Goal: Task Accomplishment & Management: Complete application form

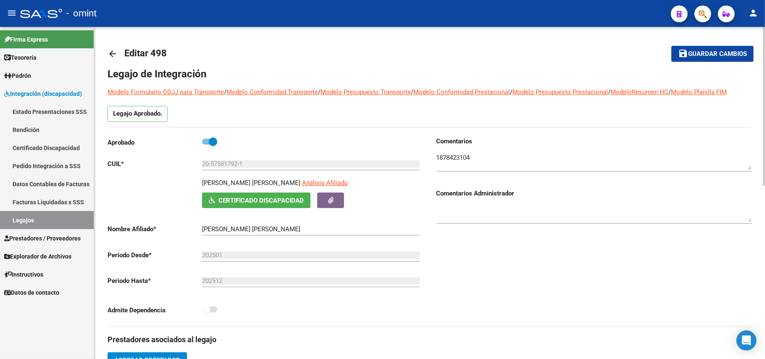
click at [113, 49] on mat-icon "arrow_back" at bounding box center [113, 54] width 10 height 10
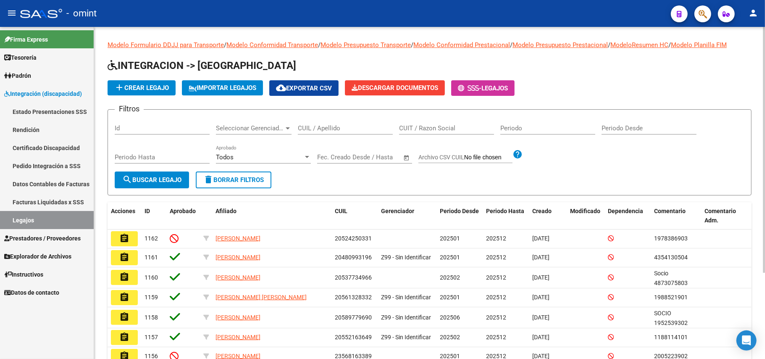
click at [328, 127] on input "CUIL / Apellido" at bounding box center [345, 128] width 95 height 8
paste input "20480739923"
type input "20480739923"
click at [155, 182] on span "search Buscar Legajo" at bounding box center [151, 180] width 59 height 8
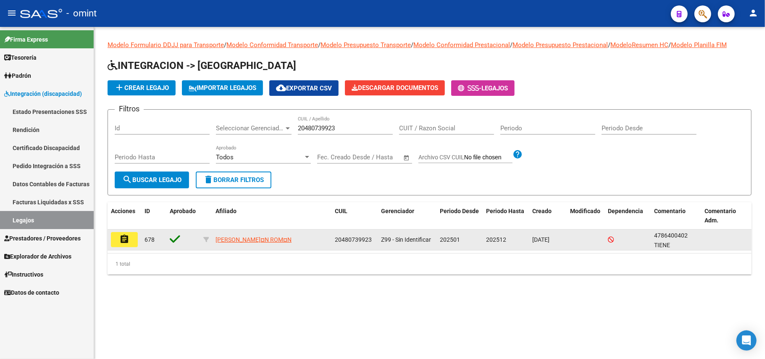
click at [126, 243] on mat-icon "assignment" at bounding box center [124, 239] width 10 height 10
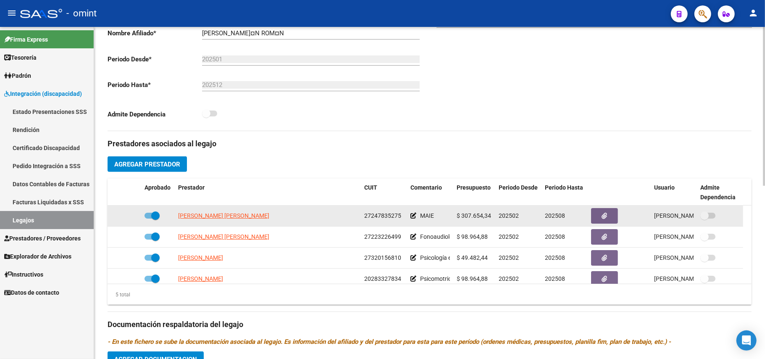
click at [205, 210] on datatable-body-cell "[PERSON_NAME] [PERSON_NAME]" at bounding box center [268, 215] width 186 height 21
click at [204, 215] on span "[PERSON_NAME] [PERSON_NAME]" at bounding box center [223, 215] width 91 height 7
type textarea "27247835275"
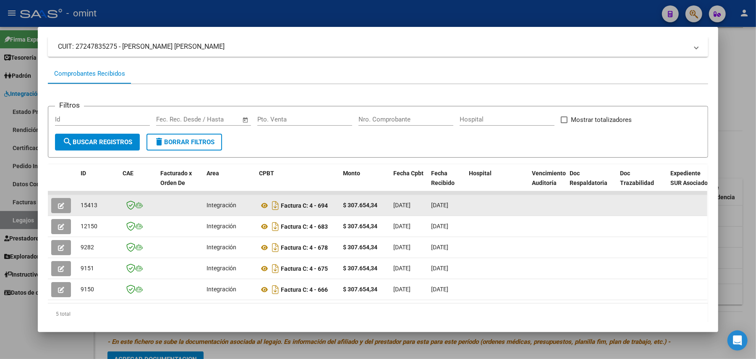
click at [58, 206] on icon "button" at bounding box center [61, 205] width 6 height 6
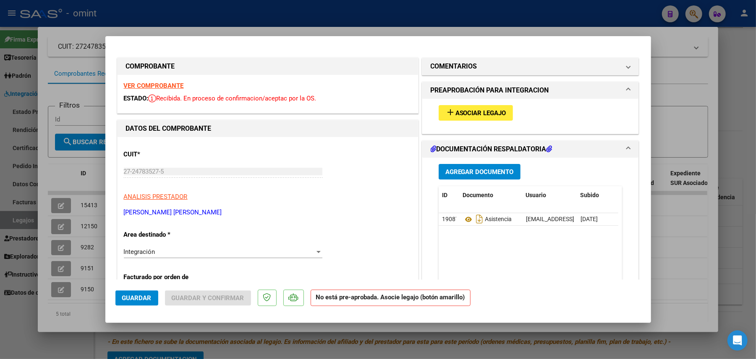
drag, startPoint x: 483, startPoint y: 104, endPoint x: 478, endPoint y: 111, distance: 8.2
click at [483, 104] on div "add Asociar Legajo" at bounding box center [531, 113] width 197 height 28
click at [478, 111] on span "Asociar Legajo" at bounding box center [481, 113] width 51 height 8
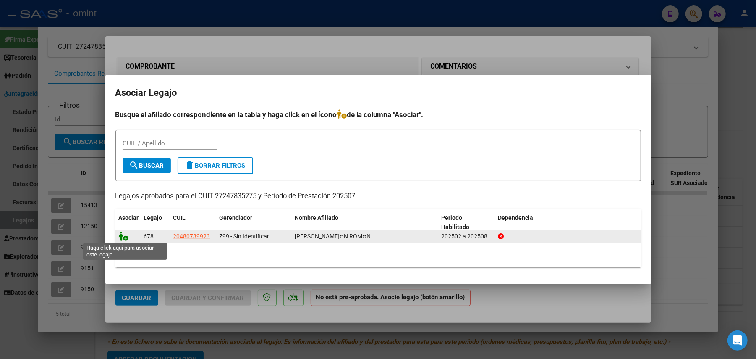
click at [121, 237] on icon at bounding box center [124, 235] width 10 height 9
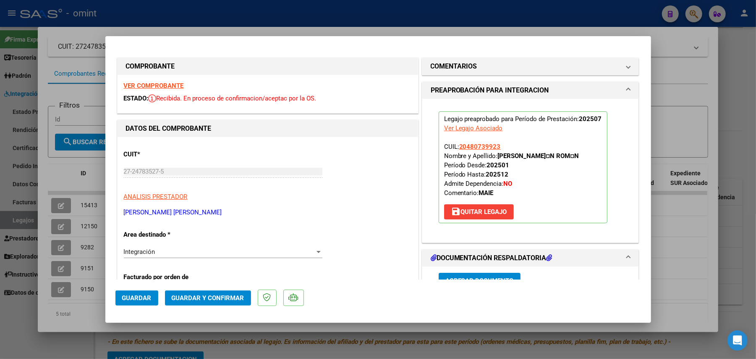
click at [326, 21] on div at bounding box center [378, 179] width 756 height 359
type input "$ 0,00"
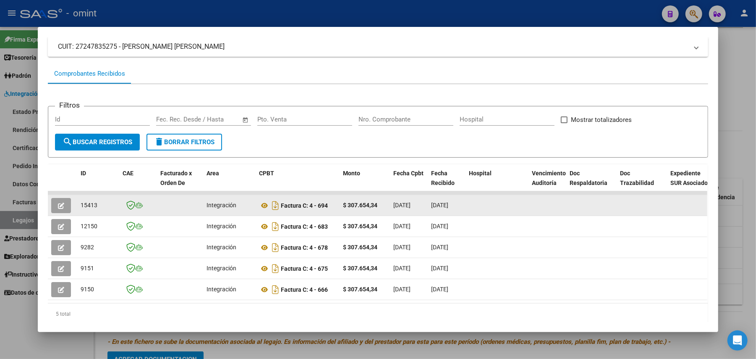
click at [58, 207] on button "button" at bounding box center [61, 205] width 20 height 15
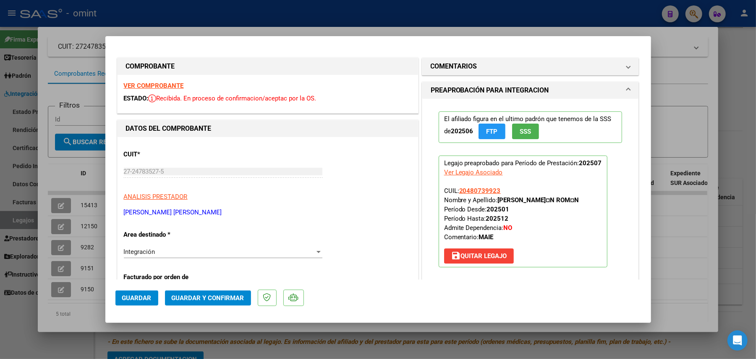
click at [205, 300] on span "Guardar y Confirmar" at bounding box center [208, 298] width 73 height 8
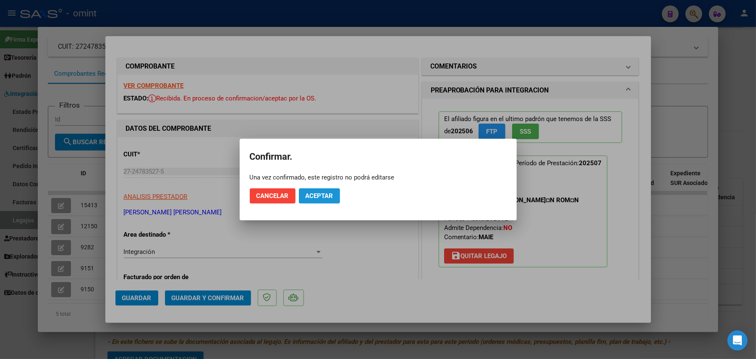
click at [333, 198] on span "Aceptar" at bounding box center [320, 196] width 28 height 8
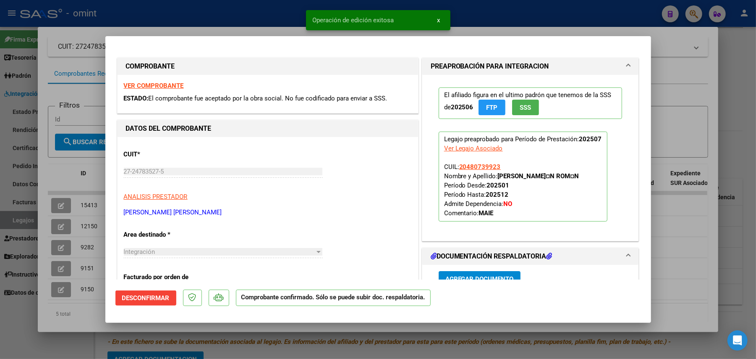
click at [76, 203] on div at bounding box center [378, 179] width 756 height 359
type input "$ 0,00"
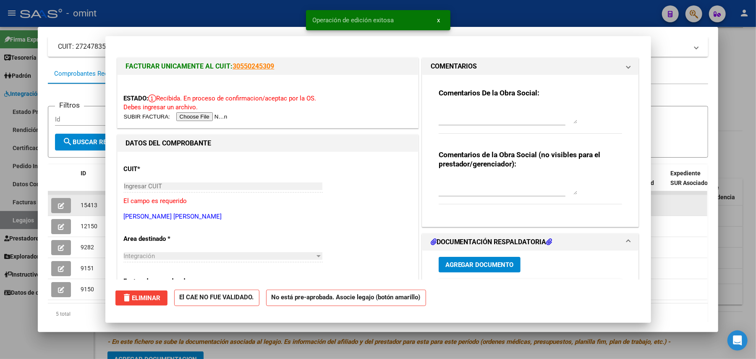
click at [81, 204] on span "15413" at bounding box center [89, 205] width 17 height 7
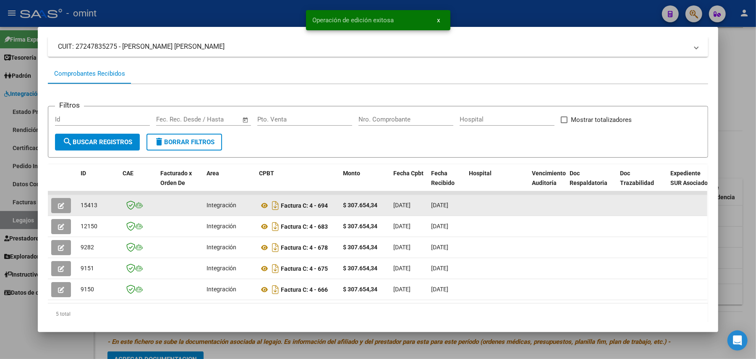
click at [81, 204] on span "15413" at bounding box center [89, 205] width 17 height 7
copy span "15413"
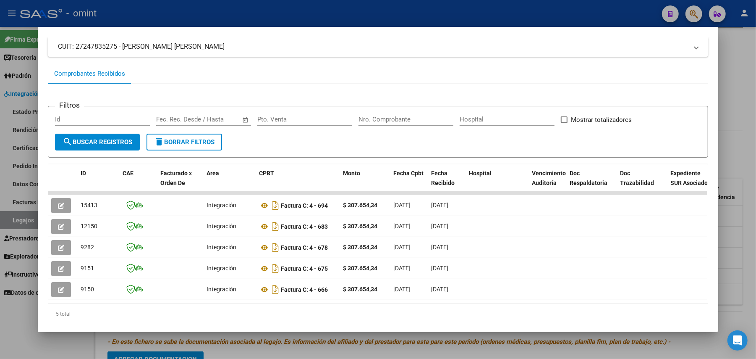
click at [145, 12] on div at bounding box center [378, 179] width 756 height 359
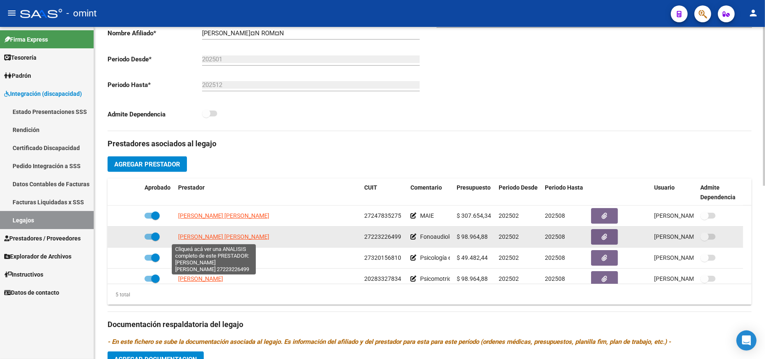
click at [205, 239] on span "[PERSON_NAME] [PERSON_NAME]" at bounding box center [223, 236] width 91 height 7
type textarea "27223226499"
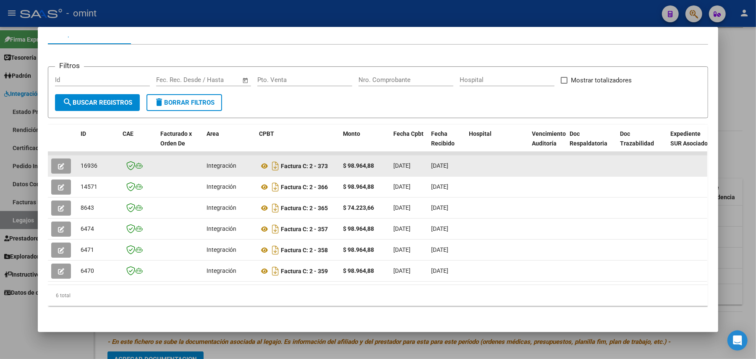
click at [89, 162] on span "16936" at bounding box center [89, 165] width 17 height 7
copy span "16936"
click at [59, 163] on icon "button" at bounding box center [61, 166] width 6 height 6
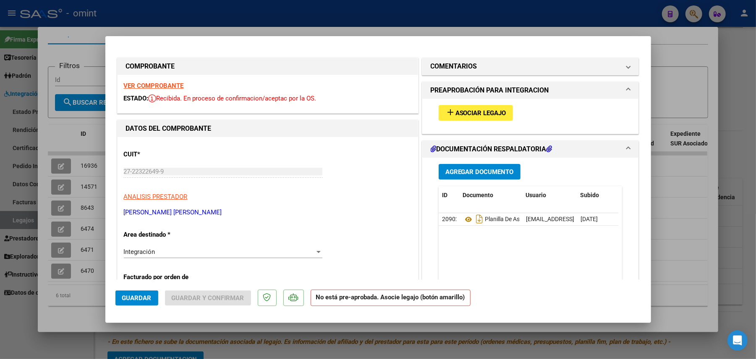
click at [454, 118] on button "add Asociar Legajo" at bounding box center [476, 113] width 74 height 16
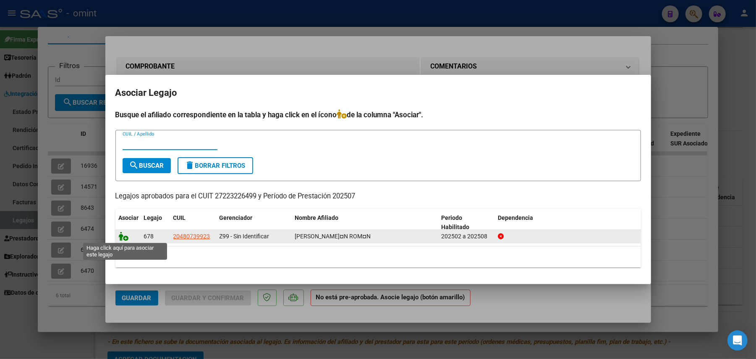
click at [120, 237] on icon at bounding box center [124, 235] width 10 height 9
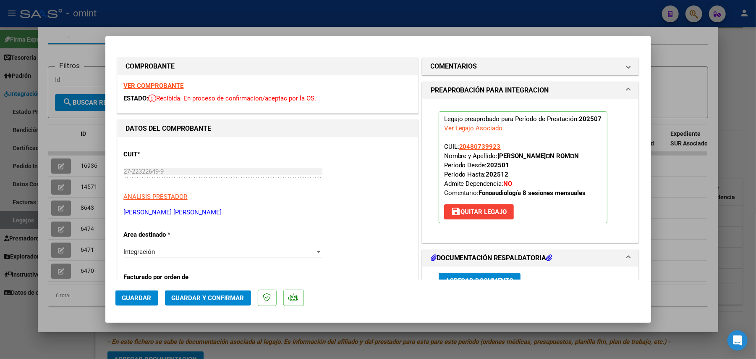
click at [175, 87] on strong "VER COMPROBANTE" at bounding box center [154, 86] width 60 height 8
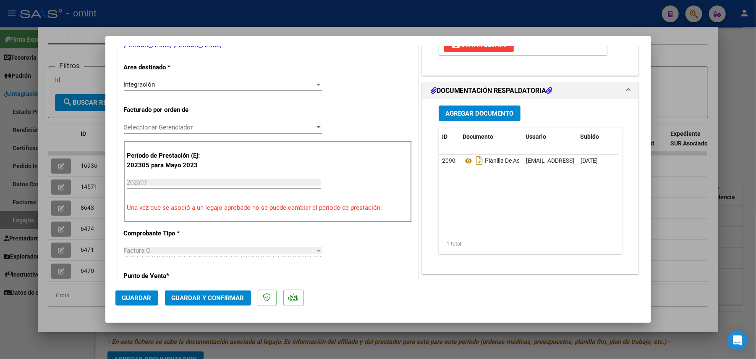
scroll to position [168, 0]
click at [217, 296] on span "Guardar y Confirmar" at bounding box center [208, 298] width 73 height 8
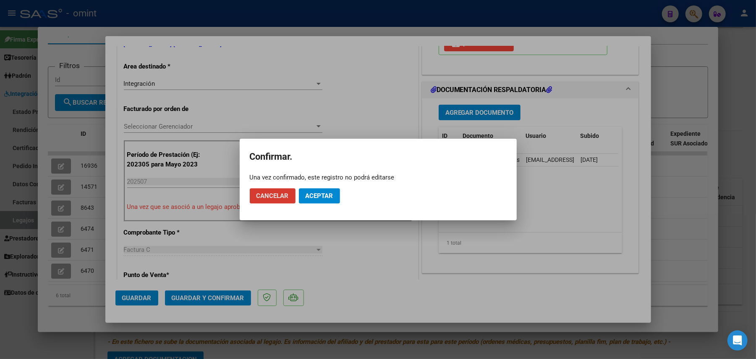
click at [316, 189] on button "Aceptar" at bounding box center [319, 195] width 41 height 15
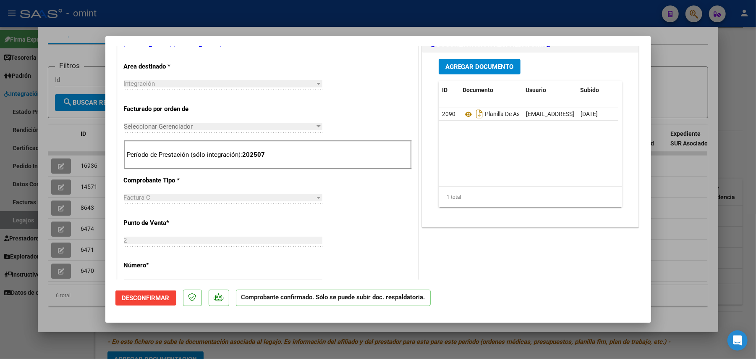
click at [88, 154] on div at bounding box center [378, 179] width 756 height 359
type input "$ 0,00"
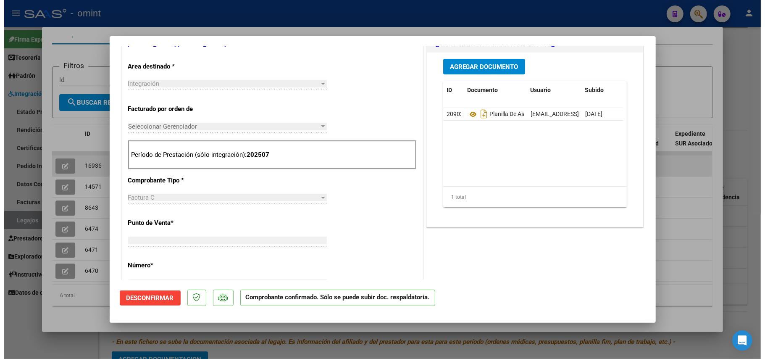
scroll to position [0, 0]
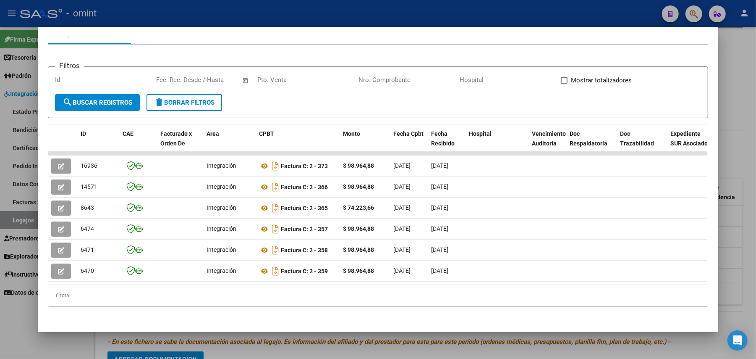
click at [183, 18] on div at bounding box center [378, 179] width 756 height 359
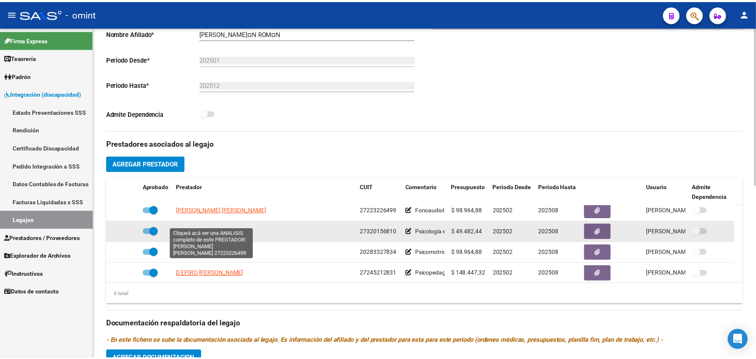
scroll to position [29, 0]
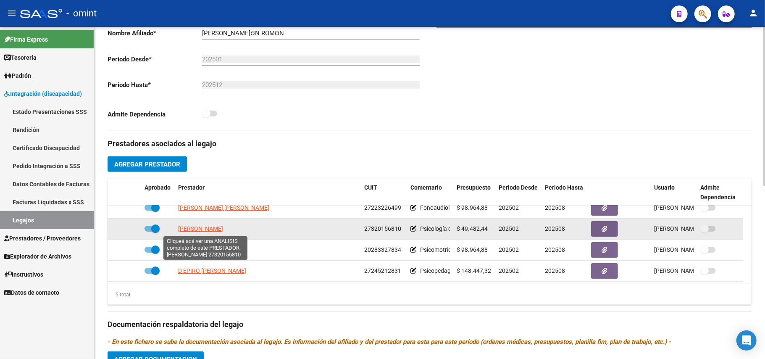
click at [212, 232] on span "[PERSON_NAME]" at bounding box center [200, 228] width 45 height 7
type textarea "27320156810"
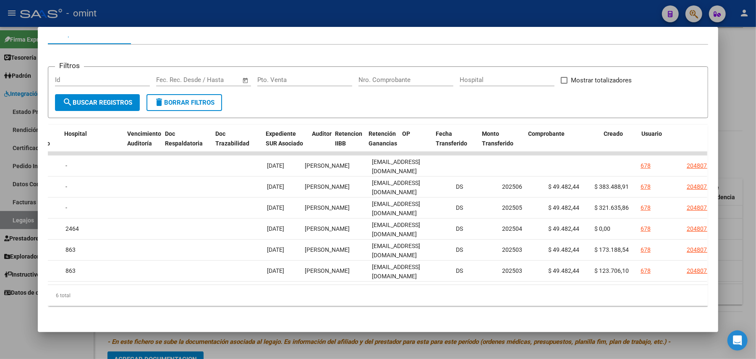
scroll to position [0, 0]
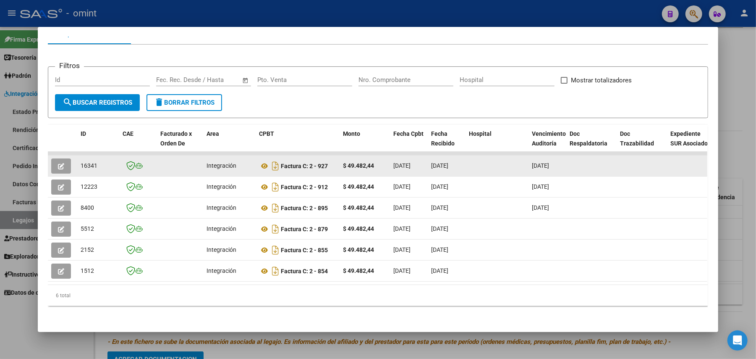
click at [81, 162] on span "16341" at bounding box center [89, 165] width 17 height 7
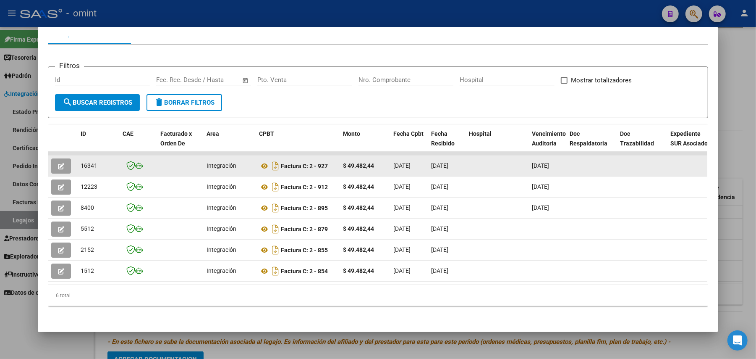
click at [81, 162] on span "16341" at bounding box center [89, 165] width 17 height 7
copy span "16341"
click at [64, 158] on button "button" at bounding box center [61, 165] width 20 height 15
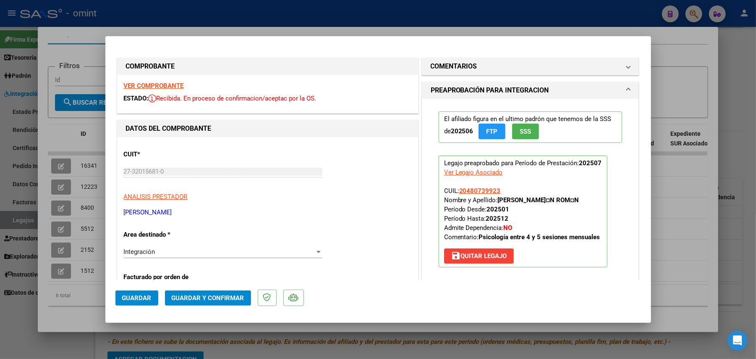
click at [150, 87] on strong "VER COMPROBANTE" at bounding box center [154, 86] width 60 height 8
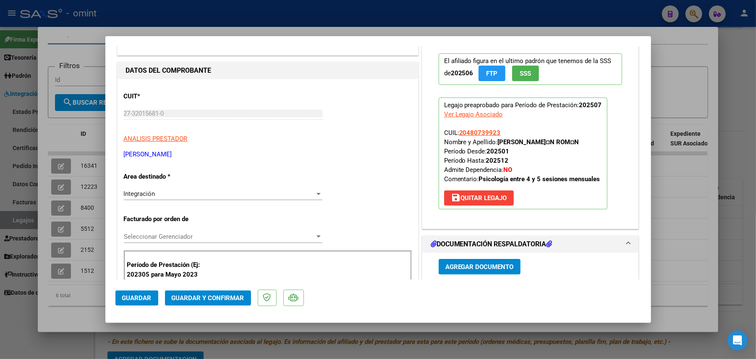
scroll to position [112, 0]
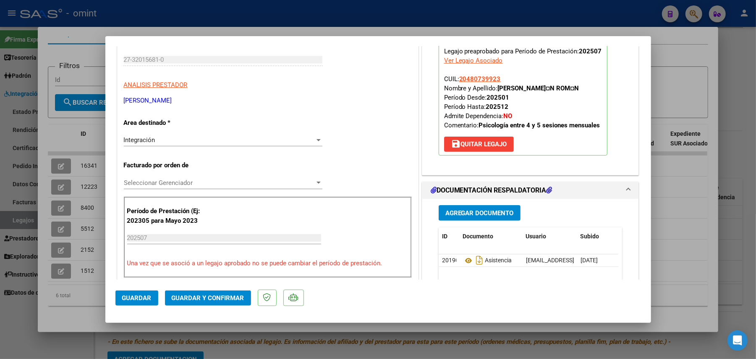
click at [232, 295] on span "Guardar y Confirmar" at bounding box center [208, 298] width 73 height 8
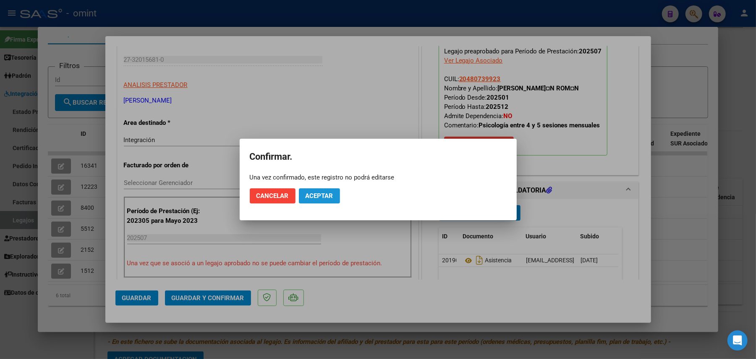
click at [325, 194] on span "Aceptar" at bounding box center [320, 196] width 28 height 8
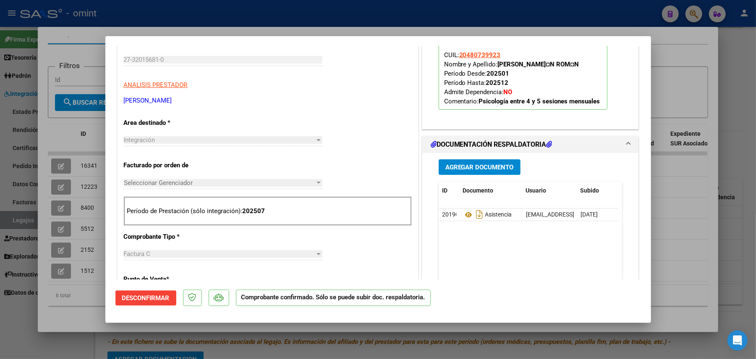
click at [95, 61] on div at bounding box center [378, 179] width 756 height 359
type input "$ 0,00"
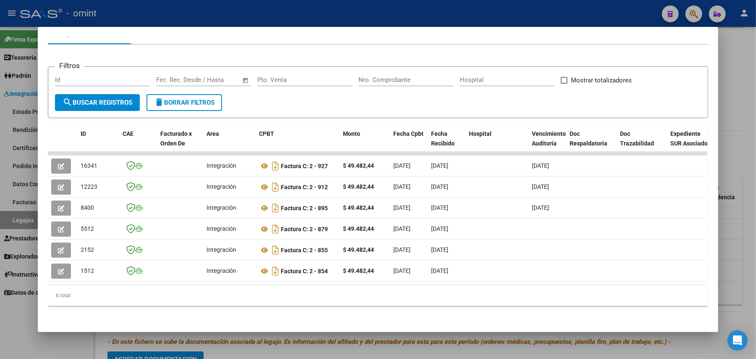
click at [165, 12] on div at bounding box center [378, 179] width 756 height 359
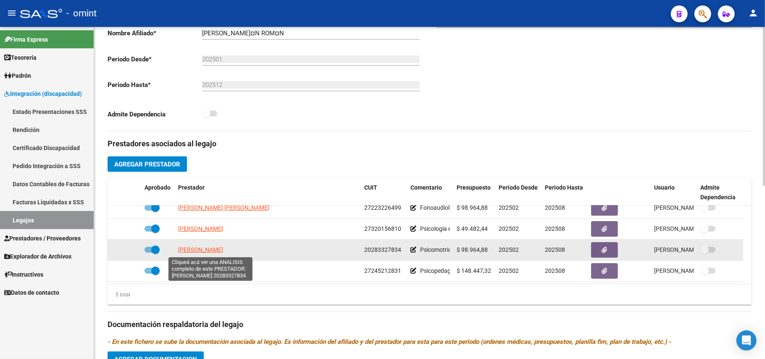
click at [220, 251] on span "[PERSON_NAME]" at bounding box center [200, 249] width 45 height 7
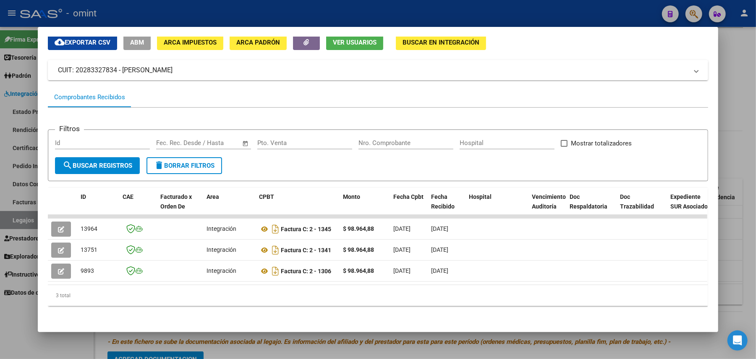
click at [102, 21] on div at bounding box center [378, 179] width 756 height 359
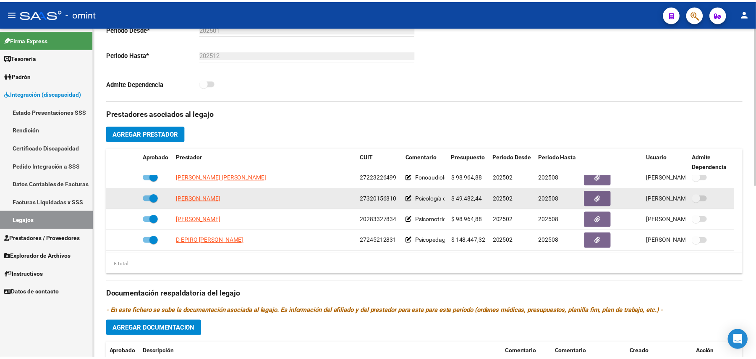
scroll to position [252, 0]
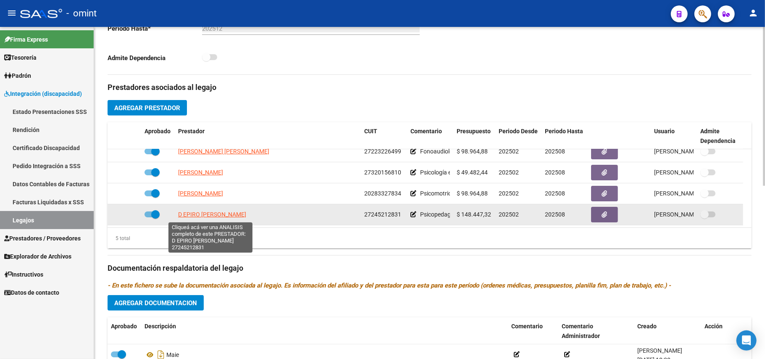
click at [204, 216] on span "D EPIRO [PERSON_NAME]" at bounding box center [212, 214] width 68 height 7
type textarea "27245212831"
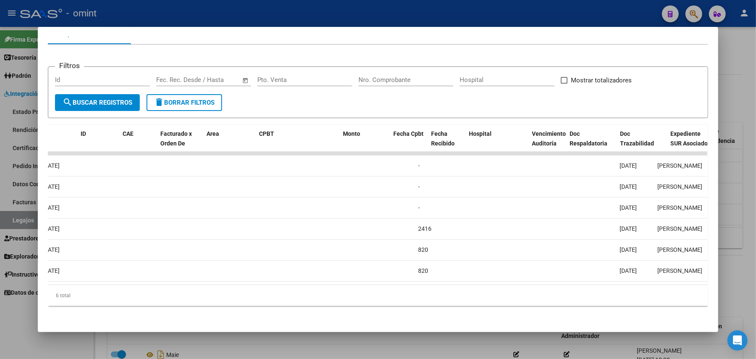
scroll to position [0, 0]
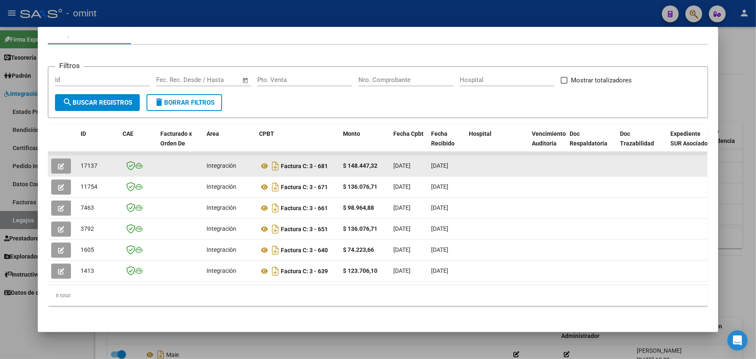
click at [81, 162] on span "17137" at bounding box center [89, 165] width 17 height 7
copy span "17137"
click at [62, 163] on button "button" at bounding box center [61, 165] width 20 height 15
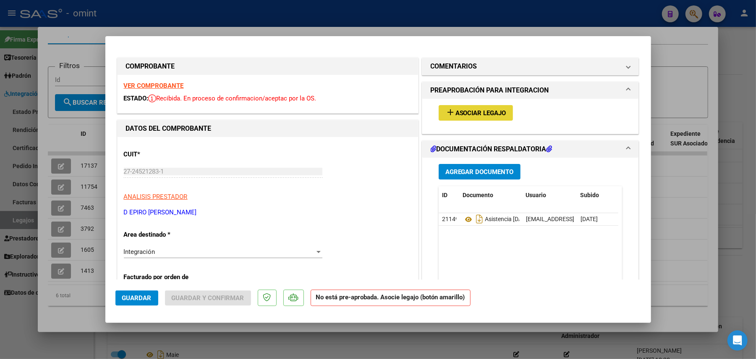
click at [493, 110] on span "Asociar Legajo" at bounding box center [481, 113] width 51 height 8
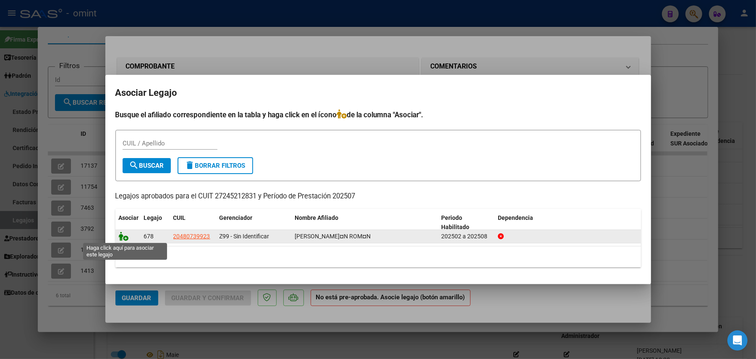
click at [121, 238] on icon at bounding box center [124, 235] width 10 height 9
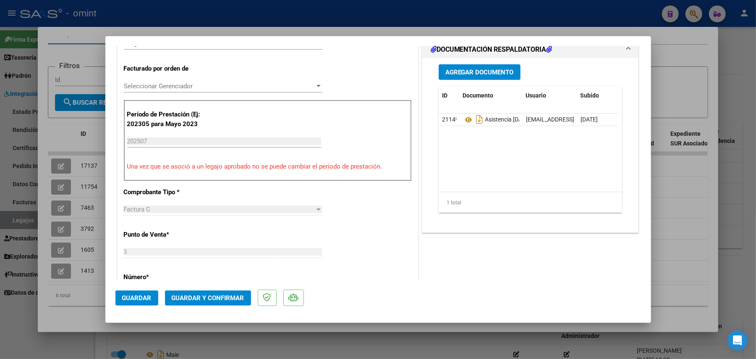
scroll to position [224, 0]
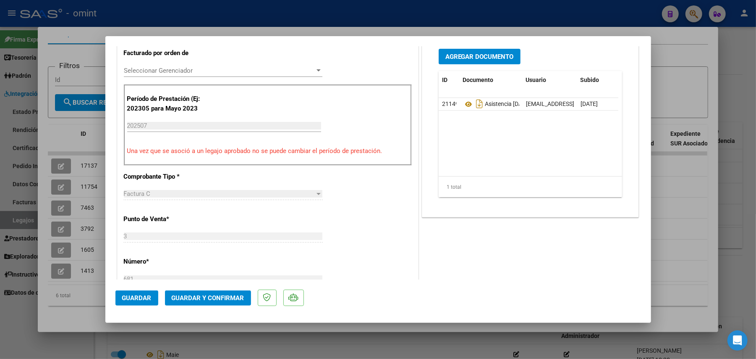
click at [195, 300] on span "Guardar y Confirmar" at bounding box center [208, 298] width 73 height 8
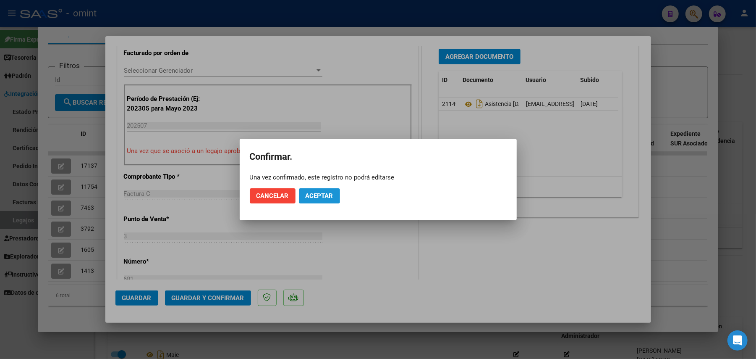
click at [315, 194] on span "Aceptar" at bounding box center [320, 196] width 28 height 8
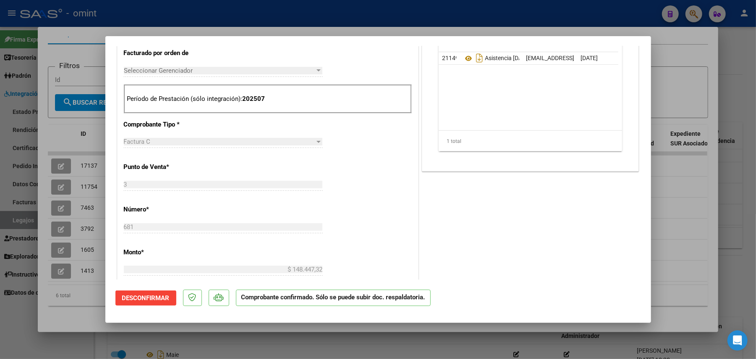
click at [51, 132] on div at bounding box center [378, 179] width 756 height 359
type input "$ 0,00"
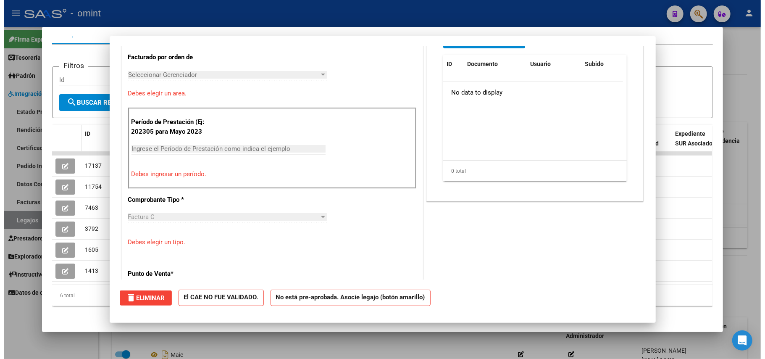
scroll to position [0, 0]
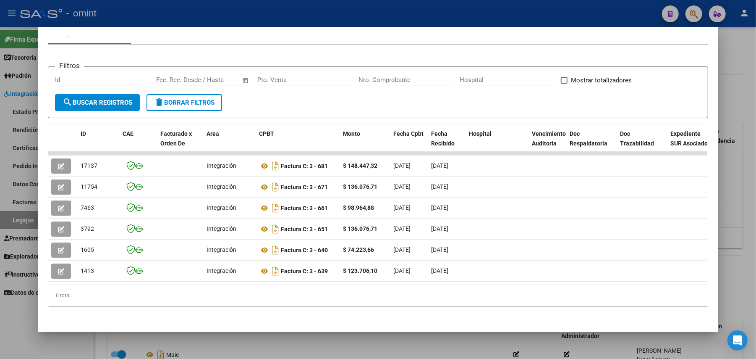
drag, startPoint x: 135, startPoint y: 4, endPoint x: 145, endPoint y: 18, distance: 17.1
click at [136, 4] on div at bounding box center [378, 179] width 756 height 359
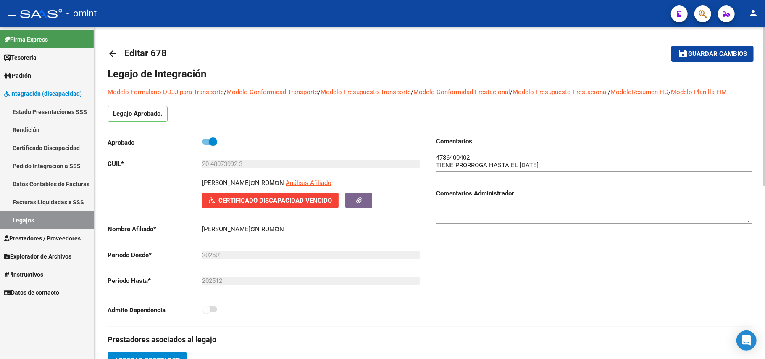
click at [115, 58] on mat-icon "arrow_back" at bounding box center [113, 54] width 10 height 10
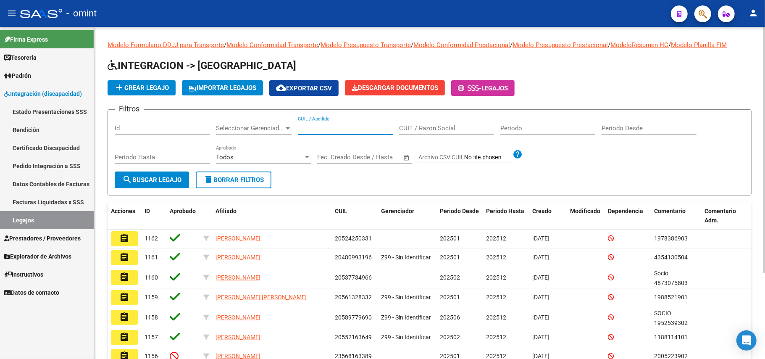
click at [323, 124] on input "CUIL / Apellido" at bounding box center [345, 128] width 95 height 8
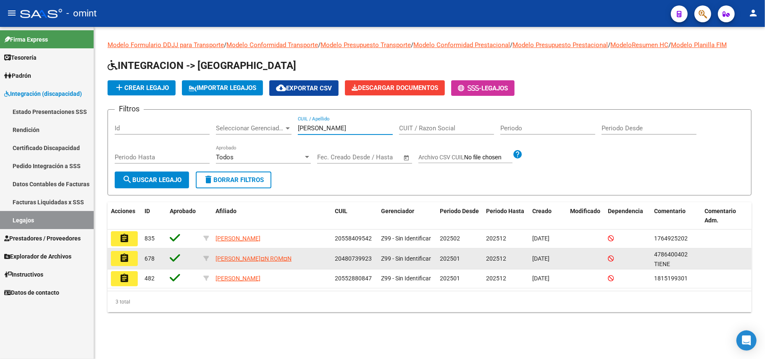
type input "[PERSON_NAME]"
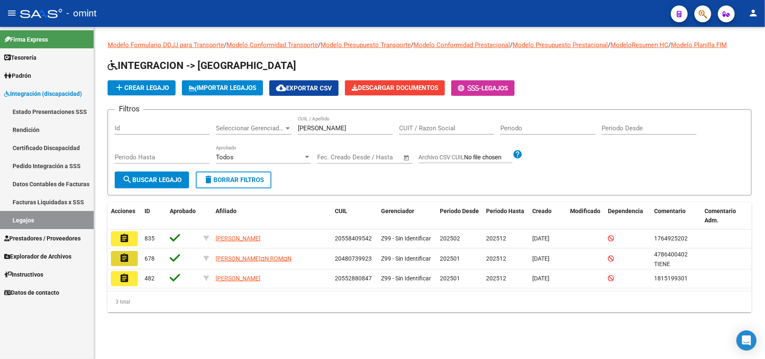
drag, startPoint x: 117, startPoint y: 259, endPoint x: 122, endPoint y: 260, distance: 5.1
click at [118, 260] on button "assignment" at bounding box center [124, 258] width 27 height 15
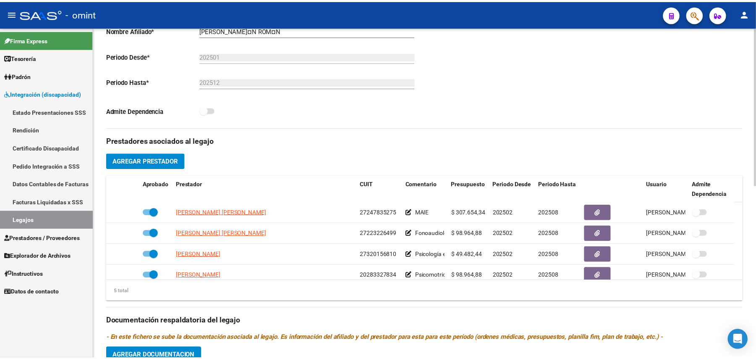
scroll to position [280, 0]
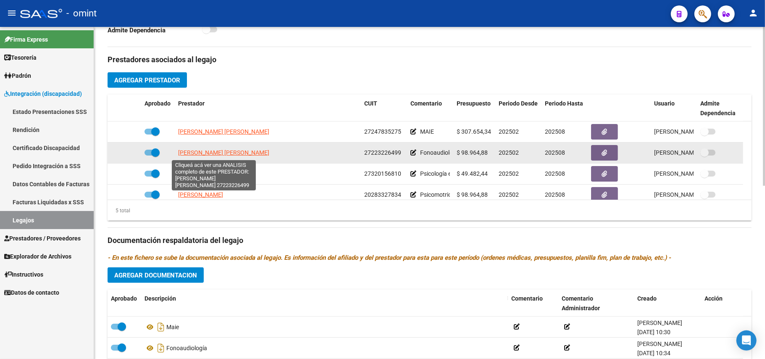
click at [223, 152] on span "[PERSON_NAME] [PERSON_NAME]" at bounding box center [223, 152] width 91 height 7
type textarea "27223226499"
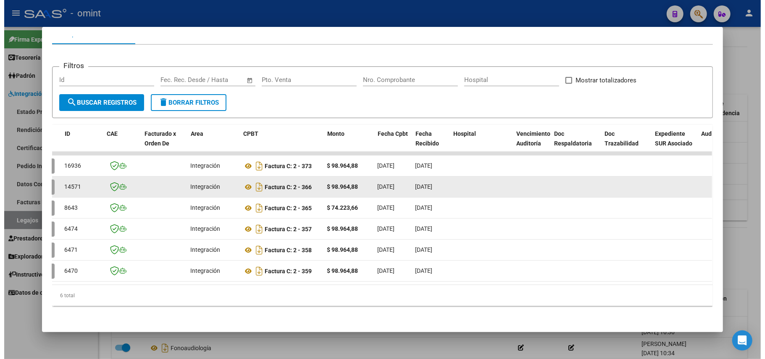
scroll to position [0, 0]
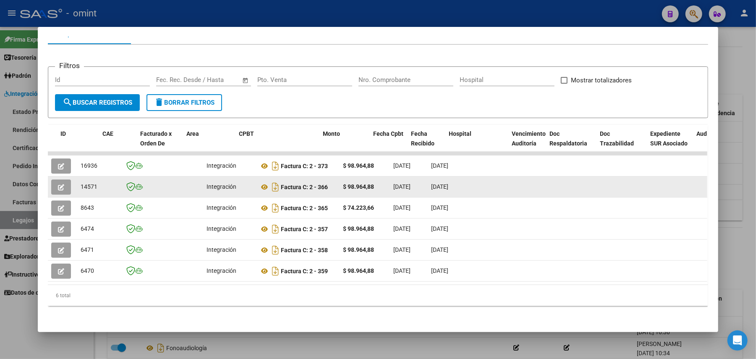
drag, startPoint x: 83, startPoint y: 185, endPoint x: 56, endPoint y: 186, distance: 27.3
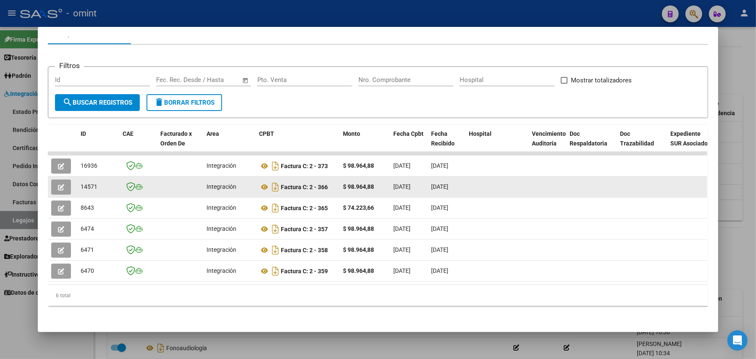
click at [58, 184] on icon "button" at bounding box center [61, 187] width 6 height 6
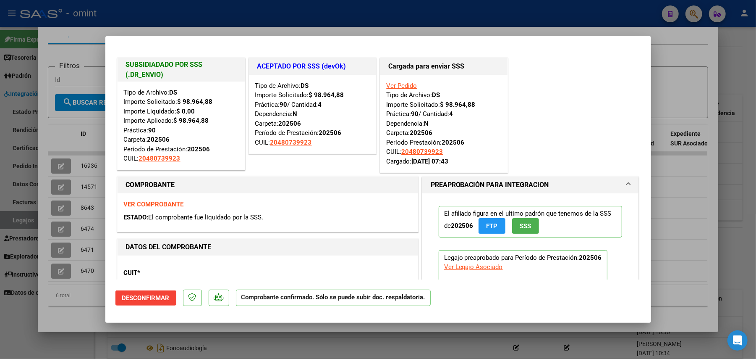
click at [337, 354] on div at bounding box center [378, 179] width 756 height 359
type input "$ 0,00"
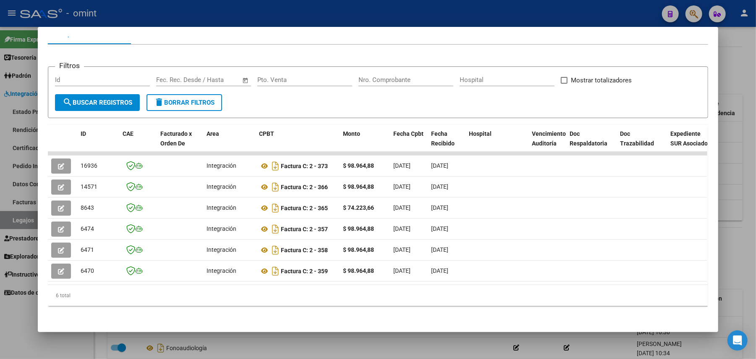
click at [236, 10] on div at bounding box center [378, 179] width 756 height 359
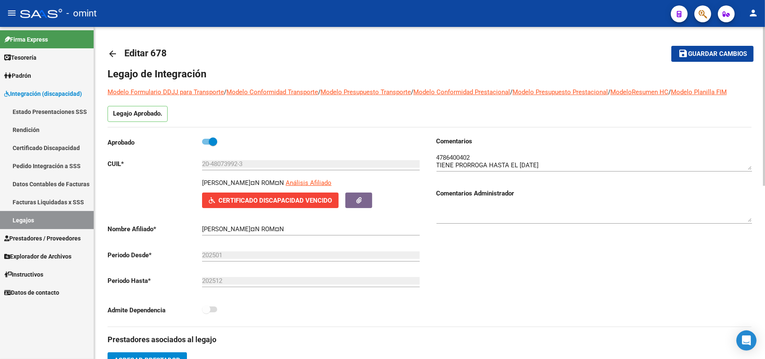
click at [114, 52] on mat-icon "arrow_back" at bounding box center [113, 54] width 10 height 10
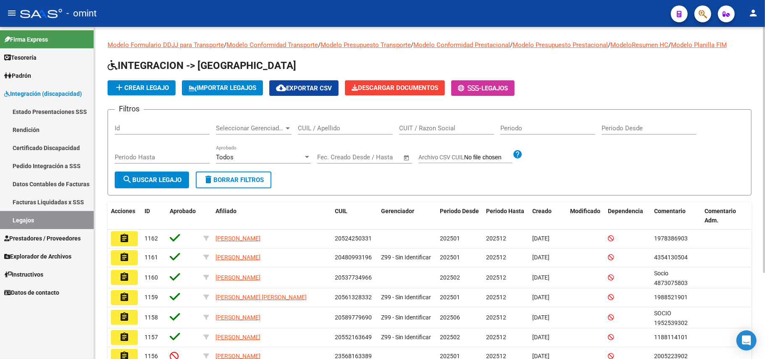
click at [309, 131] on input "CUIL / Apellido" at bounding box center [345, 128] width 95 height 8
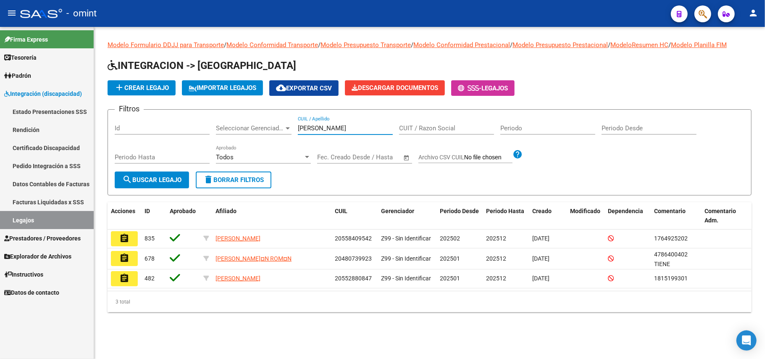
type input "[PERSON_NAME]"
click at [118, 237] on button "assignment" at bounding box center [124, 238] width 27 height 15
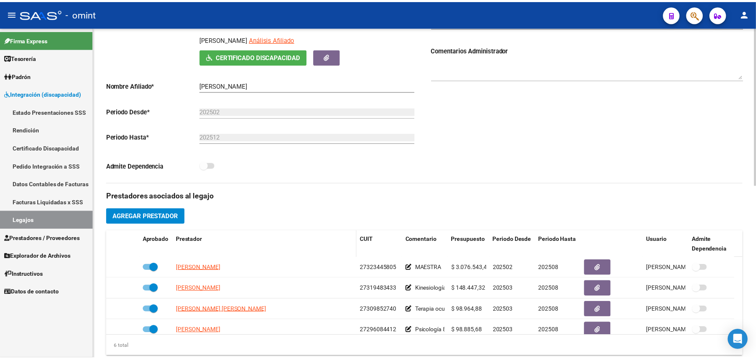
scroll to position [168, 0]
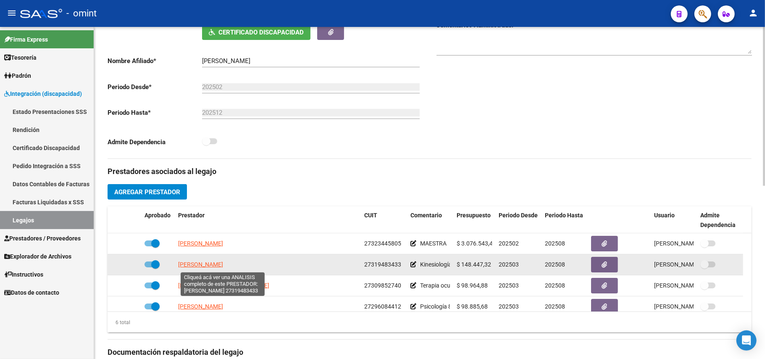
click at [223, 266] on span "[PERSON_NAME]" at bounding box center [200, 264] width 45 height 7
type textarea "27319483433"
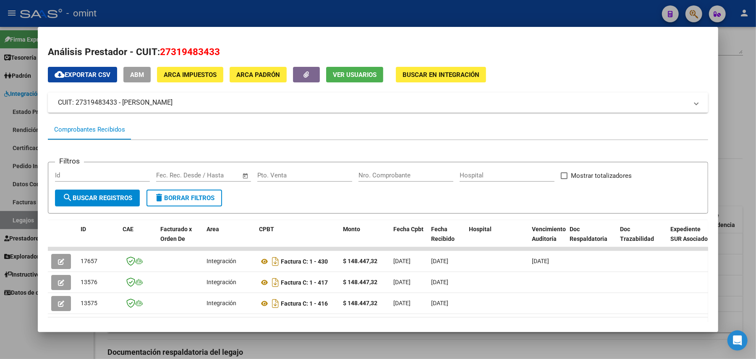
scroll to position [40, 0]
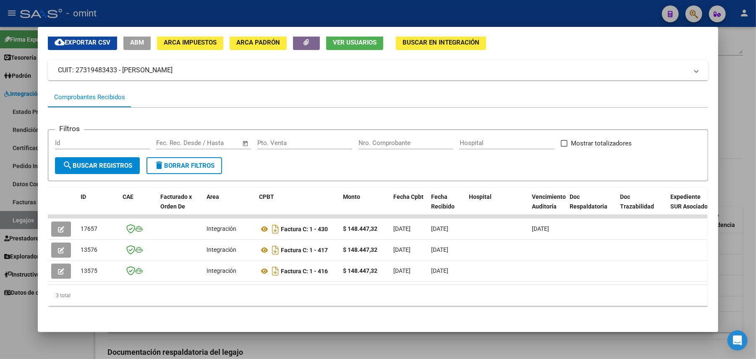
drag, startPoint x: 250, startPoint y: 273, endPoint x: 254, endPoint y: 275, distance: 4.5
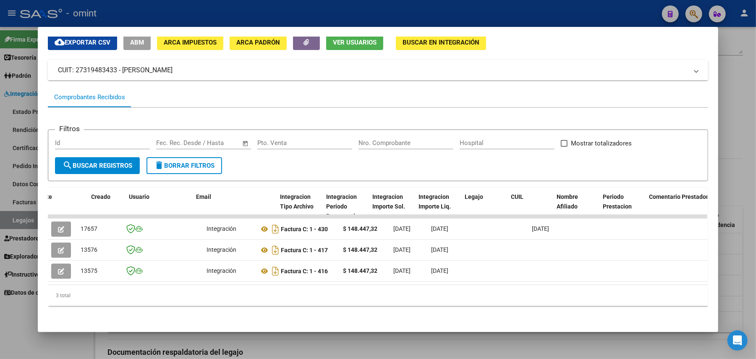
scroll to position [0, 923]
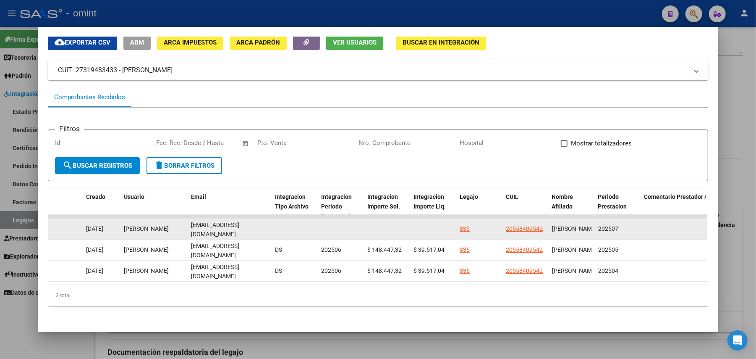
click at [220, 223] on span "[EMAIL_ADDRESS][DOMAIN_NAME]" at bounding box center [215, 229] width 48 height 16
click at [223, 222] on span "[EMAIL_ADDRESS][DOMAIN_NAME]" at bounding box center [215, 229] width 48 height 16
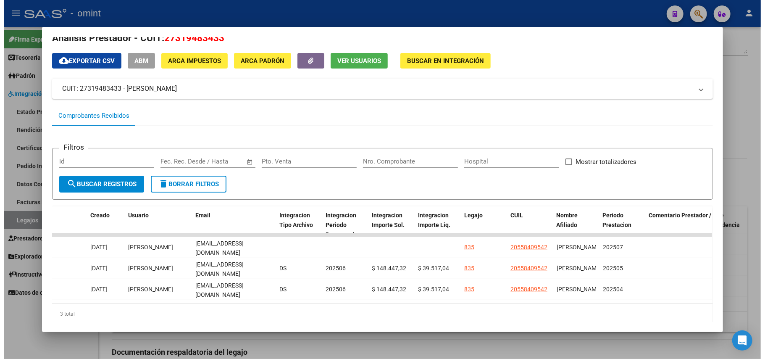
scroll to position [0, 0]
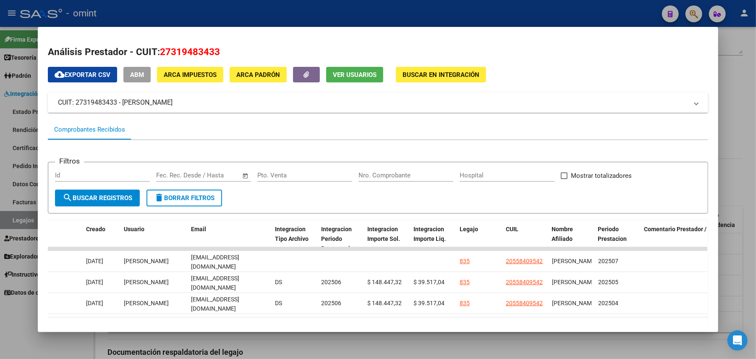
click at [179, 13] on div at bounding box center [378, 179] width 756 height 359
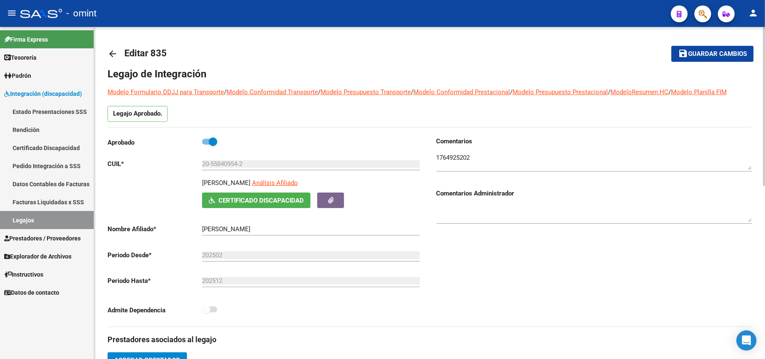
drag, startPoint x: 282, startPoint y: 182, endPoint x: 194, endPoint y: 184, distance: 88.6
click at [194, 184] on div "[PERSON_NAME] Análisis Afiliado Certificado Discapacidad [PERSON_NAME]" at bounding box center [265, 193] width 315 height 30
copy p "[PERSON_NAME]"
click at [452, 160] on textarea at bounding box center [593, 161] width 315 height 17
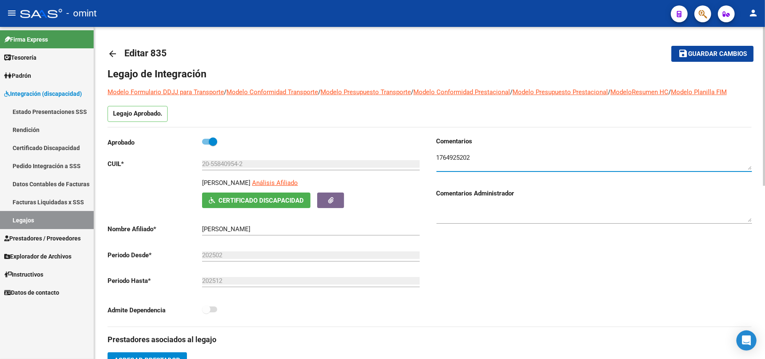
click at [108, 50] on mat-icon "arrow_back" at bounding box center [113, 54] width 10 height 10
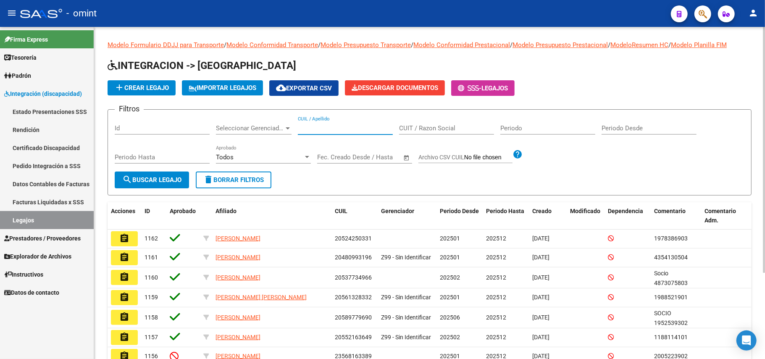
click at [334, 125] on input "CUIL / Apellido" at bounding box center [345, 128] width 95 height 8
paste input "23561642729"
type input "23561642729"
drag, startPoint x: 161, startPoint y: 176, endPoint x: 165, endPoint y: 177, distance: 4.3
click at [162, 176] on span "search Buscar Legajo" at bounding box center [151, 180] width 59 height 8
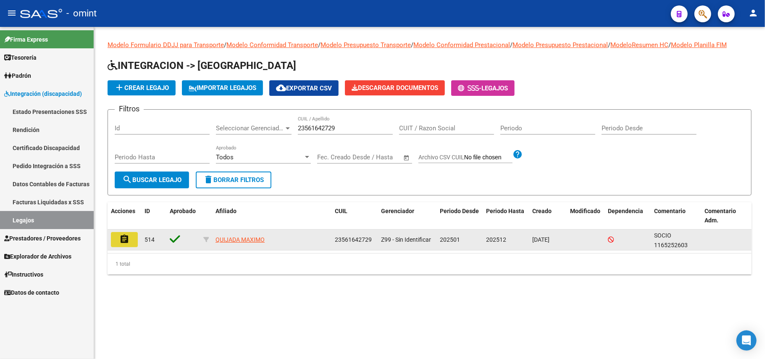
drag, startPoint x: 130, startPoint y: 241, endPoint x: 133, endPoint y: 244, distance: 4.8
click at [131, 241] on button "assignment" at bounding box center [124, 239] width 27 height 15
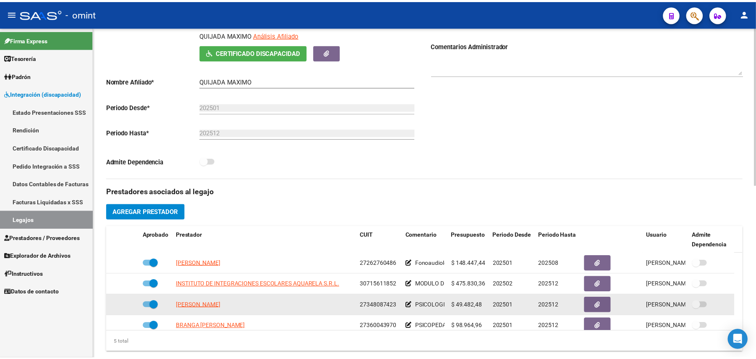
scroll to position [224, 0]
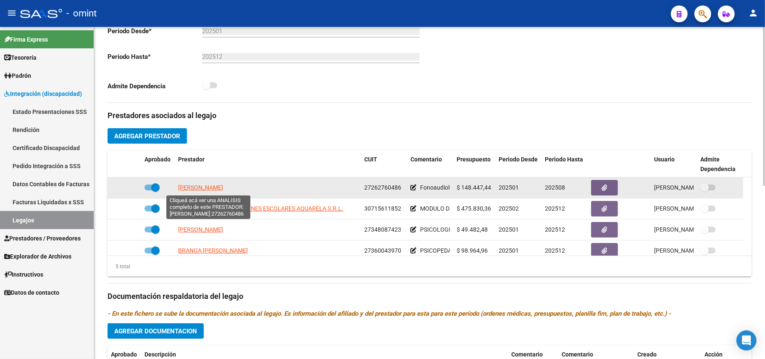
click at [209, 186] on span "[PERSON_NAME]" at bounding box center [200, 187] width 45 height 7
type textarea "27262760486"
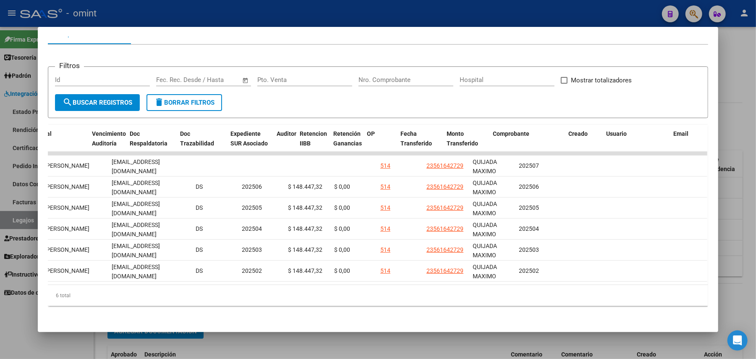
scroll to position [0, 0]
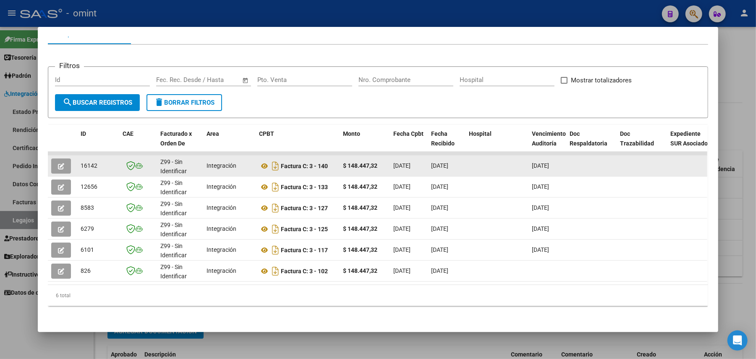
click at [84, 162] on span "16142" at bounding box center [89, 165] width 17 height 7
copy span "16142"
click at [52, 158] on button "button" at bounding box center [61, 165] width 20 height 15
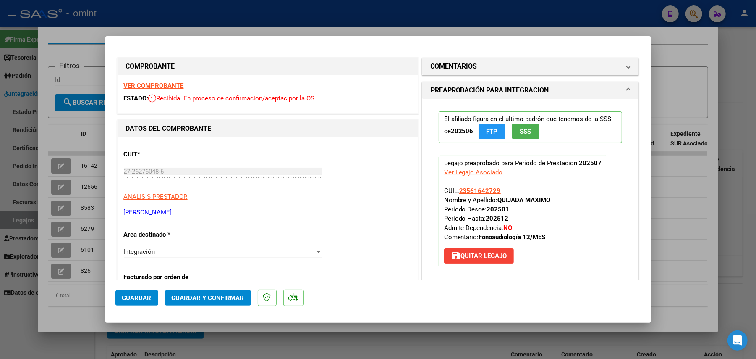
click at [164, 89] on strong "VER COMPROBANTE" at bounding box center [154, 86] width 60 height 8
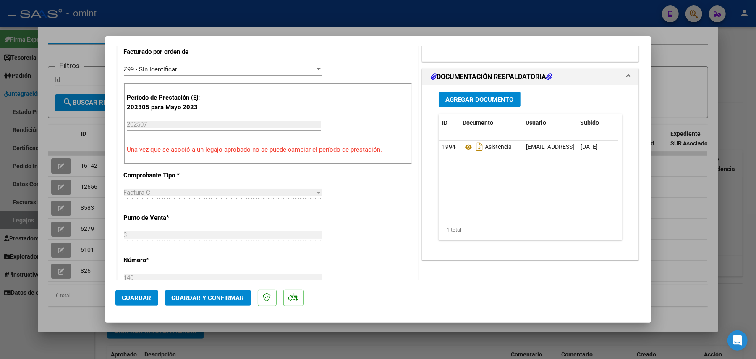
scroll to position [392, 0]
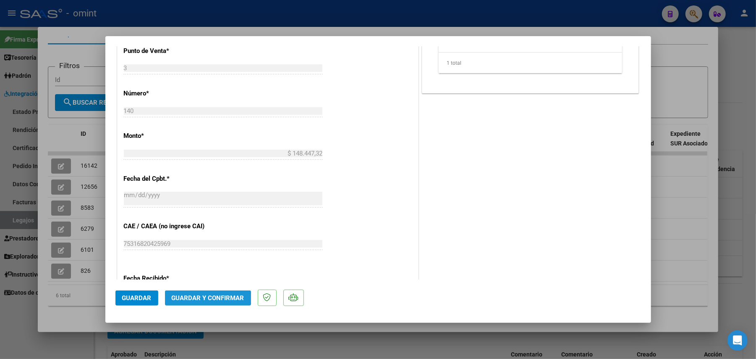
click at [205, 298] on span "Guardar y Confirmar" at bounding box center [208, 298] width 73 height 8
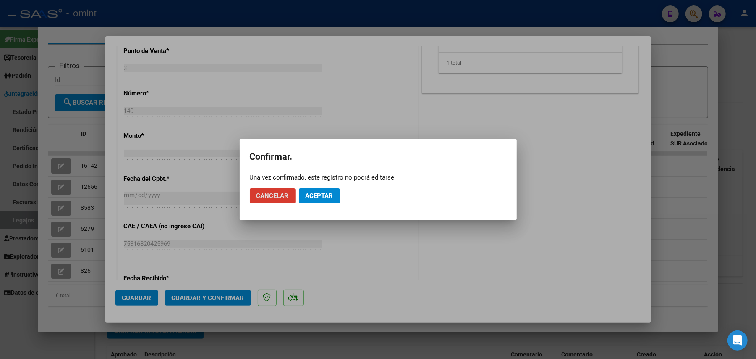
click at [325, 187] on mat-dialog-actions "Cancelar Aceptar" at bounding box center [378, 195] width 257 height 29
click at [322, 194] on span "Aceptar" at bounding box center [320, 196] width 28 height 8
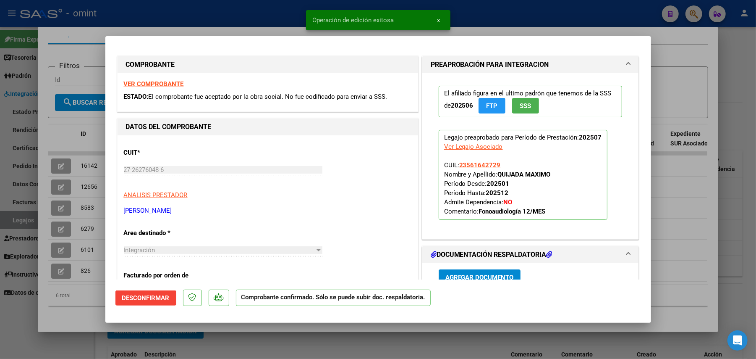
scroll to position [0, 0]
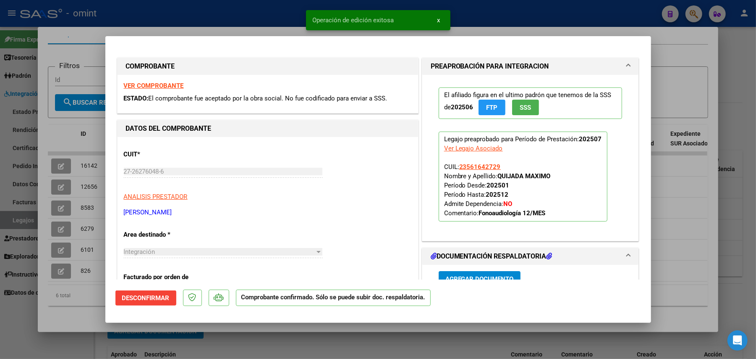
click at [233, 25] on div at bounding box center [378, 179] width 756 height 359
type input "$ 0,00"
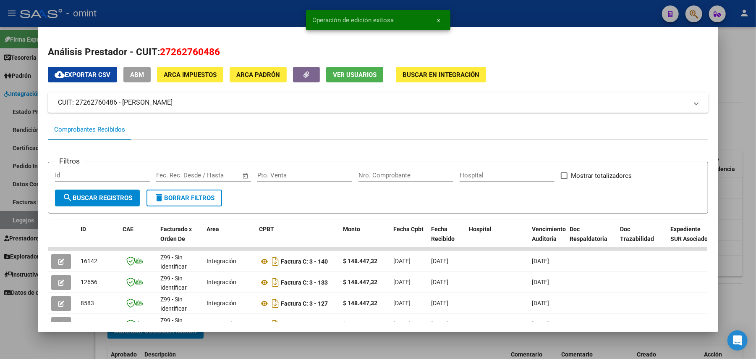
click at [233, 4] on div at bounding box center [378, 179] width 756 height 359
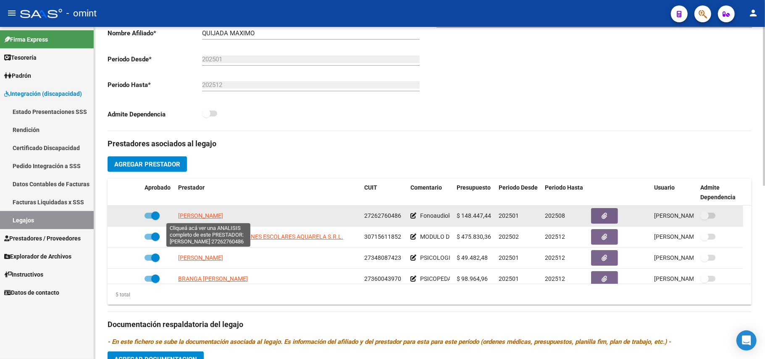
click at [194, 215] on span "[PERSON_NAME]" at bounding box center [200, 215] width 45 height 7
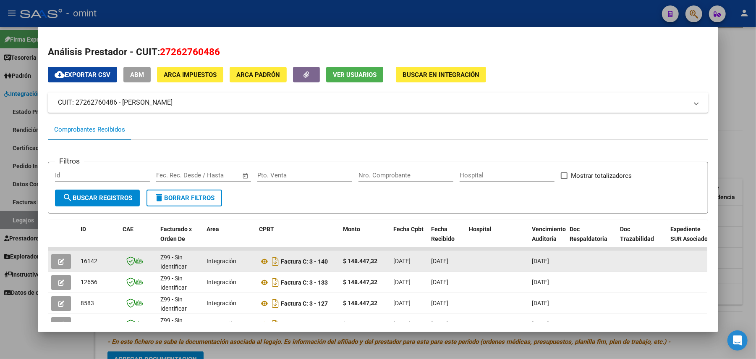
click at [89, 259] on span "16142" at bounding box center [89, 260] width 17 height 7
copy span "16142"
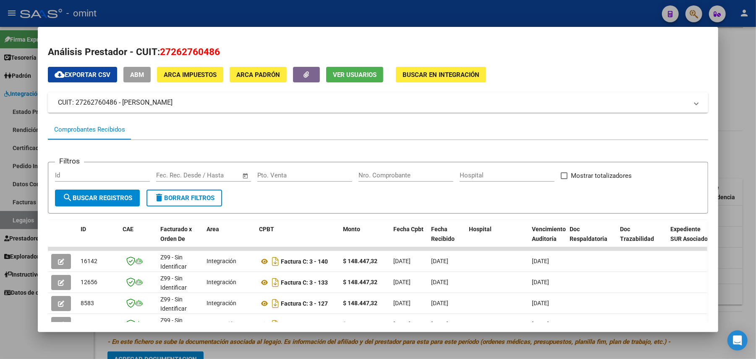
click at [164, 13] on div at bounding box center [378, 179] width 756 height 359
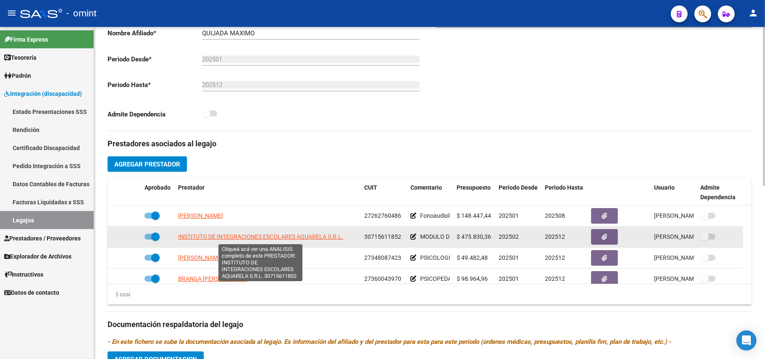
click at [194, 239] on span "INSTITUTO DE INTEGRACIONES ESCOLARES AQUARELA S.R.L." at bounding box center [260, 236] width 165 height 7
type textarea "30715611852"
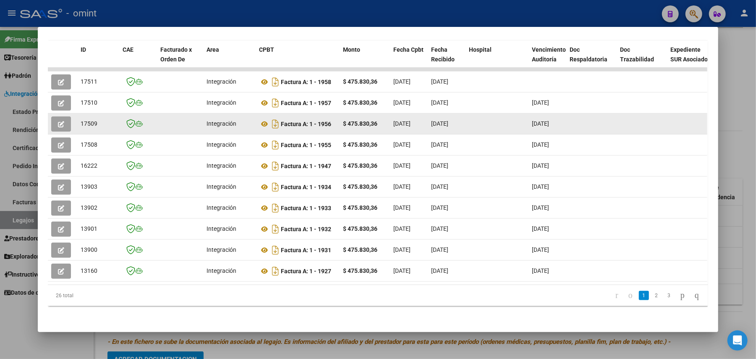
click at [81, 120] on div "17509" at bounding box center [98, 124] width 35 height 10
click at [81, 120] on span "17509" at bounding box center [89, 123] width 17 height 7
copy span "17509"
click at [59, 121] on icon "button" at bounding box center [61, 124] width 6 height 6
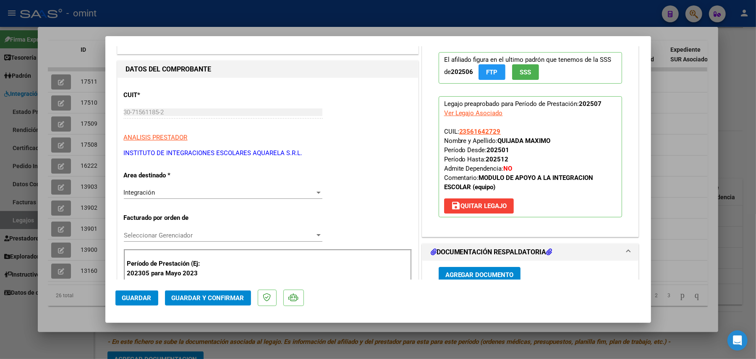
scroll to position [168, 0]
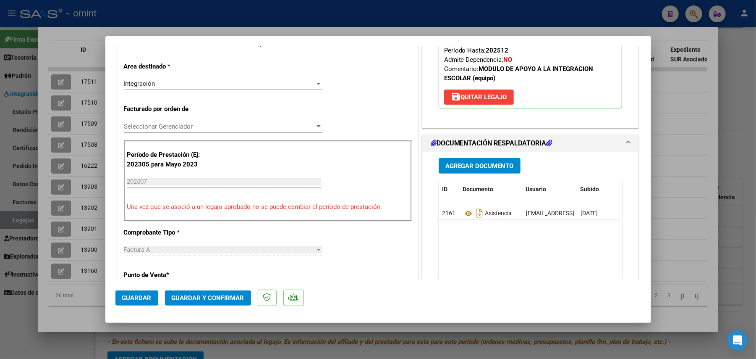
click at [213, 296] on span "Guardar y Confirmar" at bounding box center [208, 298] width 73 height 8
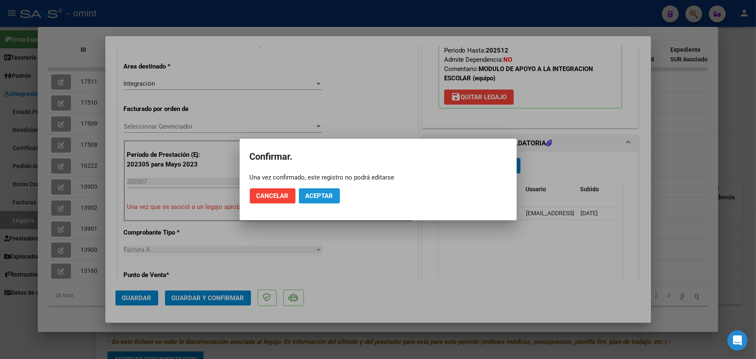
click at [320, 202] on button "Aceptar" at bounding box center [319, 195] width 41 height 15
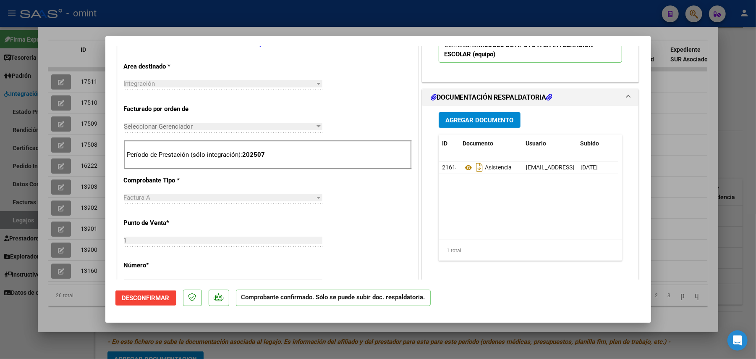
click at [64, 92] on div at bounding box center [378, 179] width 756 height 359
type input "$ 0,00"
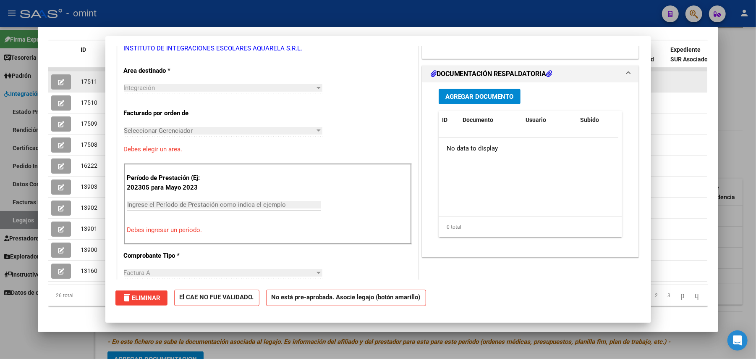
scroll to position [0, 0]
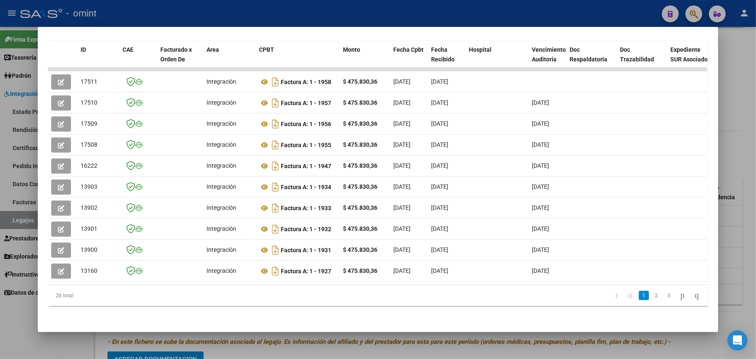
click at [113, 7] on div at bounding box center [378, 179] width 756 height 359
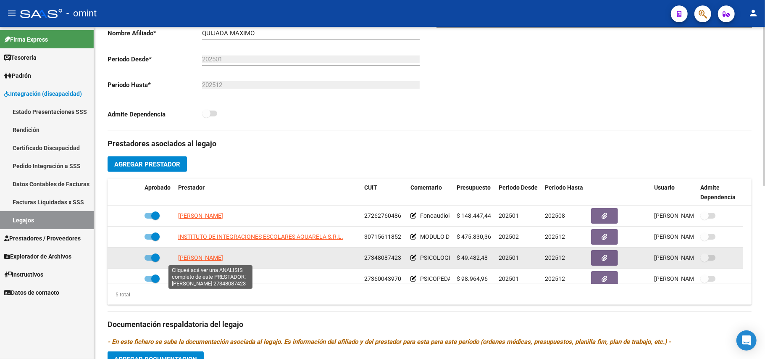
click at [191, 260] on span "[PERSON_NAME]" at bounding box center [200, 257] width 45 height 7
type textarea "27348087423"
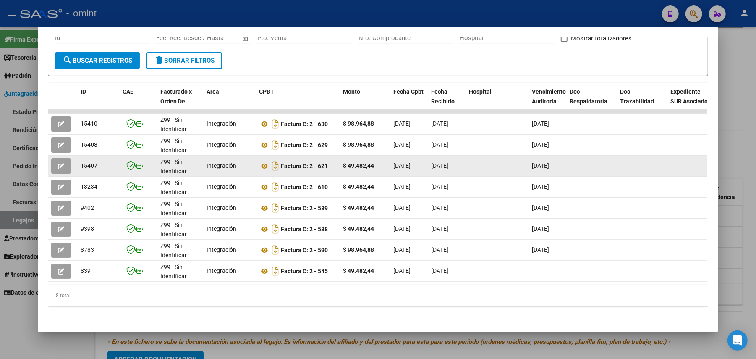
drag, startPoint x: 131, startPoint y: 157, endPoint x: 68, endPoint y: 162, distance: 64.1
click at [83, 161] on div "15407" at bounding box center [98, 166] width 35 height 10
click at [83, 162] on span "15407" at bounding box center [89, 165] width 17 height 7
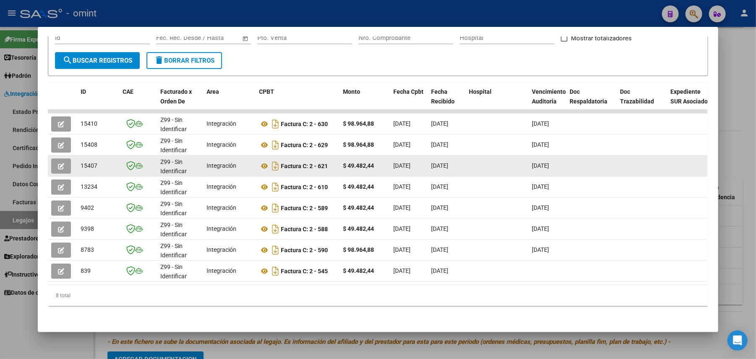
copy span "15407"
click at [58, 163] on icon "button" at bounding box center [61, 166] width 6 height 6
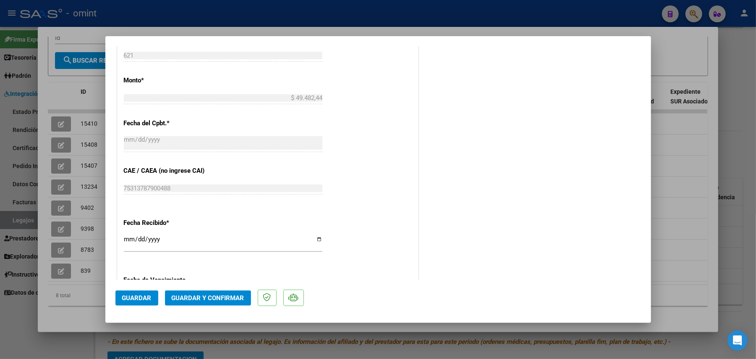
scroll to position [448, 0]
click at [219, 297] on span "Guardar y Confirmar" at bounding box center [208, 298] width 73 height 8
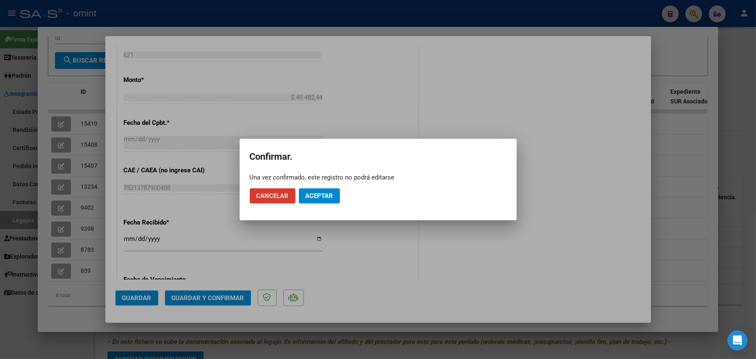
click at [320, 200] on button "Aceptar" at bounding box center [319, 195] width 41 height 15
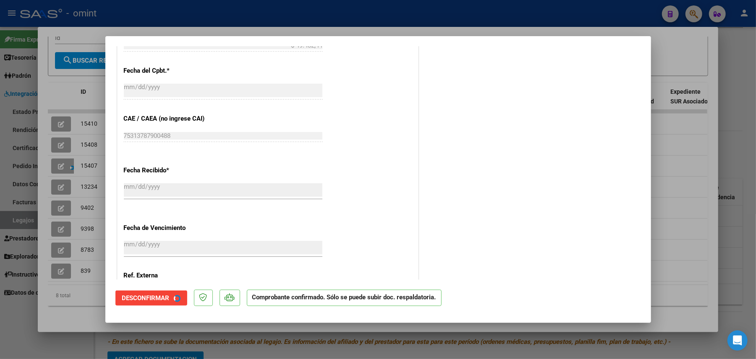
scroll to position [396, 0]
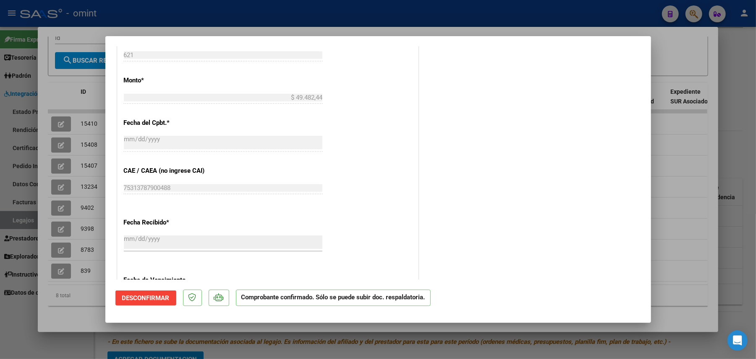
click at [83, 158] on div at bounding box center [378, 179] width 756 height 359
type input "$ 0,00"
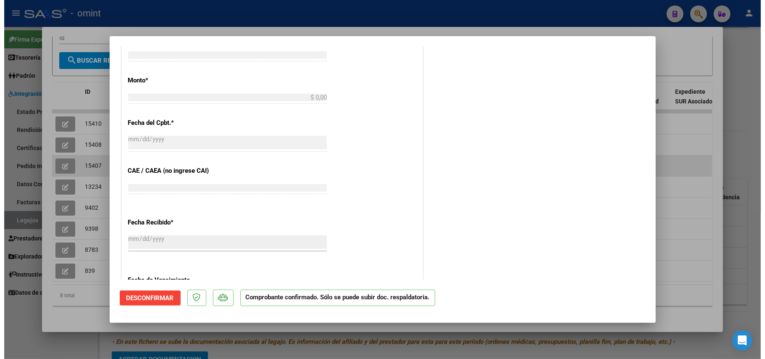
scroll to position [0, 0]
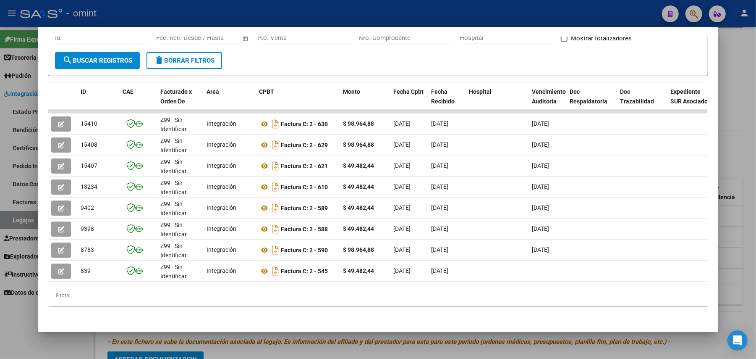
click at [215, 16] on div at bounding box center [378, 179] width 756 height 359
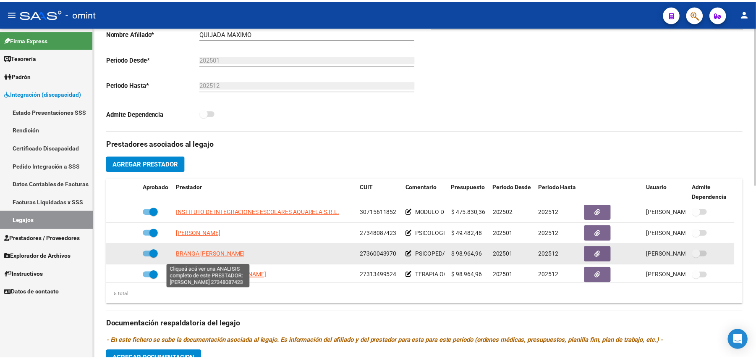
scroll to position [29, 0]
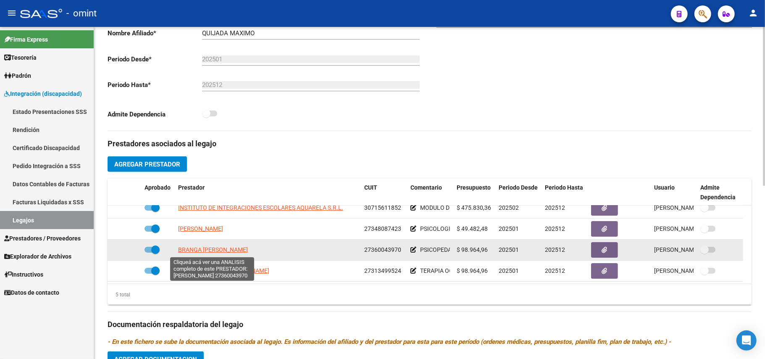
click at [207, 253] on span "BRANGA [PERSON_NAME]" at bounding box center [213, 249] width 70 height 7
type textarea "27360043970"
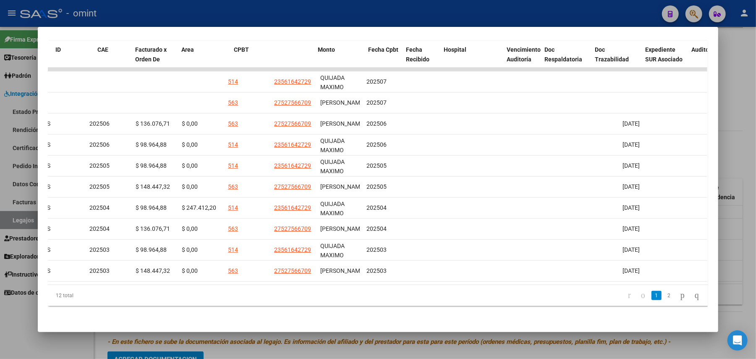
scroll to position [0, 0]
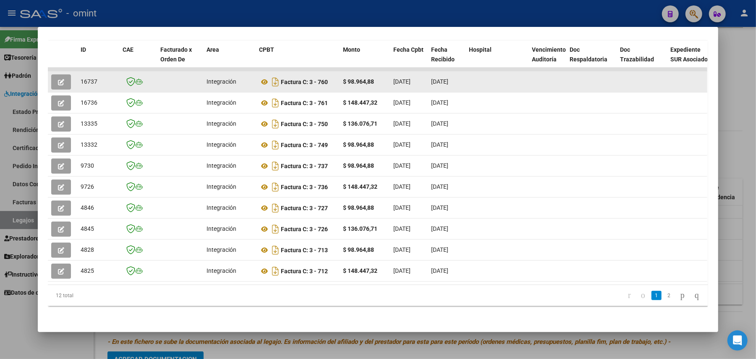
click at [88, 78] on span "16737" at bounding box center [89, 81] width 17 height 7
copy span "16737"
click at [52, 74] on button "button" at bounding box center [61, 81] width 20 height 15
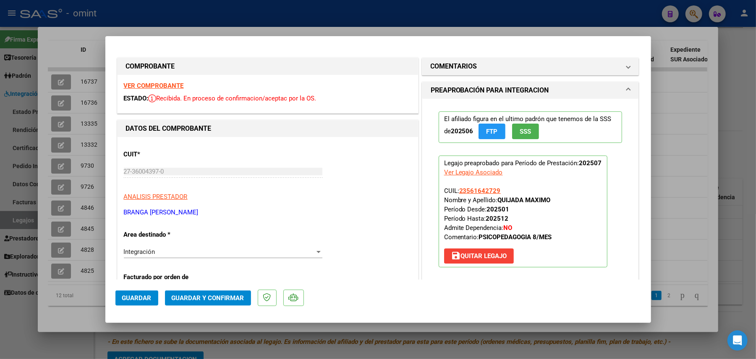
click at [212, 296] on span "Guardar y Confirmar" at bounding box center [208, 298] width 73 height 8
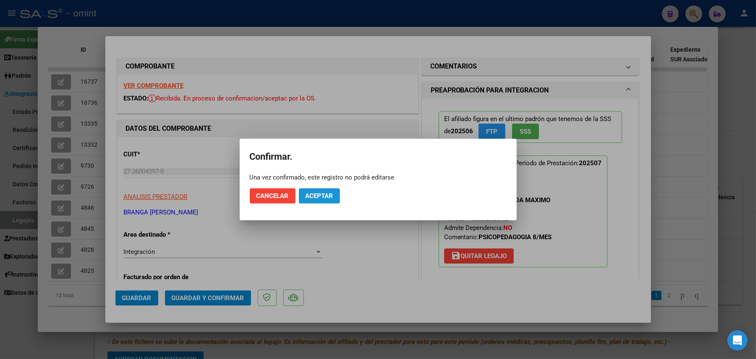
click at [311, 196] on span "Aceptar" at bounding box center [320, 196] width 28 height 8
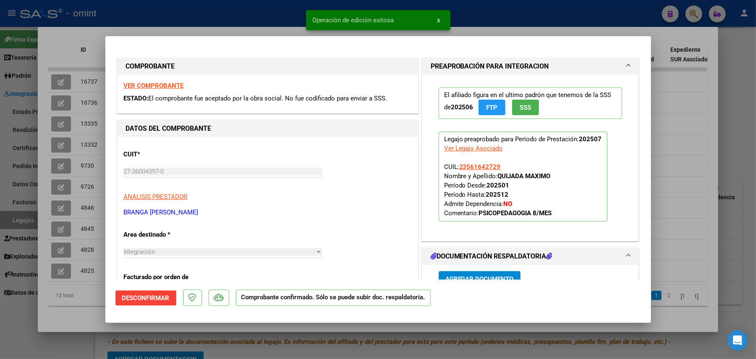
click at [86, 212] on div at bounding box center [378, 179] width 756 height 359
type input "$ 0,00"
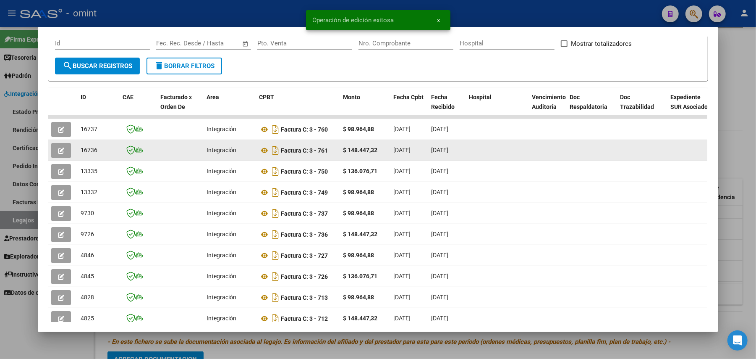
scroll to position [131, 0]
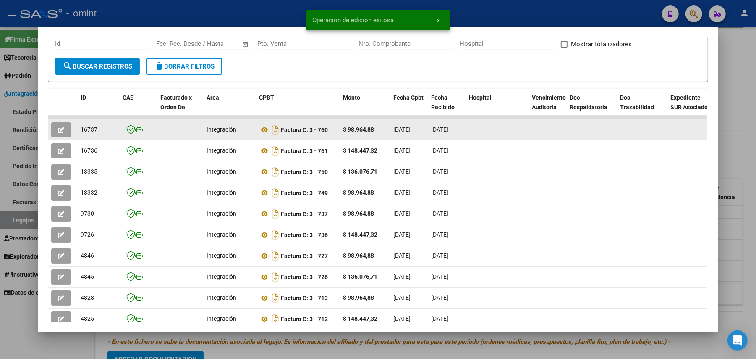
click at [83, 130] on span "16737" at bounding box center [89, 129] width 17 height 7
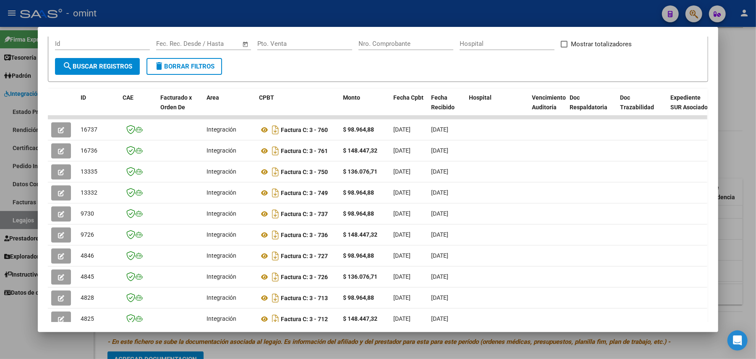
click at [209, 14] on div at bounding box center [378, 179] width 756 height 359
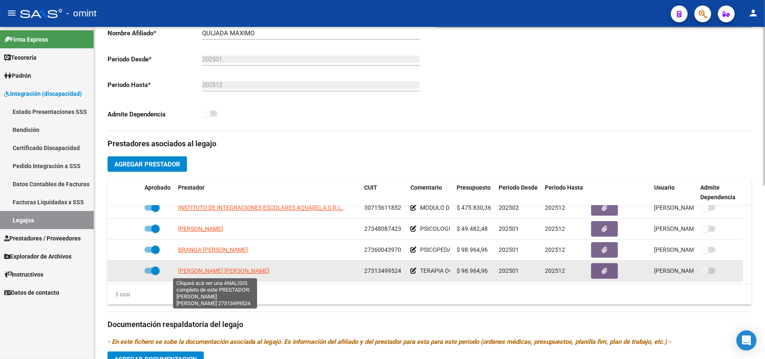
click at [205, 268] on span "[PERSON_NAME] [PERSON_NAME]" at bounding box center [223, 270] width 91 height 7
type textarea "27313499524"
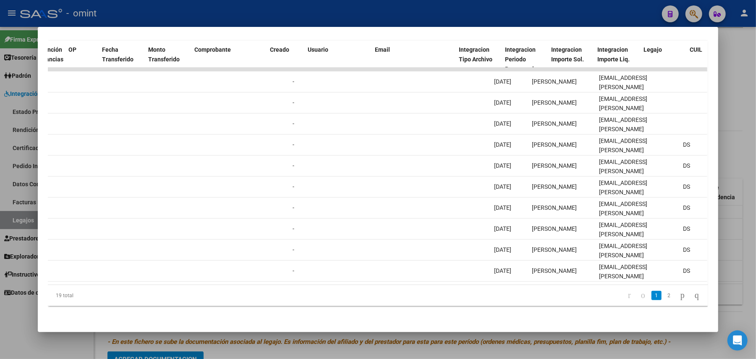
scroll to position [0, 0]
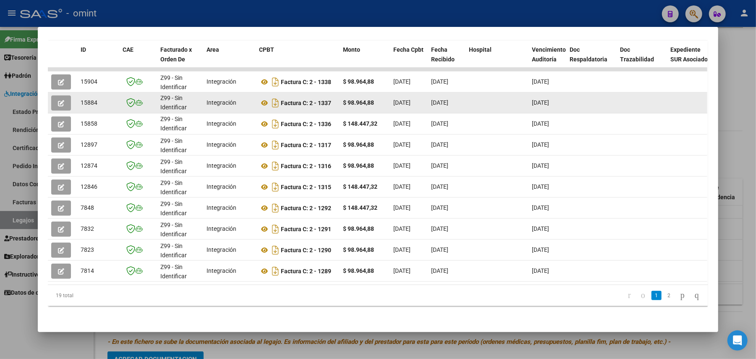
click at [84, 98] on div "15884" at bounding box center [98, 103] width 35 height 10
click at [86, 99] on span "15884" at bounding box center [89, 102] width 17 height 7
click at [60, 100] on icon "button" at bounding box center [61, 103] width 6 height 6
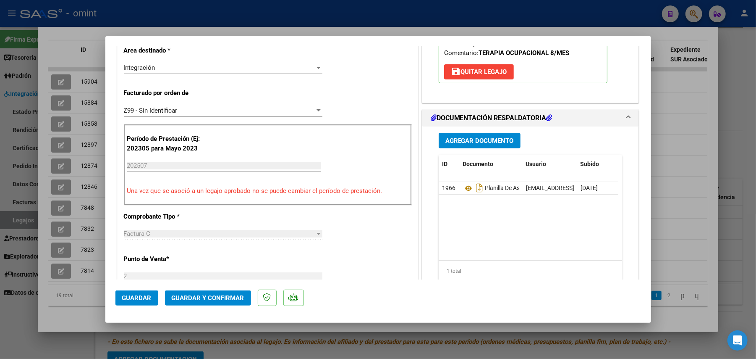
scroll to position [280, 0]
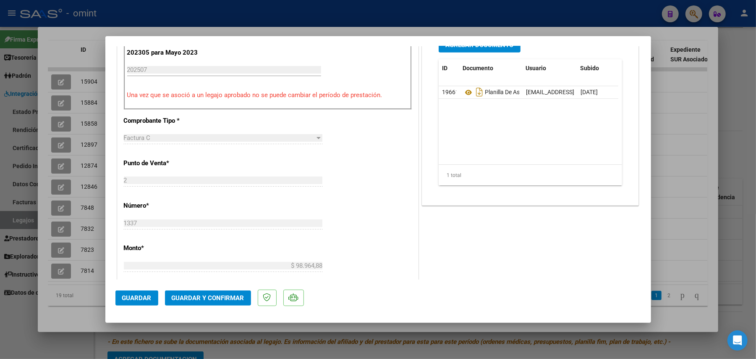
click at [209, 301] on span "Guardar y Confirmar" at bounding box center [208, 298] width 73 height 8
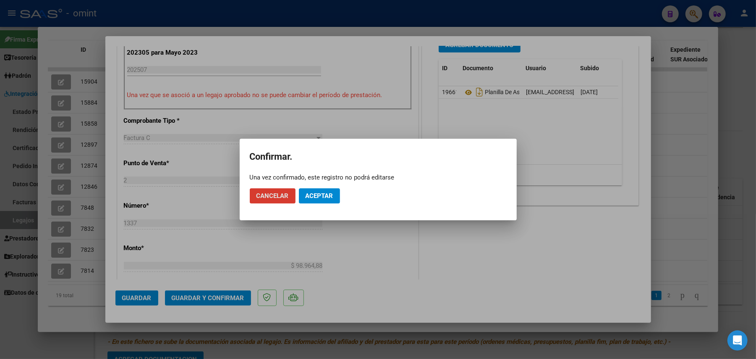
click at [318, 197] on span "Aceptar" at bounding box center [320, 196] width 28 height 8
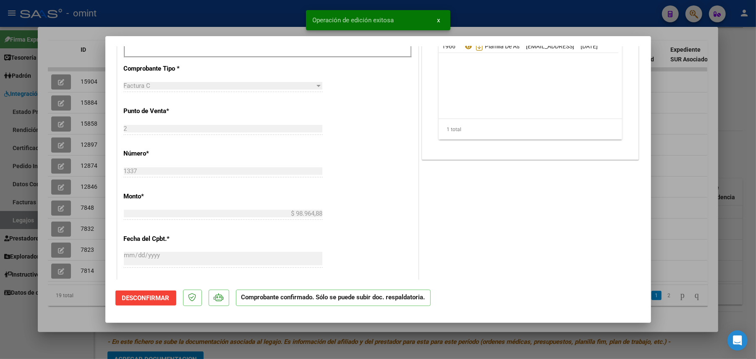
click at [84, 176] on div at bounding box center [378, 179] width 756 height 359
type input "$ 0,00"
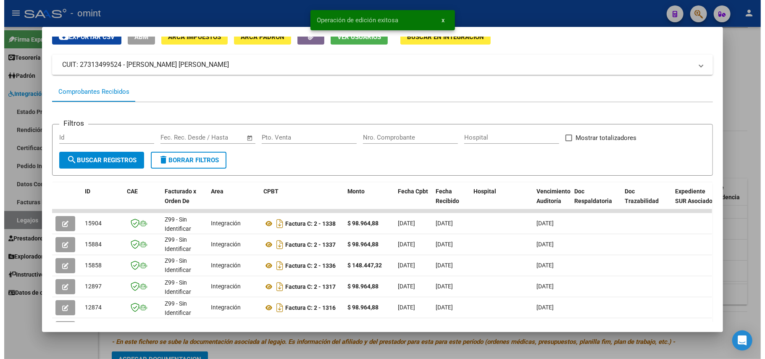
scroll to position [0, 0]
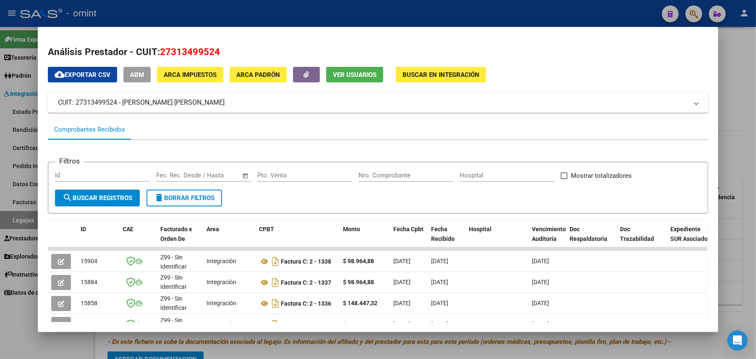
click at [189, 13] on div at bounding box center [378, 179] width 756 height 359
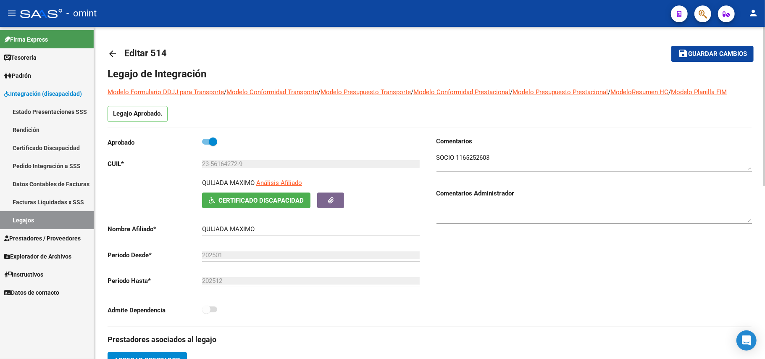
click at [114, 50] on mat-icon "arrow_back" at bounding box center [113, 54] width 10 height 10
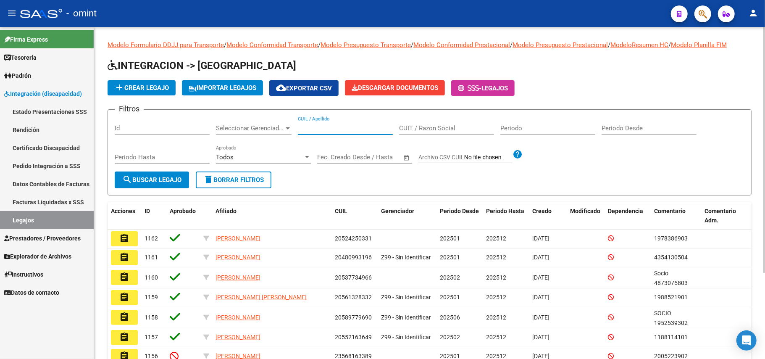
click at [319, 130] on input "CUIL / Apellido" at bounding box center [345, 128] width 95 height 8
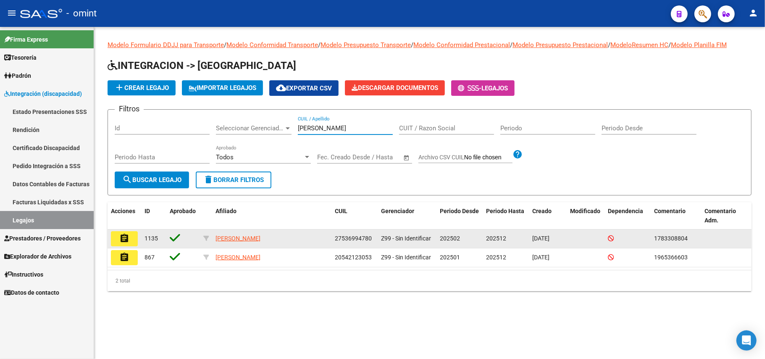
type input "[PERSON_NAME]"
click at [123, 243] on button "assignment" at bounding box center [124, 238] width 27 height 15
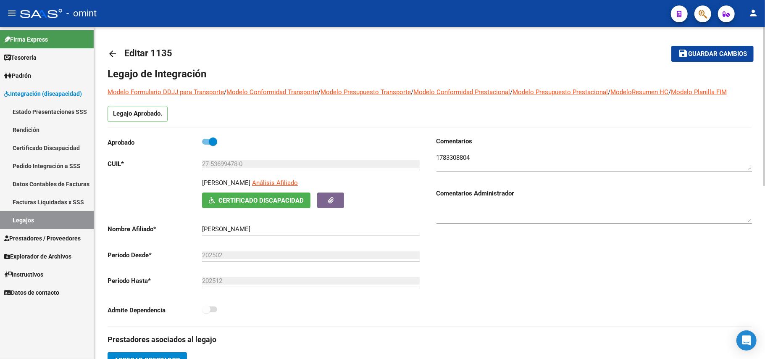
drag, startPoint x: 254, startPoint y: 163, endPoint x: 183, endPoint y: 160, distance: 71.0
click at [186, 160] on app-form-text-field "CUIL * 27-53699478-0 Ingresar CUIL" at bounding box center [264, 164] width 312 height 8
click at [217, 167] on input "27-53699478-0" at bounding box center [311, 164] width 218 height 8
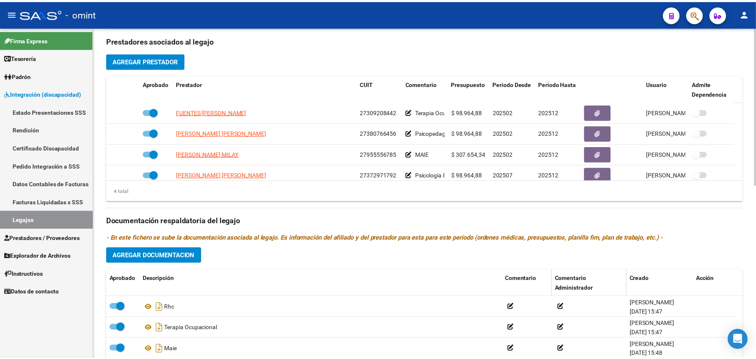
scroll to position [336, 0]
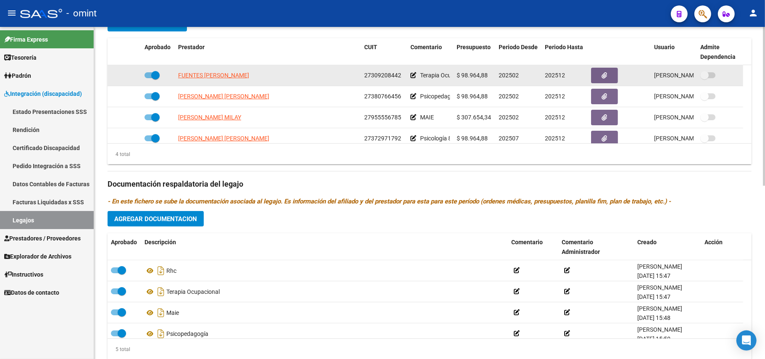
click at [209, 71] on datatable-body-cell "FUENTES [PERSON_NAME]" at bounding box center [268, 75] width 186 height 21
click at [210, 78] on span "FUENTES [PERSON_NAME]" at bounding box center [213, 75] width 71 height 7
type textarea "27309208442"
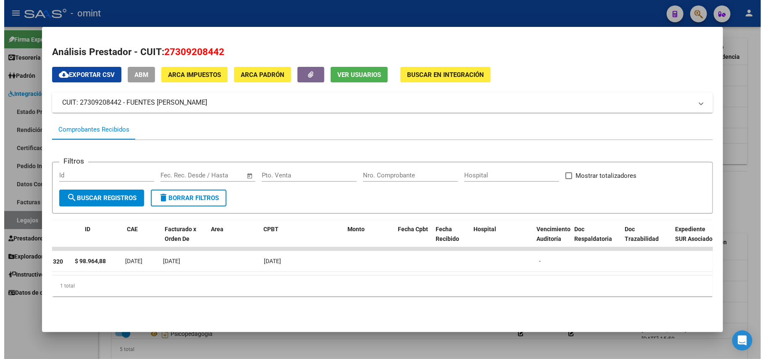
scroll to position [0, 0]
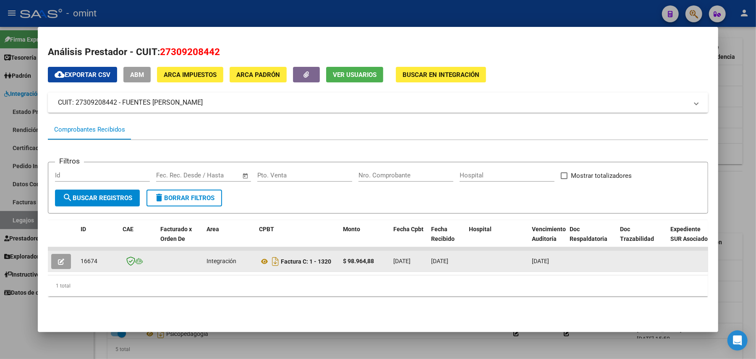
click at [58, 261] on icon "button" at bounding box center [61, 261] width 6 height 6
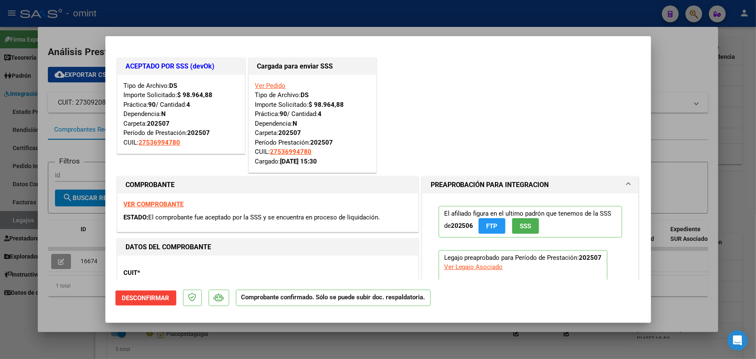
click at [209, 26] on div at bounding box center [378, 179] width 756 height 359
type input "$ 0,00"
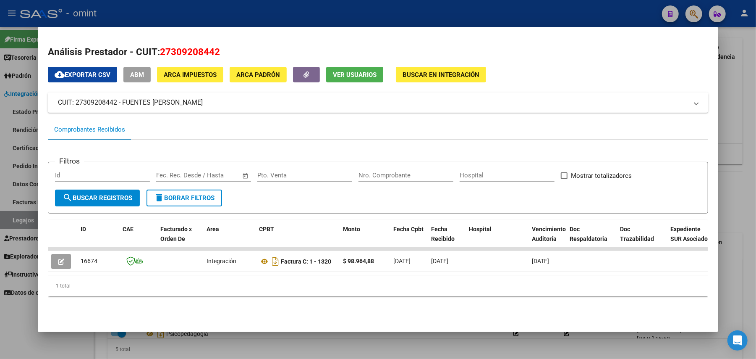
click at [207, 12] on div at bounding box center [378, 179] width 756 height 359
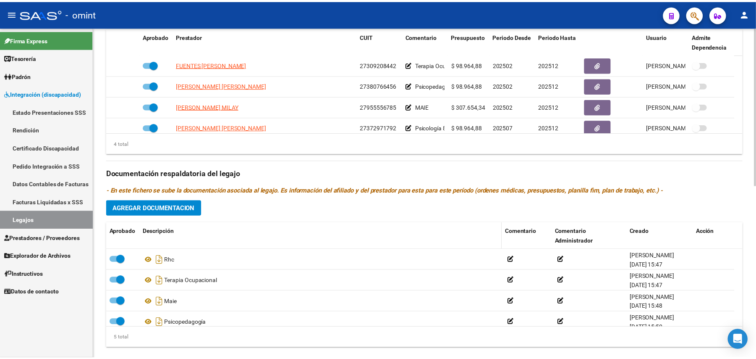
scroll to position [364, 0]
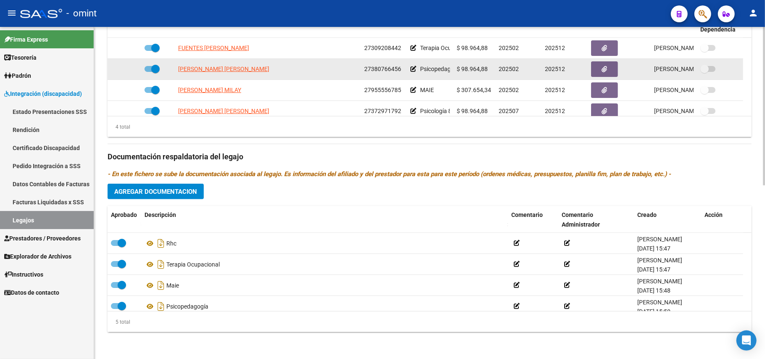
click at [223, 70] on span "[PERSON_NAME] [PERSON_NAME]" at bounding box center [223, 69] width 91 height 7
type textarea "27380766456"
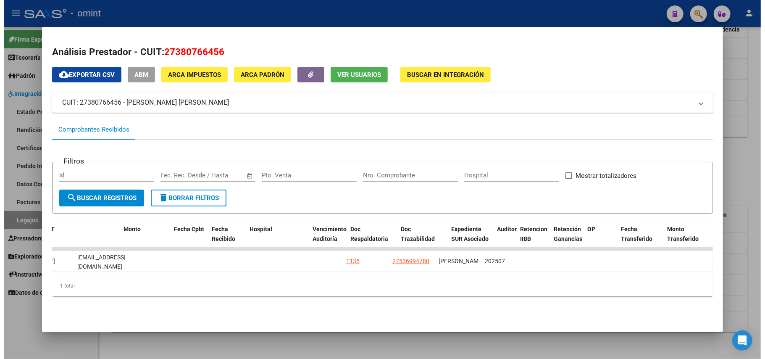
scroll to position [0, 0]
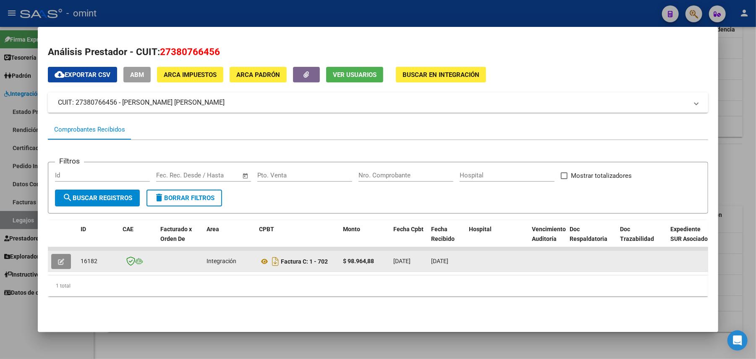
click at [52, 262] on button "button" at bounding box center [61, 261] width 20 height 15
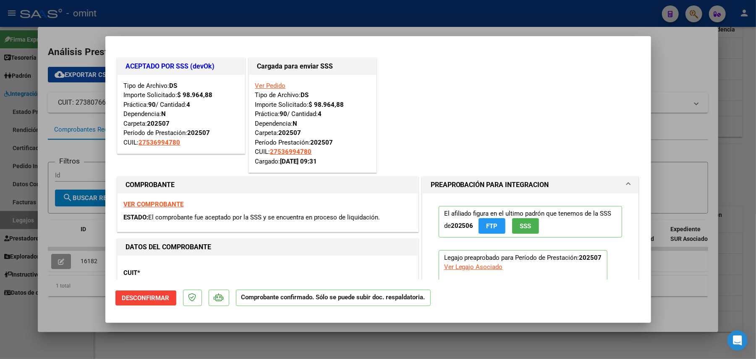
click at [254, 24] on div at bounding box center [378, 179] width 756 height 359
type input "$ 0,00"
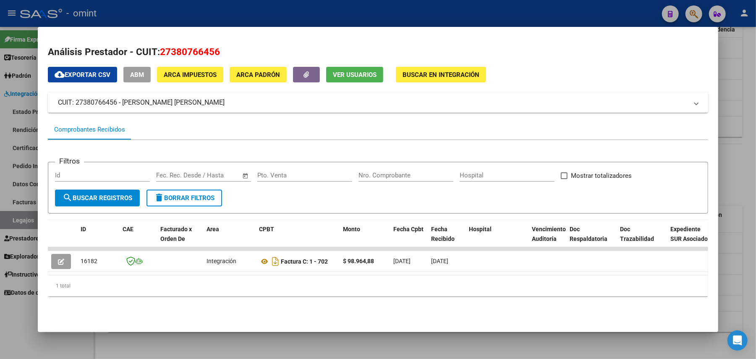
click at [251, 14] on div at bounding box center [378, 179] width 756 height 359
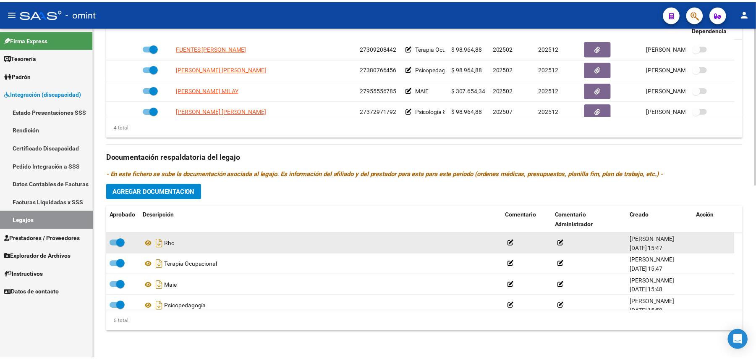
scroll to position [29, 0]
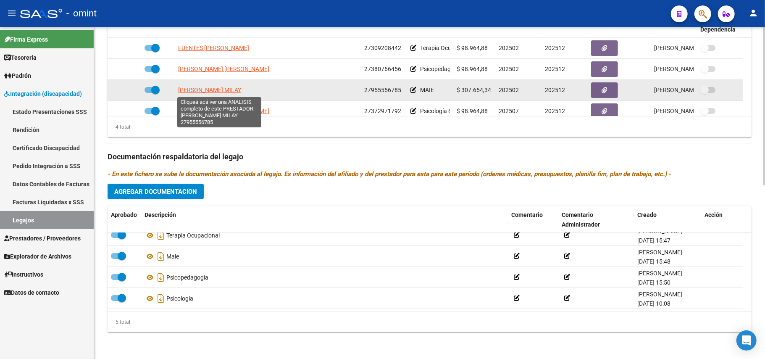
click at [212, 89] on span "[PERSON_NAME] MILAY" at bounding box center [209, 90] width 63 height 7
type textarea "27955556785"
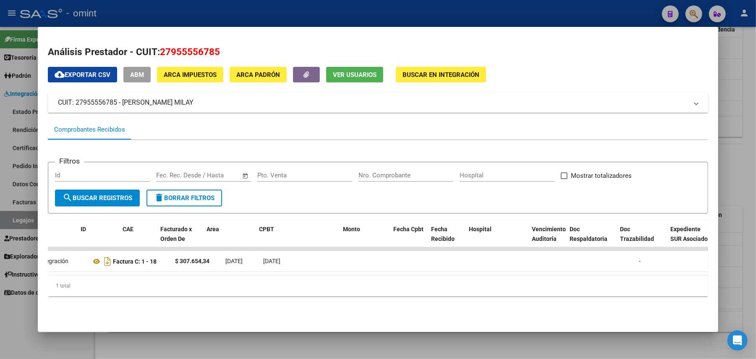
scroll to position [0, 0]
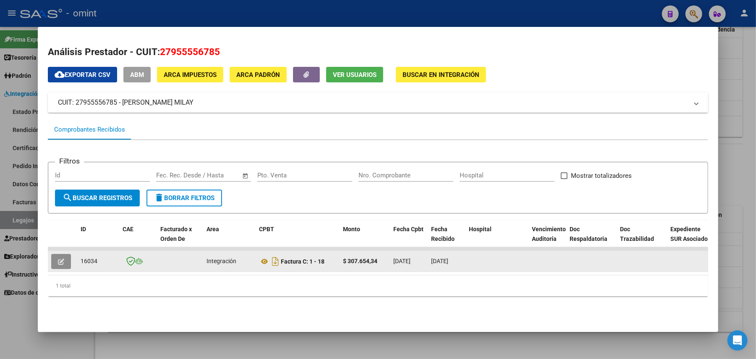
click at [58, 261] on icon "button" at bounding box center [61, 261] width 6 height 6
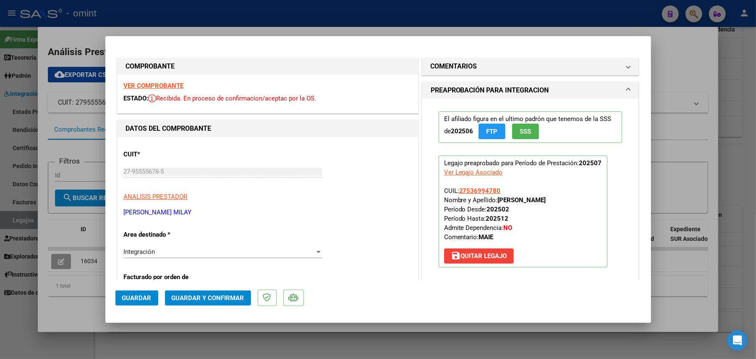
click at [176, 84] on strong "VER COMPROBANTE" at bounding box center [154, 86] width 60 height 8
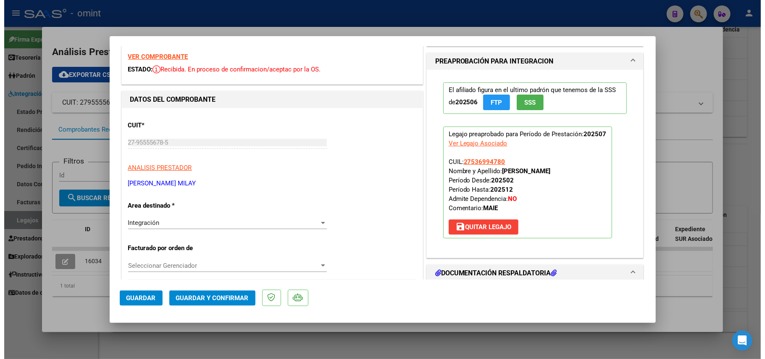
scroll to position [56, 0]
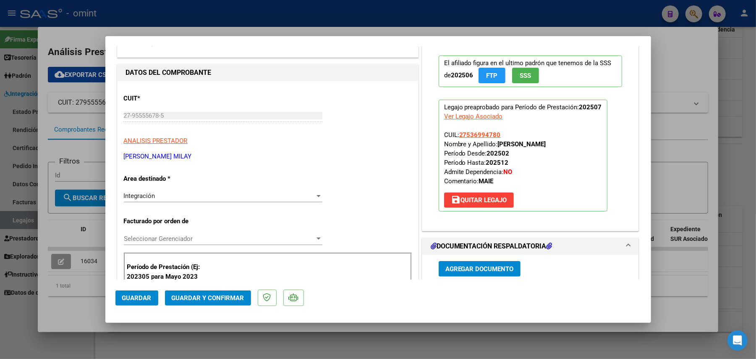
click at [199, 296] on span "Guardar y Confirmar" at bounding box center [208, 298] width 73 height 8
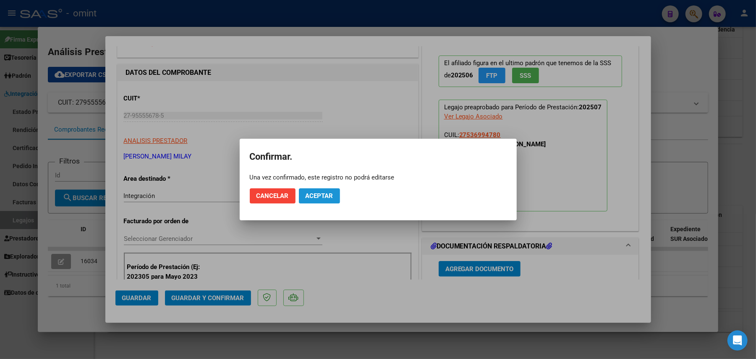
click at [321, 199] on span "Aceptar" at bounding box center [320, 196] width 28 height 8
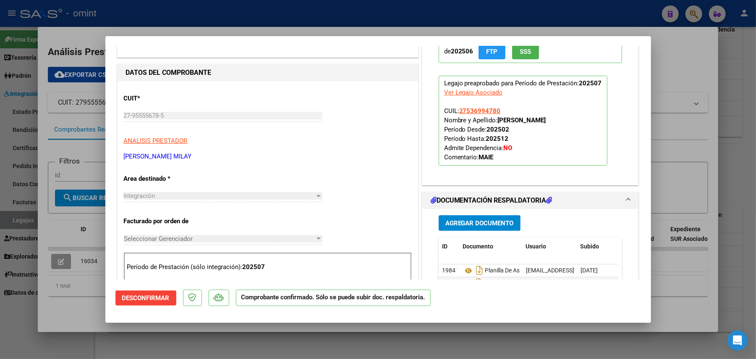
click at [25, 139] on div at bounding box center [378, 179] width 756 height 359
type input "$ 0,00"
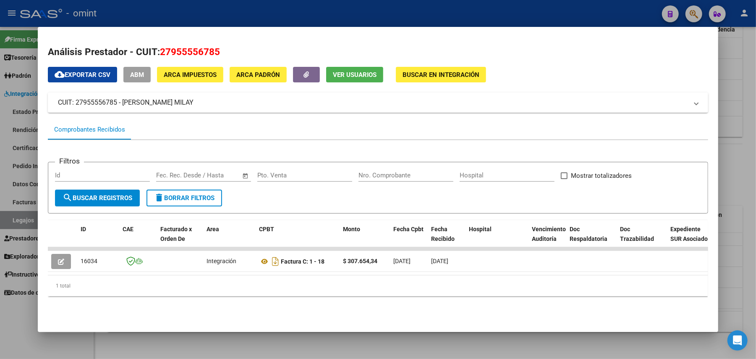
click at [27, 147] on div at bounding box center [378, 179] width 756 height 359
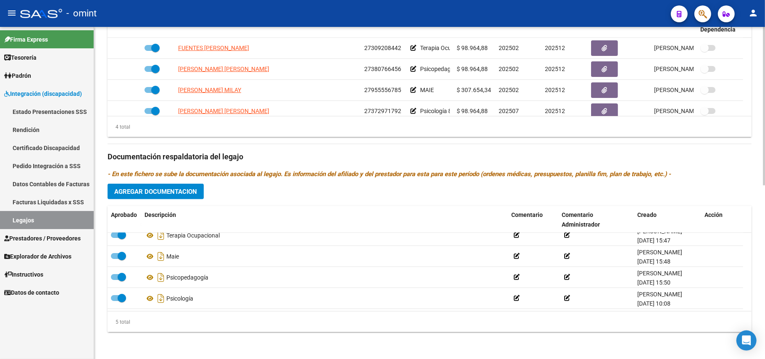
scroll to position [8, 0]
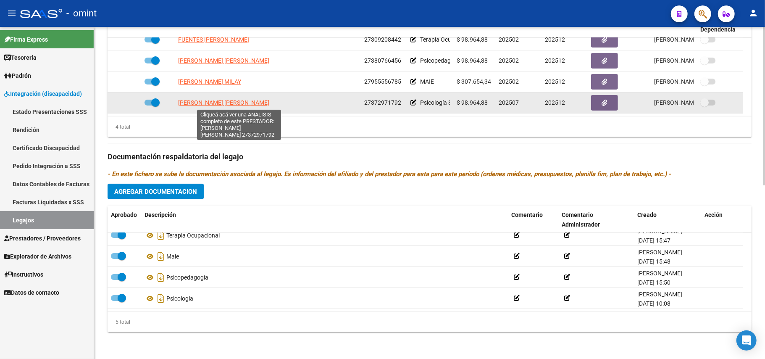
click at [219, 105] on span "[PERSON_NAME] [PERSON_NAME]" at bounding box center [223, 102] width 91 height 7
type textarea "27372971792"
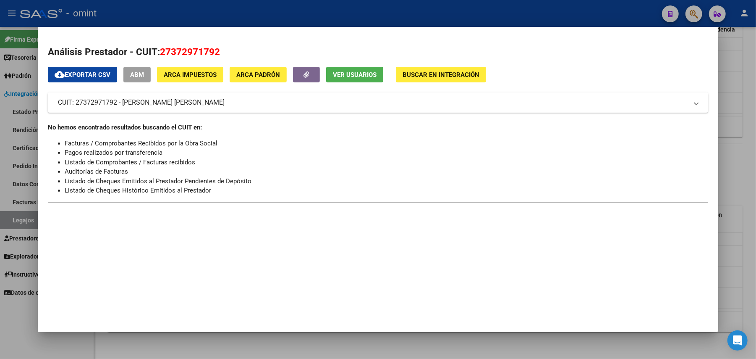
click at [209, 16] on div at bounding box center [378, 179] width 756 height 359
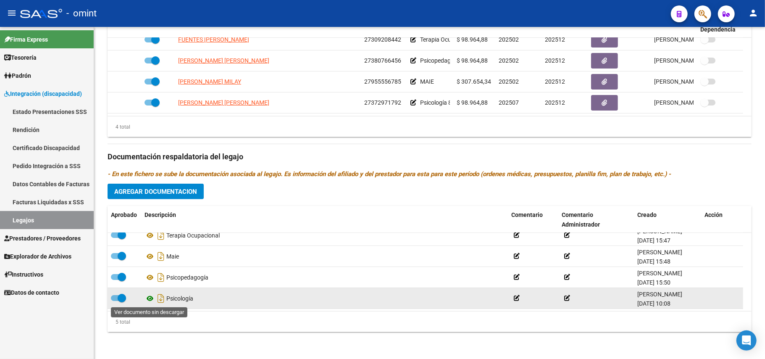
click at [150, 296] on icon at bounding box center [149, 298] width 11 height 10
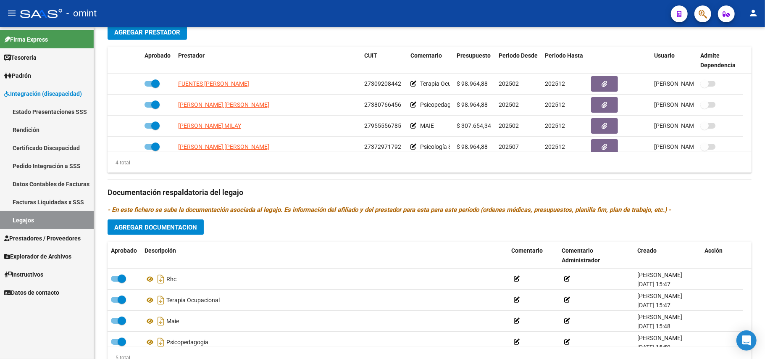
scroll to position [336, 0]
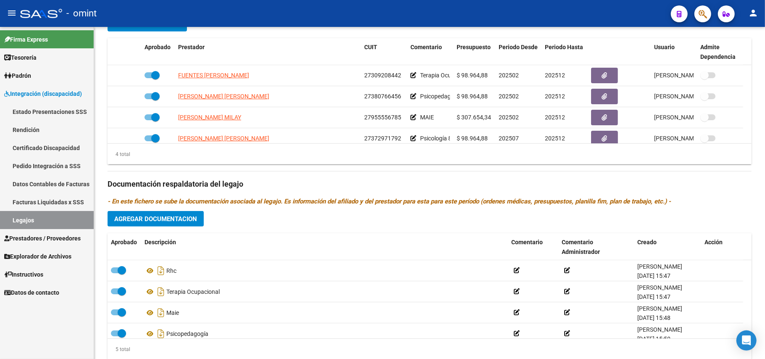
click at [464, 175] on div "Prestadores asociados al legajo Agregar Prestador Aprobado Prestador CUIT Comen…" at bounding box center [430, 178] width 644 height 375
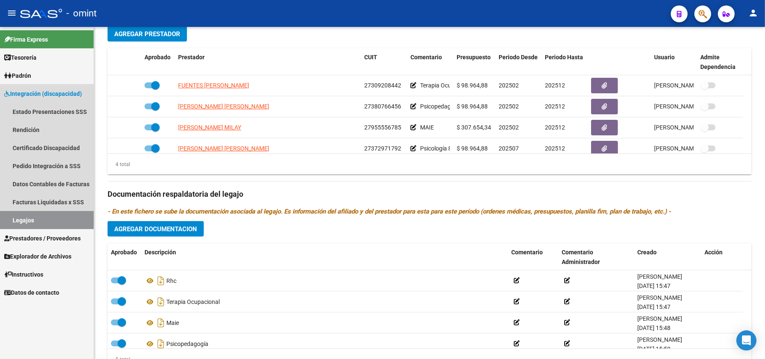
click at [30, 93] on span "Integración (discapacidad)" at bounding box center [43, 93] width 78 height 9
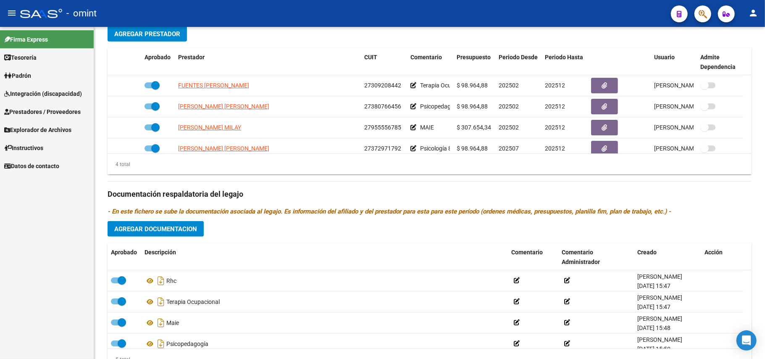
click at [30, 93] on span "Integración (discapacidad)" at bounding box center [43, 93] width 78 height 9
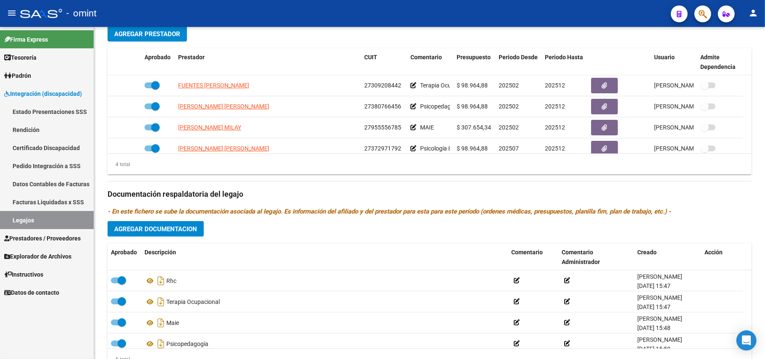
click at [43, 200] on link "Facturas Liquidadas x SSS" at bounding box center [47, 202] width 94 height 18
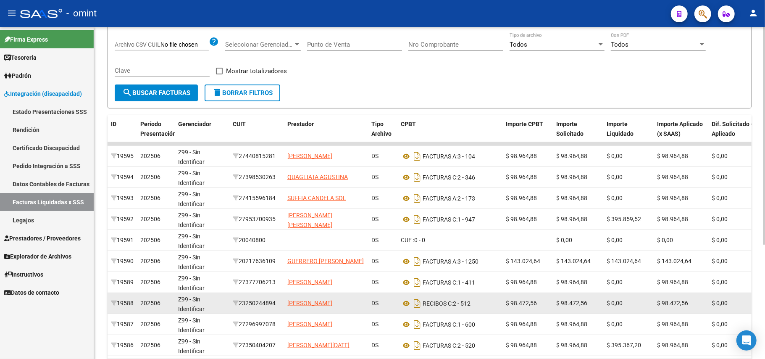
scroll to position [168, 0]
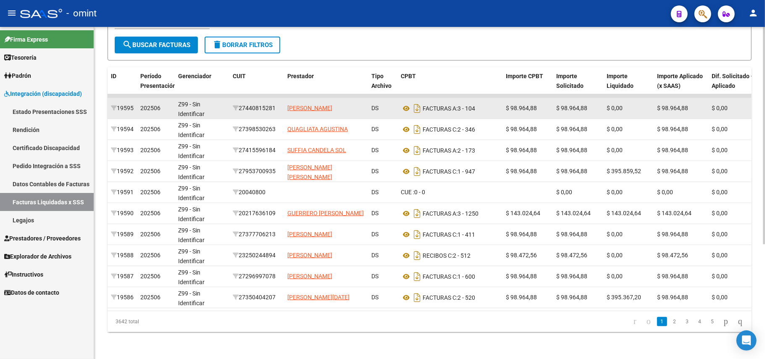
click at [256, 106] on div "27440815281" at bounding box center [257, 108] width 48 height 10
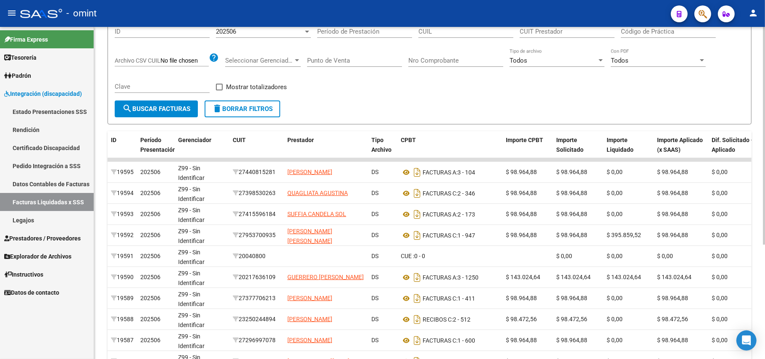
scroll to position [0, 0]
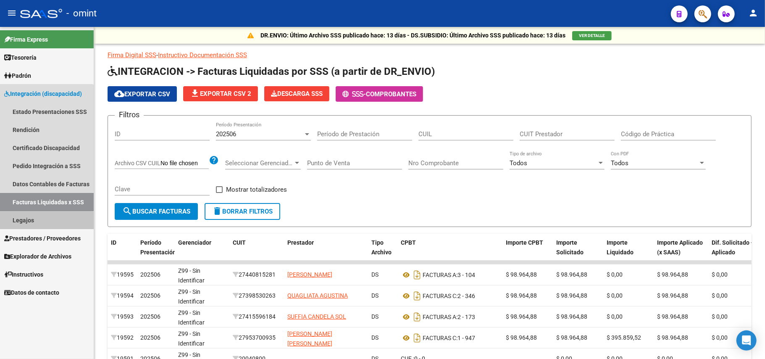
click at [23, 225] on link "Legajos" at bounding box center [47, 220] width 94 height 18
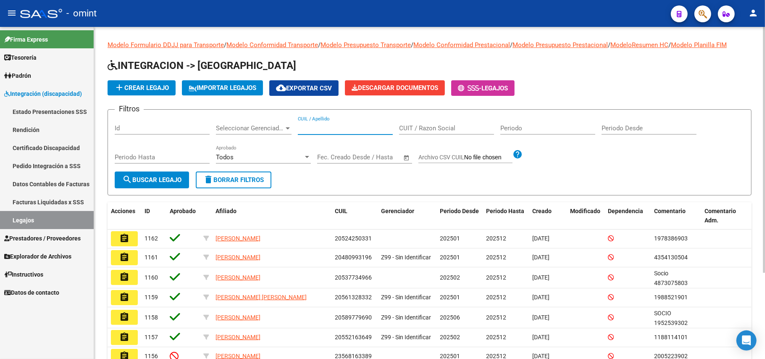
click at [320, 126] on input "CUIL / Apellido" at bounding box center [345, 128] width 95 height 8
type input "acuña"
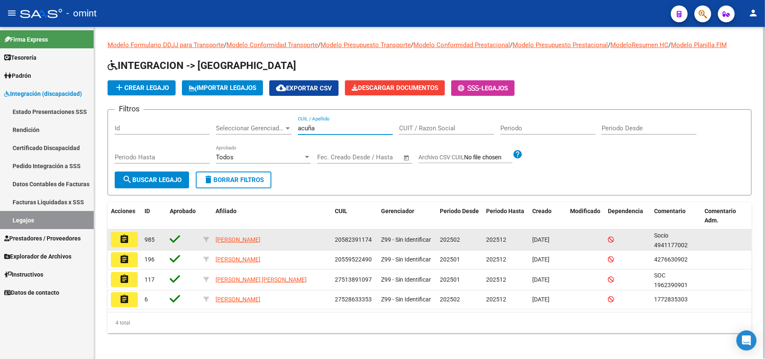
click at [120, 243] on mat-icon "assignment" at bounding box center [124, 239] width 10 height 10
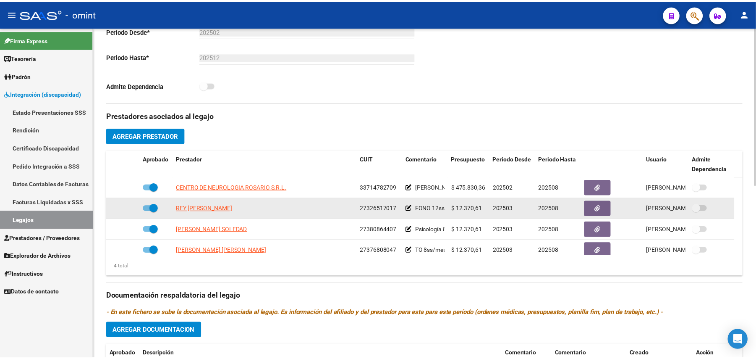
scroll to position [8, 0]
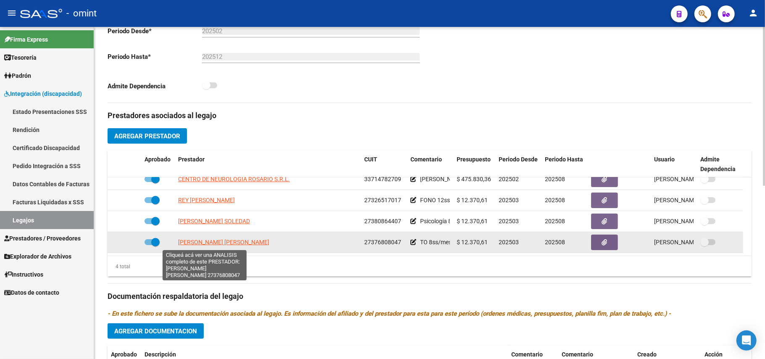
click at [197, 241] on span "[PERSON_NAME] [PERSON_NAME]" at bounding box center [223, 242] width 91 height 7
type textarea "27376808047"
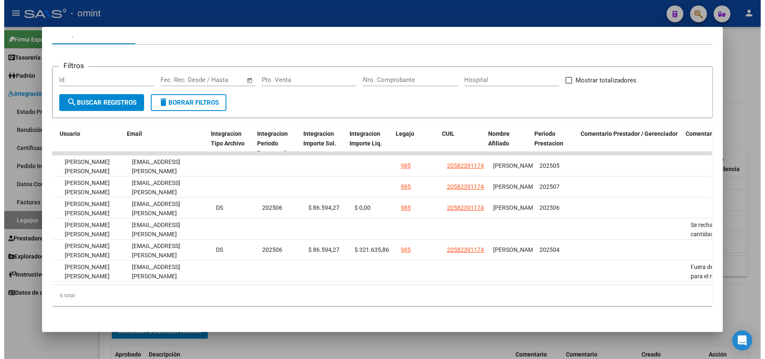
scroll to position [0, 1067]
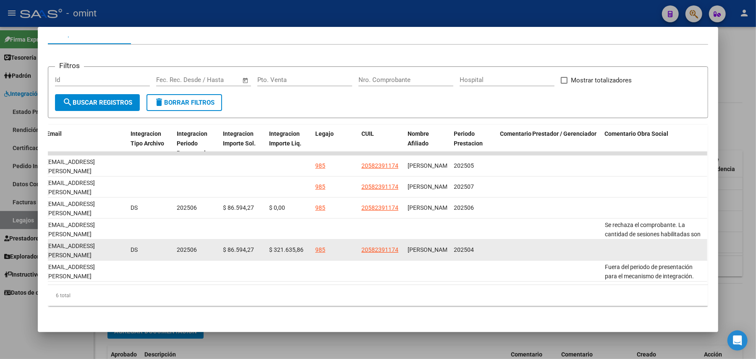
drag, startPoint x: 514, startPoint y: 251, endPoint x: 317, endPoint y: 246, distance: 197.0
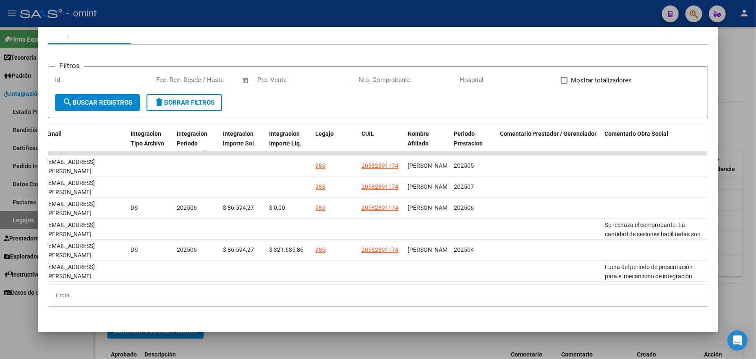
drag, startPoint x: 293, startPoint y: 222, endPoint x: 0, endPoint y: 236, distance: 293.5
click at [0, 236] on div "Análisis Prestador - CUIT: 27376808047 cloud_download Exportar CSV ABM ARCA Imp…" at bounding box center [378, 179] width 756 height 359
click at [326, 19] on div at bounding box center [378, 179] width 756 height 359
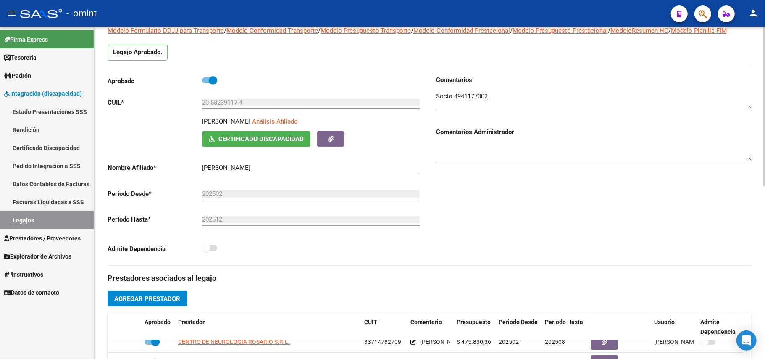
scroll to position [0, 0]
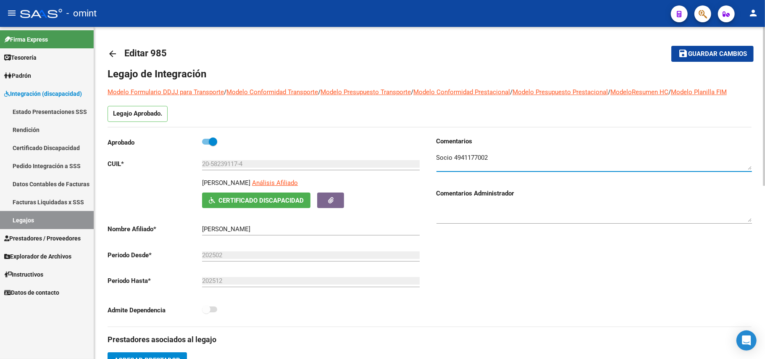
click at [472, 161] on textarea at bounding box center [593, 161] width 315 height 17
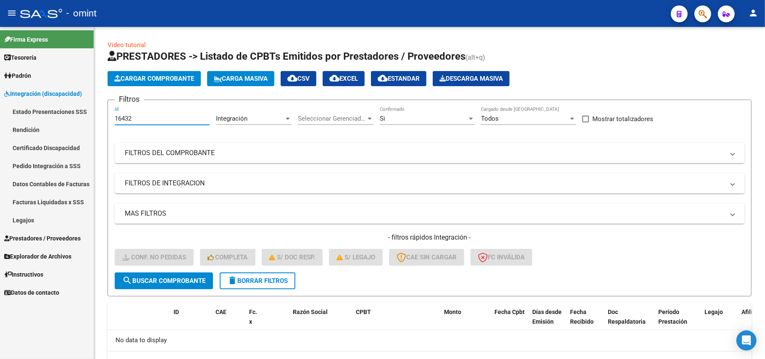
drag, startPoint x: 141, startPoint y: 120, endPoint x: 70, endPoint y: 123, distance: 71.5
click at [73, 123] on mat-sidenav-container "Firma Express Tesorería Extractos Procesados (csv) Extractos Originales (pdf) P…" at bounding box center [382, 193] width 765 height 332
paste input "5413"
type input "15413"
click at [165, 278] on span "search Buscar Comprobante" at bounding box center [163, 281] width 83 height 8
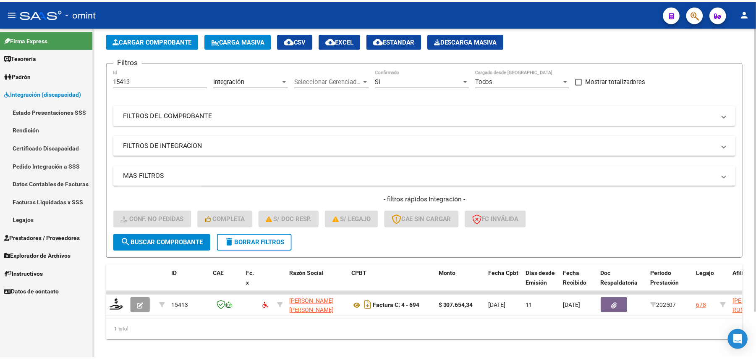
scroll to position [54, 0]
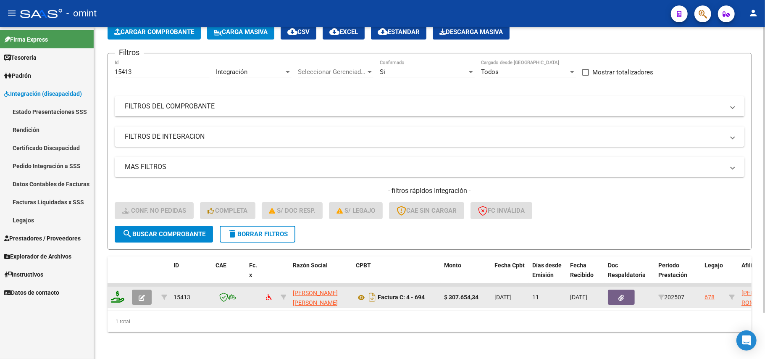
click at [119, 291] on icon at bounding box center [117, 297] width 13 height 12
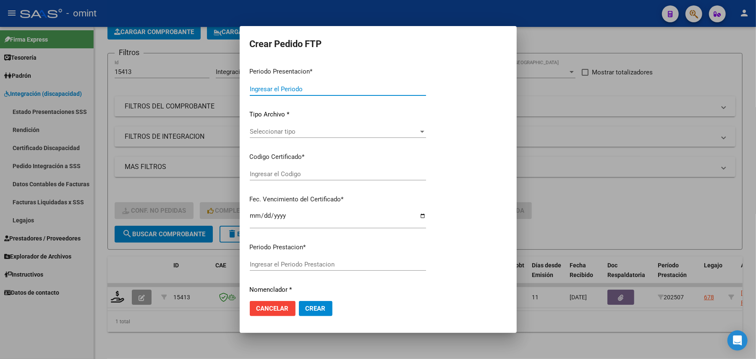
type input "202507"
type input "$ 307.654,34"
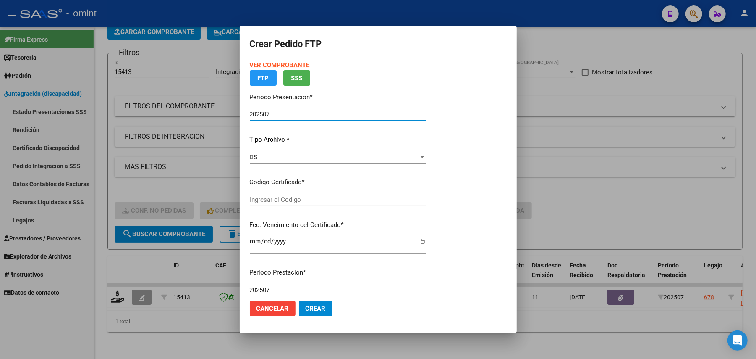
type input "7190679299"
type input "2023-10-07"
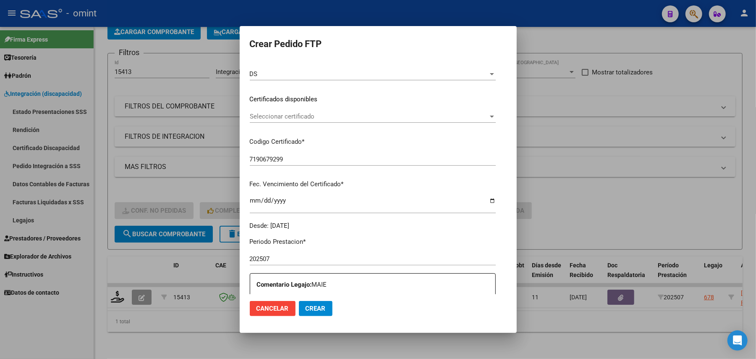
scroll to position [0, 0]
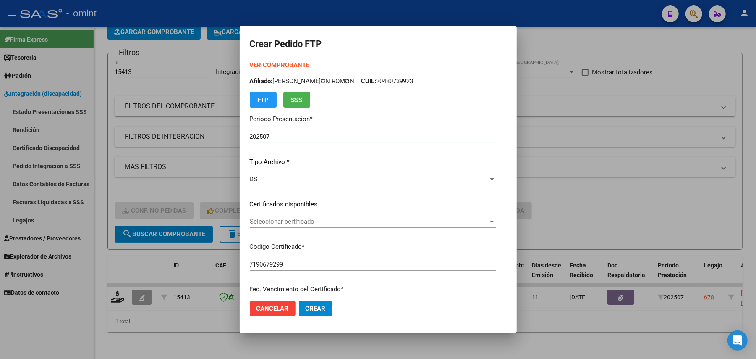
click at [276, 223] on span "Seleccionar certificado" at bounding box center [369, 222] width 239 height 8
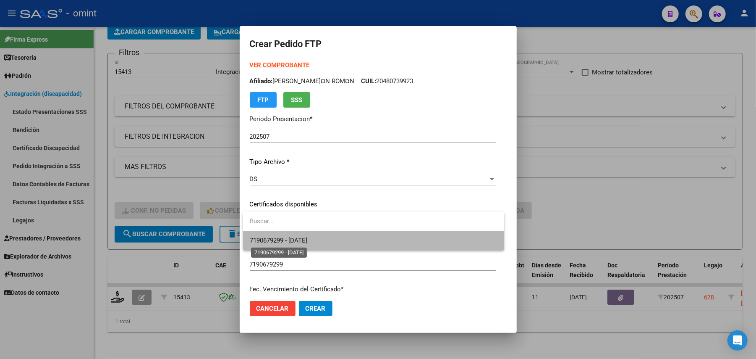
click at [281, 237] on span "7190679299 - 2023-10-07" at bounding box center [279, 240] width 58 height 8
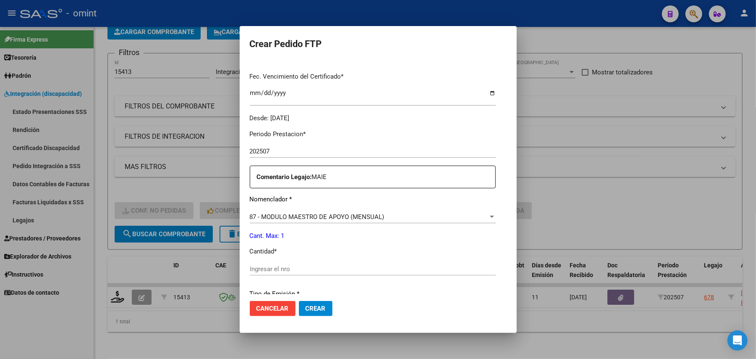
scroll to position [280, 0]
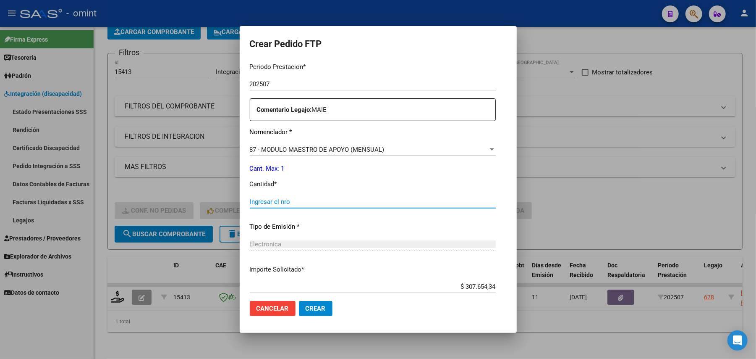
click at [274, 204] on input "Ingresar el nro" at bounding box center [373, 202] width 246 height 8
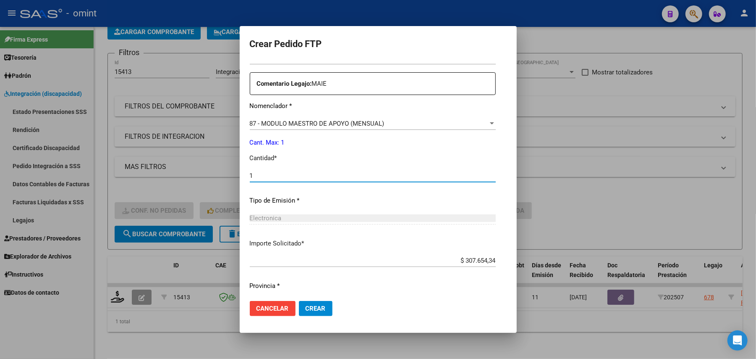
scroll to position [328, 0]
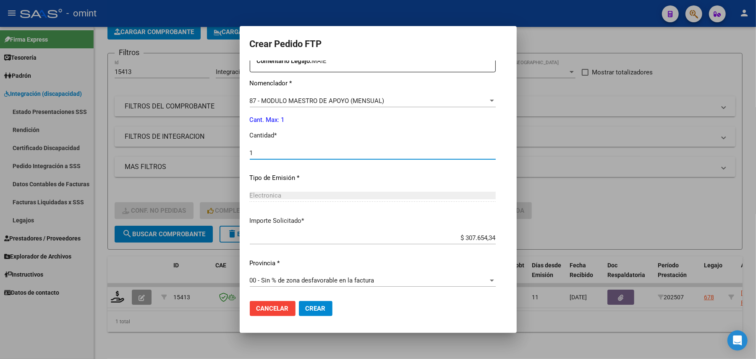
type input "1"
click at [316, 303] on button "Crear" at bounding box center [316, 308] width 34 height 15
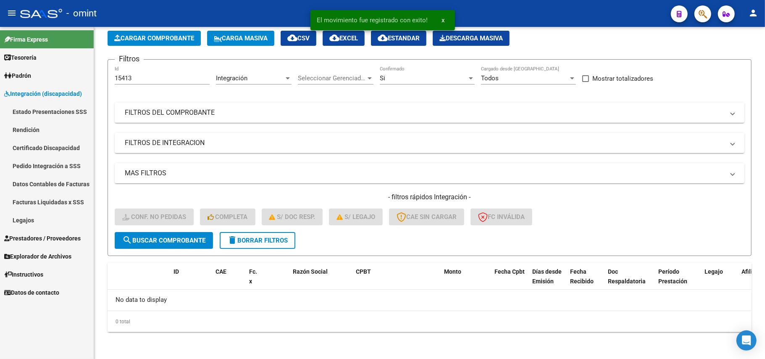
scroll to position [39, 0]
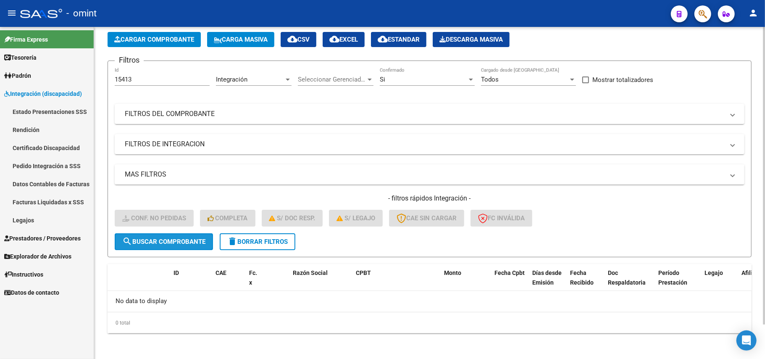
click at [146, 239] on span "search Buscar Comprobante" at bounding box center [163, 242] width 83 height 8
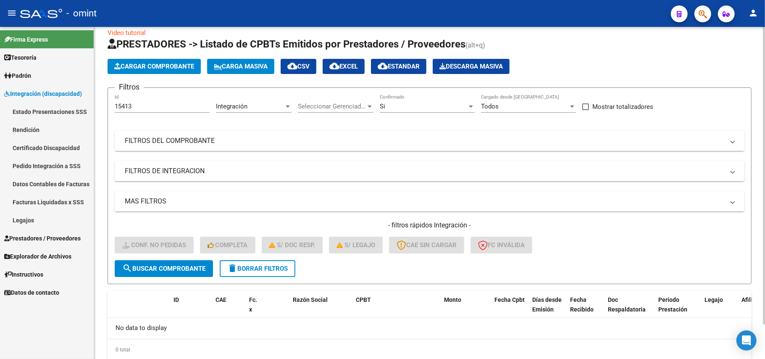
scroll to position [0, 0]
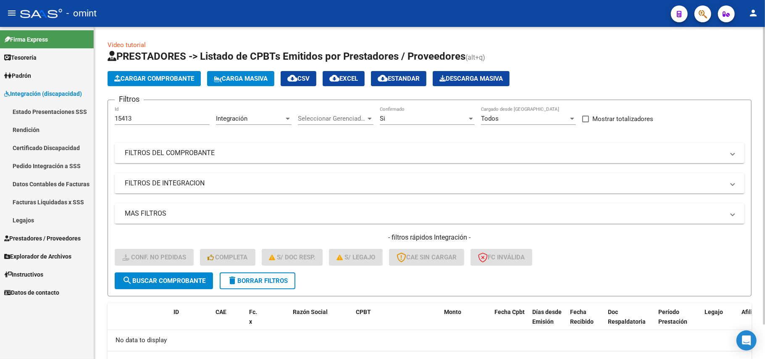
click at [155, 77] on span "Cargar Comprobante" at bounding box center [154, 79] width 80 height 8
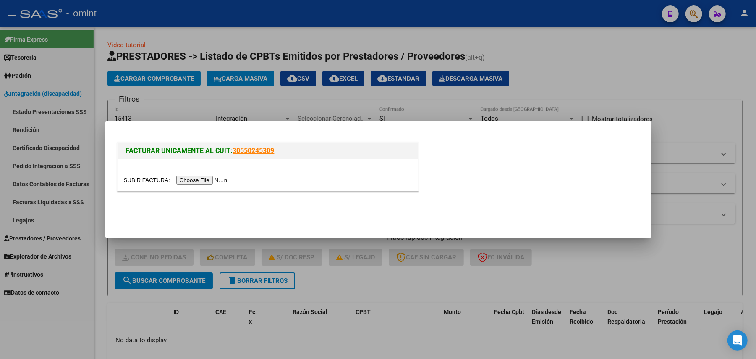
click at [180, 88] on div at bounding box center [378, 179] width 756 height 359
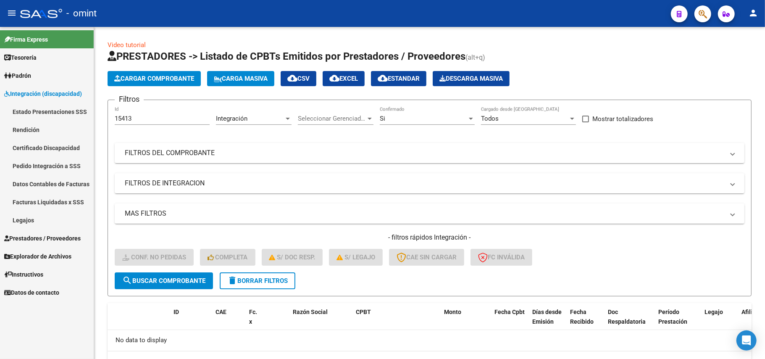
drag, startPoint x: 145, startPoint y: 114, endPoint x: 79, endPoint y: 123, distance: 66.5
click at [79, 123] on mat-sidenav-container "Firma Express Tesorería Extractos Procesados (csv) Extractos Originales (pdf) P…" at bounding box center [382, 193] width 765 height 332
click at [135, 118] on input "15413" at bounding box center [162, 119] width 95 height 8
click at [133, 118] on input "15413" at bounding box center [162, 119] width 95 height 8
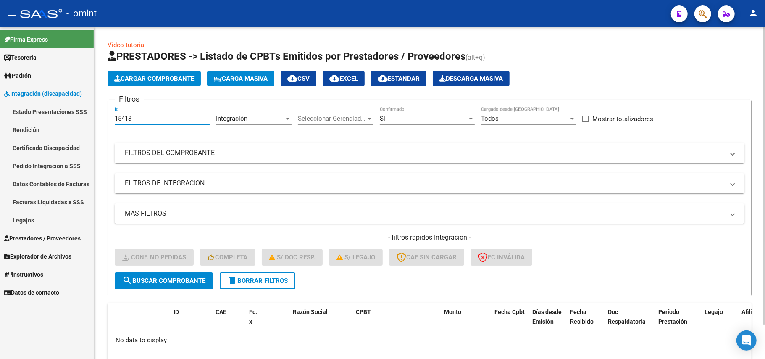
click at [133, 118] on input "15413" at bounding box center [162, 119] width 95 height 8
click at [123, 119] on input "15413" at bounding box center [162, 119] width 95 height 8
paste input "6936"
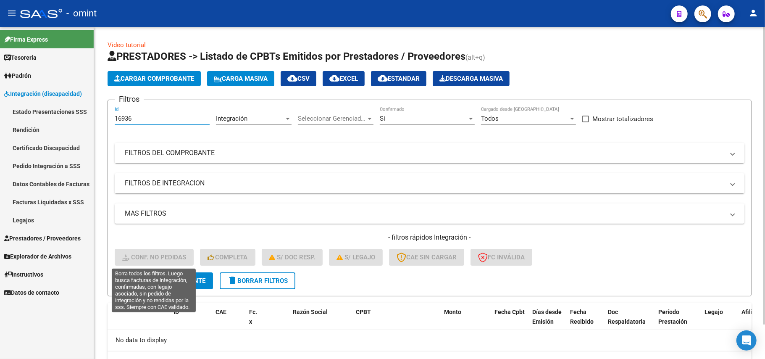
type input "16936"
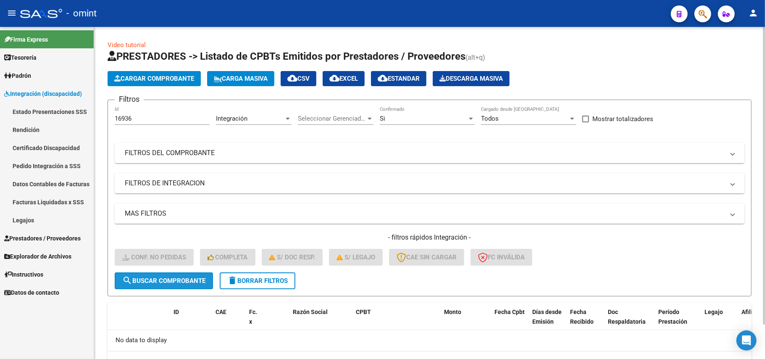
click at [167, 279] on span "search Buscar Comprobante" at bounding box center [163, 281] width 83 height 8
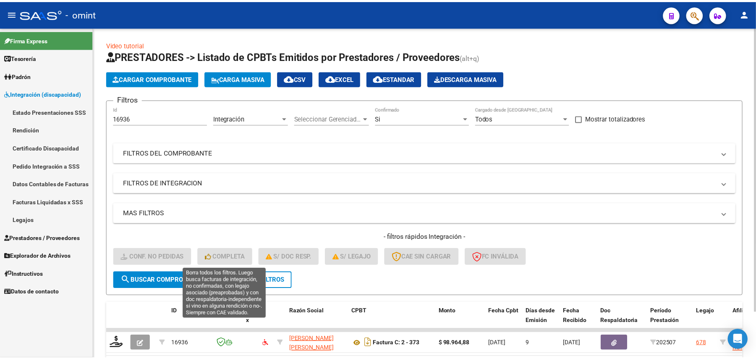
scroll to position [54, 0]
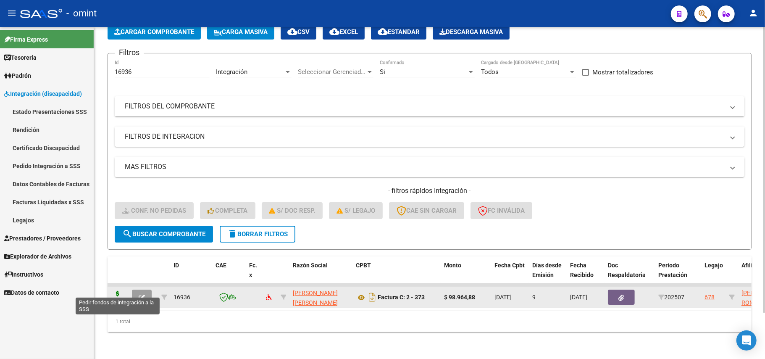
click at [119, 293] on icon at bounding box center [117, 297] width 13 height 12
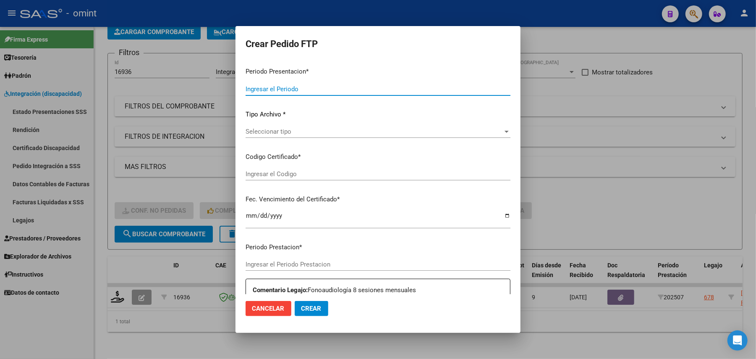
type input "202507"
type input "$ 98.964,88"
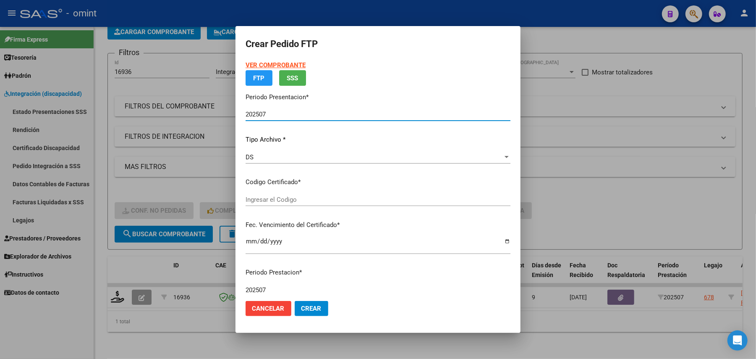
type input "7190679299"
type input "2023-10-07"
click at [258, 201] on span "Seleccionar certificado" at bounding box center [374, 200] width 257 height 8
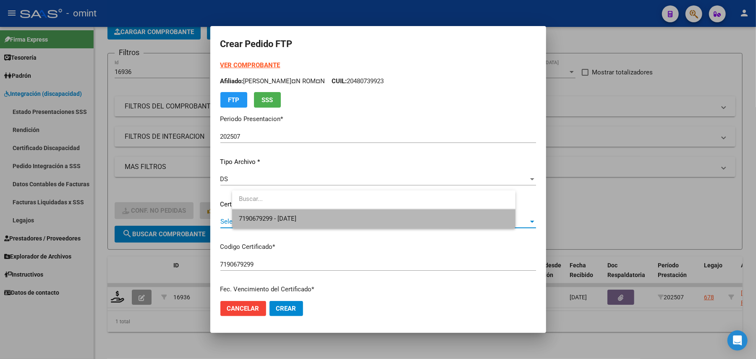
click at [269, 228] on span "7190679299 - 2023-10-07" at bounding box center [374, 218] width 270 height 19
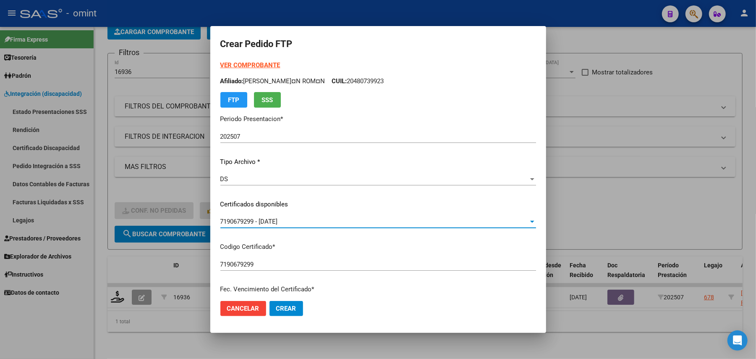
click at [271, 218] on span "7190679299 - 2023-10-07" at bounding box center [249, 222] width 58 height 8
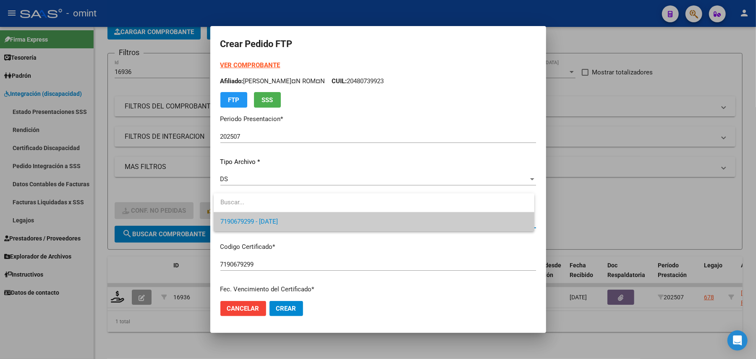
click at [275, 202] on input "dropdown search" at bounding box center [374, 202] width 321 height 19
click at [265, 157] on div at bounding box center [378, 179] width 756 height 359
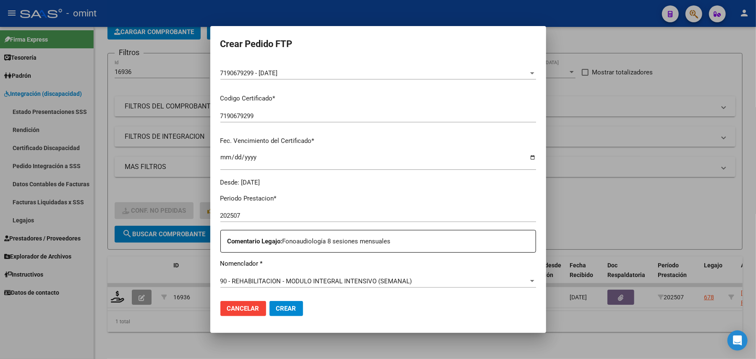
scroll to position [224, 0]
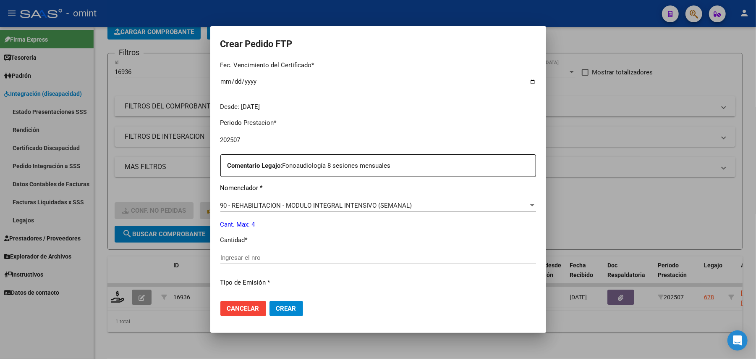
click at [261, 259] on input "Ingresar el nro" at bounding box center [378, 258] width 316 height 8
type input "4"
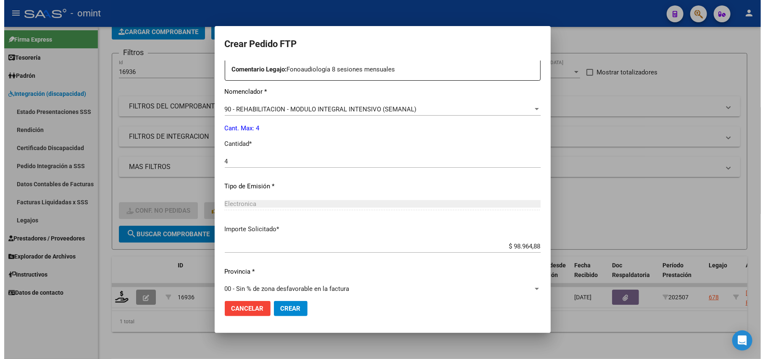
scroll to position [328, 0]
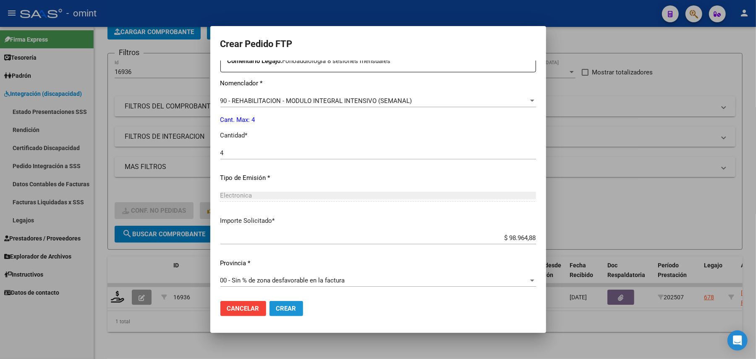
click at [286, 311] on span "Crear" at bounding box center [286, 308] width 20 height 8
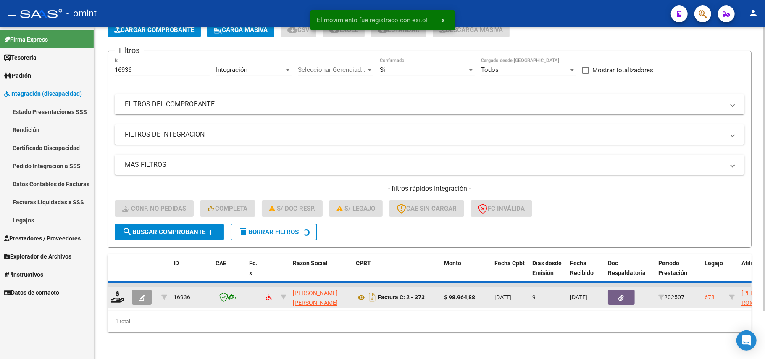
scroll to position [39, 0]
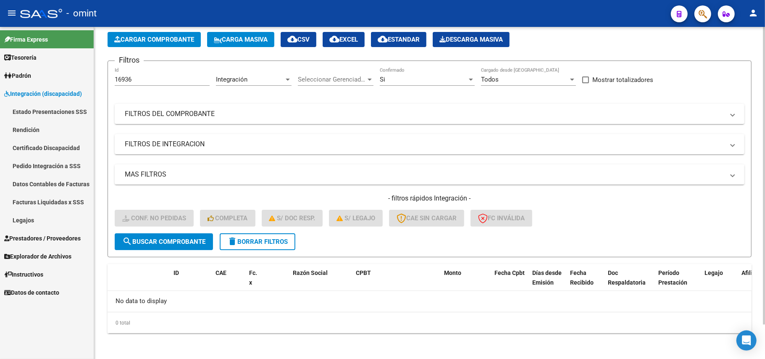
drag, startPoint x: 139, startPoint y: 78, endPoint x: 96, endPoint y: 78, distance: 42.4
click at [100, 77] on div "Video tutorial PRESTADORES -> Listado de CPBTs Emitidos por Prestadores / Prove…" at bounding box center [429, 174] width 671 height 372
paste input "341"
type input "16341"
click at [170, 242] on span "search Buscar Comprobante" at bounding box center [163, 242] width 83 height 8
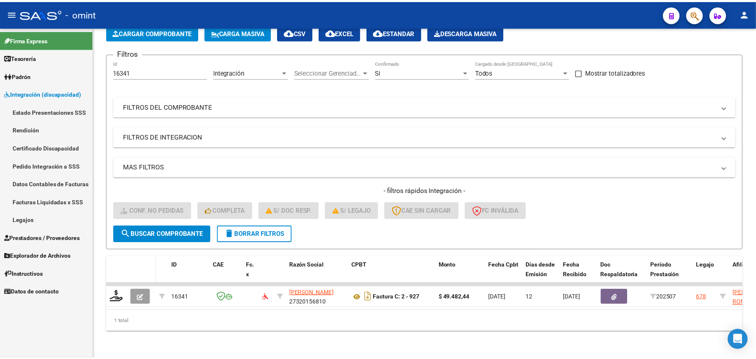
scroll to position [54, 0]
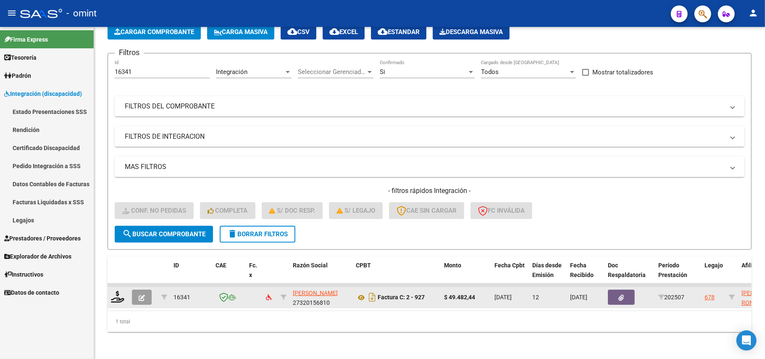
click at [118, 294] on div at bounding box center [118, 297] width 14 height 13
click at [115, 291] on icon at bounding box center [117, 297] width 13 height 12
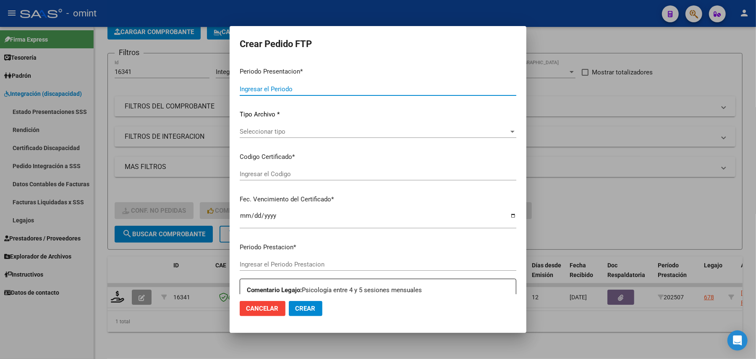
type input "202507"
type input "$ 49.482,44"
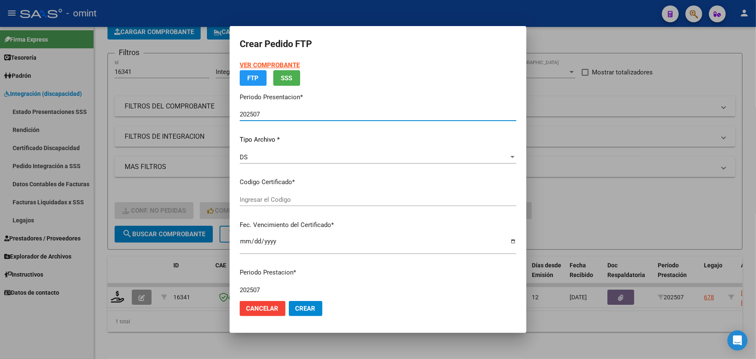
type input "7190679299"
type input "2023-10-07"
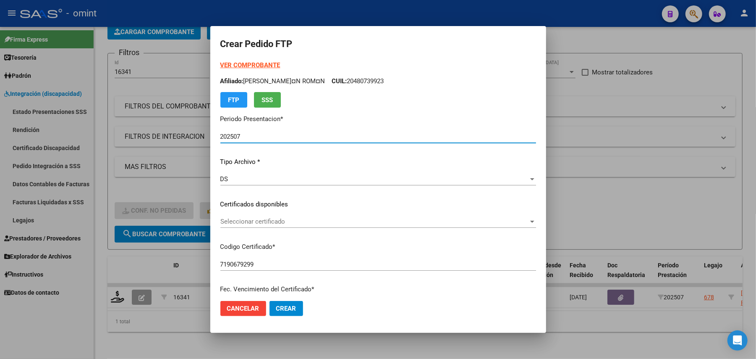
click at [268, 229] on div "Seleccionar certificado Seleccionar certificado" at bounding box center [378, 225] width 316 height 21
click at [277, 228] on div "Seleccionar certificado Seleccionar certificado" at bounding box center [378, 225] width 316 height 21
click at [280, 226] on div "Seleccionar certificado Seleccionar certificado" at bounding box center [378, 221] width 316 height 13
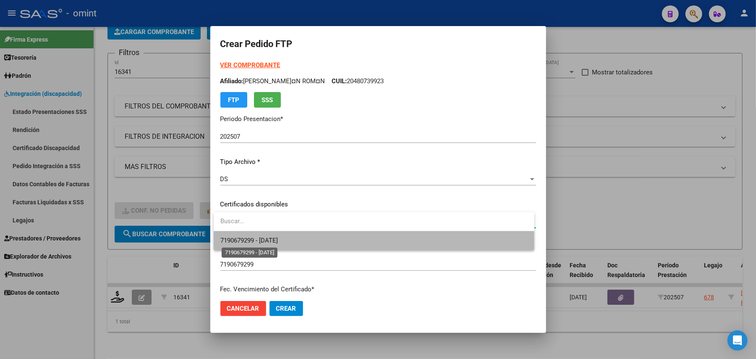
click at [278, 241] on span "7190679299 - 2023-10-07" at bounding box center [249, 240] width 58 height 8
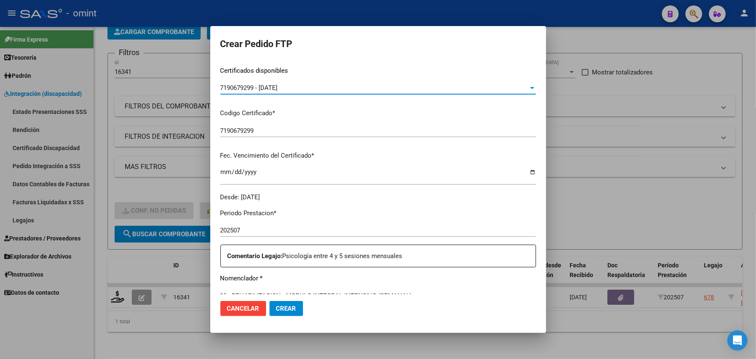
scroll to position [224, 0]
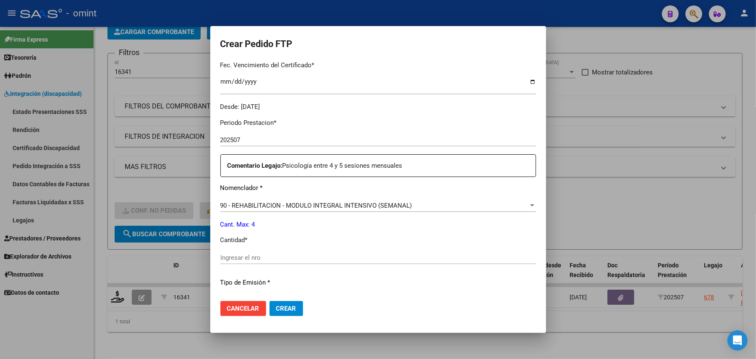
click at [254, 258] on input "Ingresar el nro" at bounding box center [378, 258] width 316 height 8
type input "4"
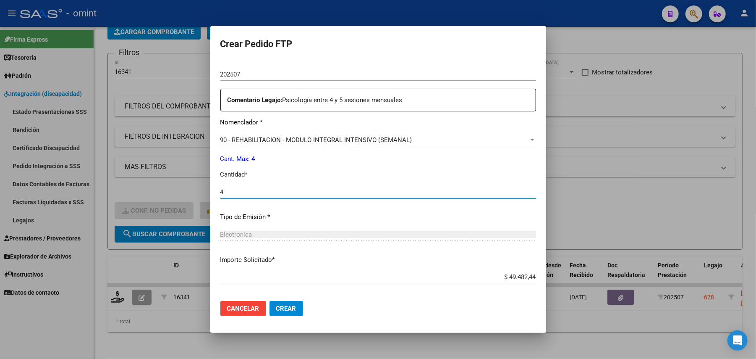
scroll to position [328, 0]
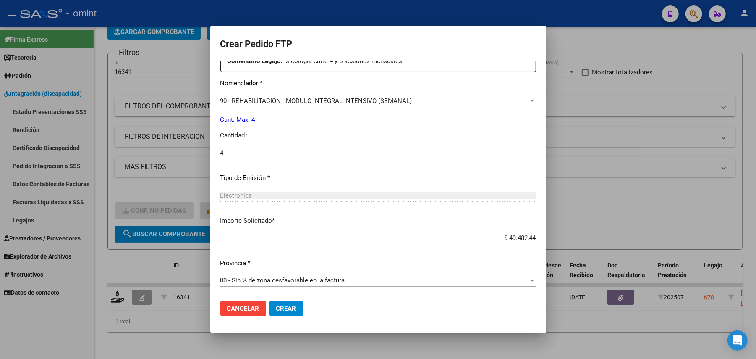
click at [288, 306] on span "Crear" at bounding box center [286, 308] width 20 height 8
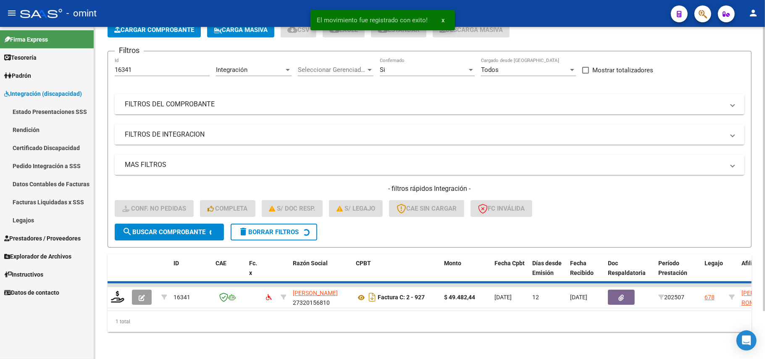
scroll to position [39, 0]
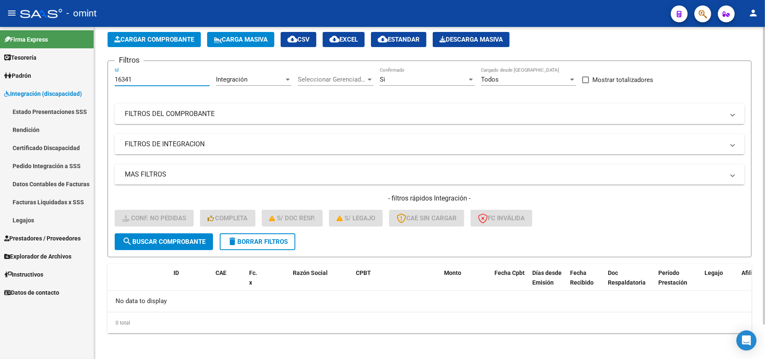
drag, startPoint x: 142, startPoint y: 79, endPoint x: 113, endPoint y: 79, distance: 29.0
click at [113, 79] on form "Filtros 16341 Id Integración Area Seleccionar Gerenciador Seleccionar Gerenciad…" at bounding box center [430, 158] width 644 height 197
paste input "7137"
type input "17137"
click at [175, 247] on button "search Buscar Comprobante" at bounding box center [164, 241] width 98 height 17
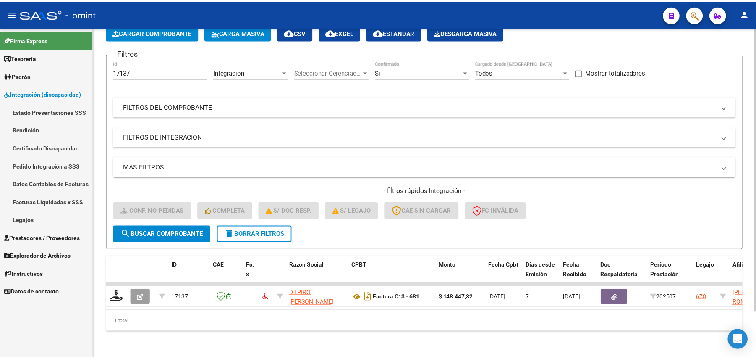
scroll to position [54, 0]
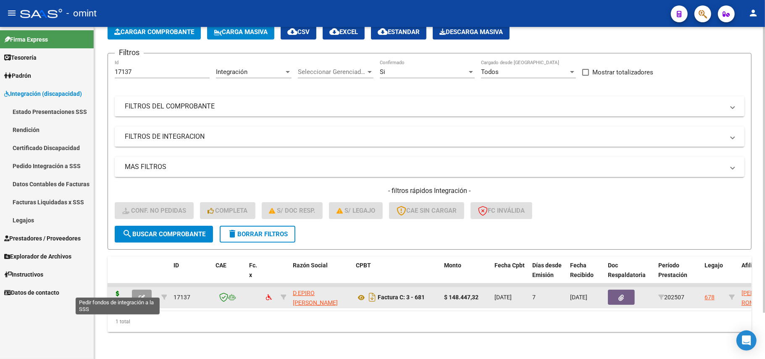
click at [115, 293] on icon at bounding box center [117, 297] width 13 height 12
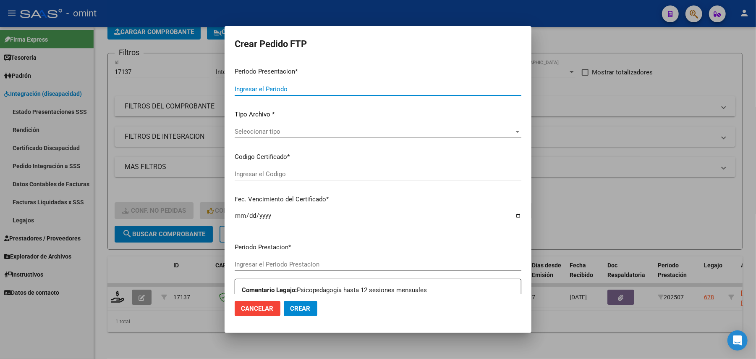
type input "202507"
type input "$ 148.447,32"
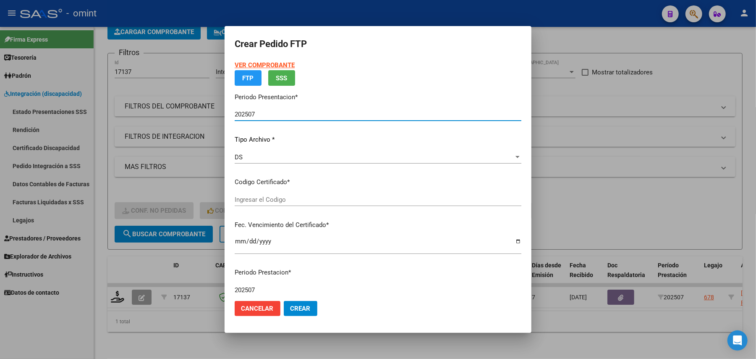
type input "7190679299"
type input "2023-10-07"
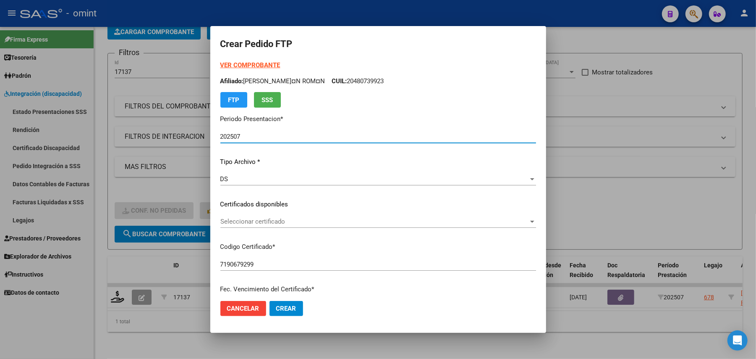
click at [276, 218] on span "Seleccionar certificado" at bounding box center [374, 222] width 308 height 8
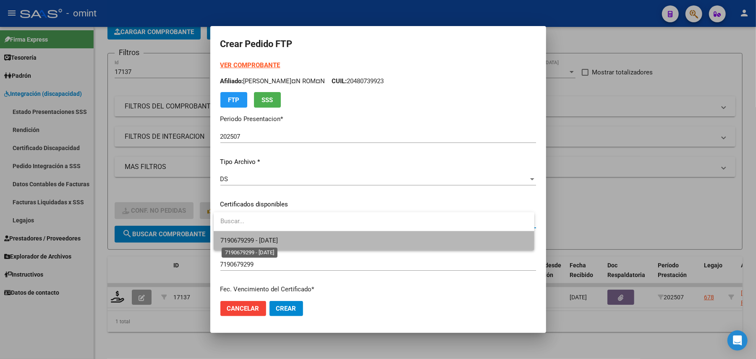
click at [270, 239] on span "7190679299 - 2023-10-07" at bounding box center [249, 240] width 58 height 8
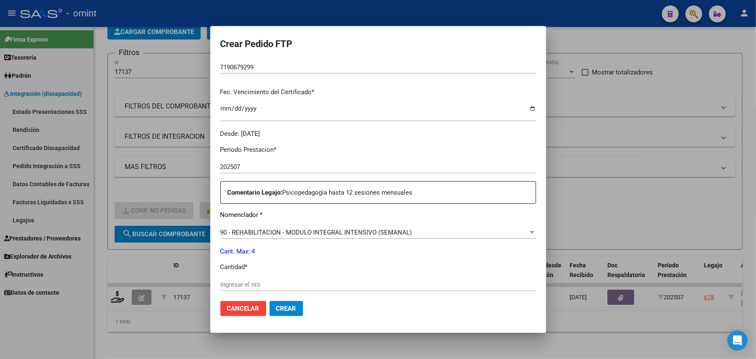
scroll to position [224, 0]
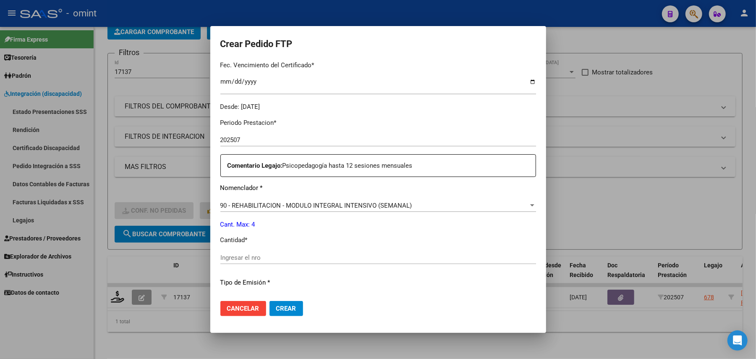
click at [261, 256] on input "Ingresar el nro" at bounding box center [378, 258] width 316 height 8
type input "4"
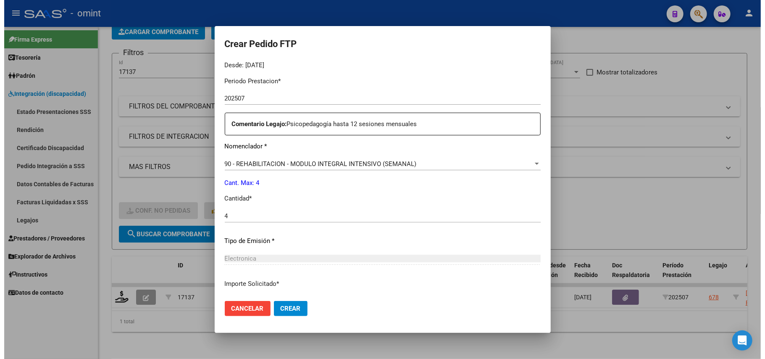
scroll to position [328, 0]
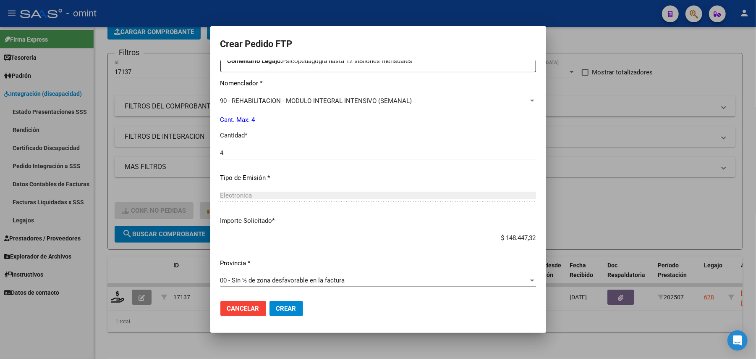
click at [291, 315] on button "Crear" at bounding box center [287, 308] width 34 height 15
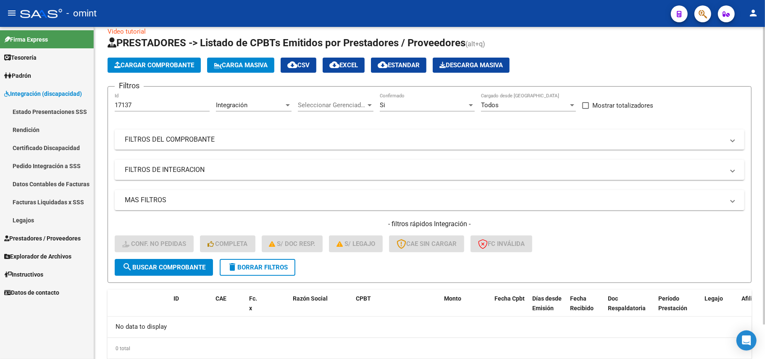
scroll to position [0, 0]
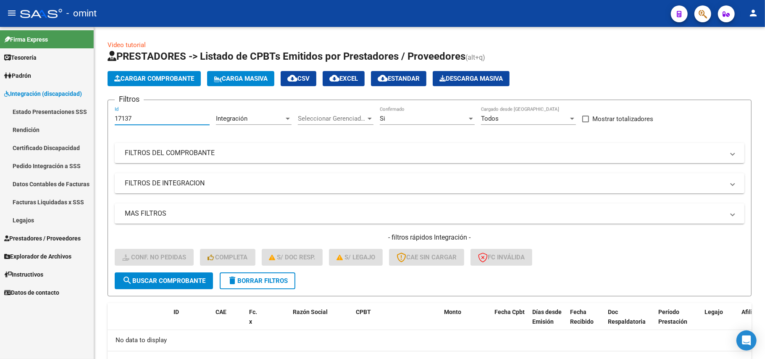
drag, startPoint x: 138, startPoint y: 116, endPoint x: 74, endPoint y: 123, distance: 63.7
click at [78, 123] on mat-sidenav-container "Firma Express Tesorería Extractos Procesados (csv) Extractos Originales (pdf) P…" at bounding box center [382, 193] width 765 height 332
paste input "6142"
type input "16142"
click at [177, 283] on span "search Buscar Comprobante" at bounding box center [163, 281] width 83 height 8
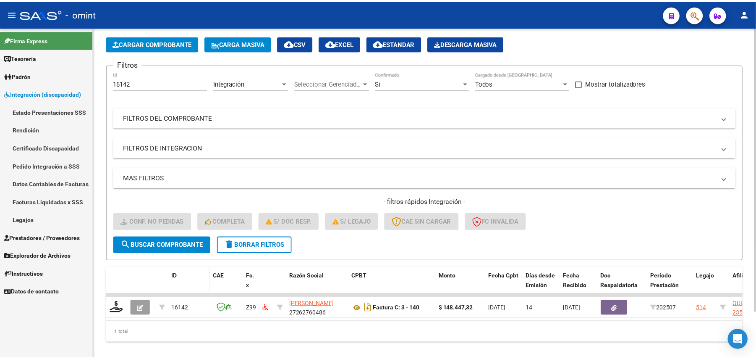
scroll to position [54, 0]
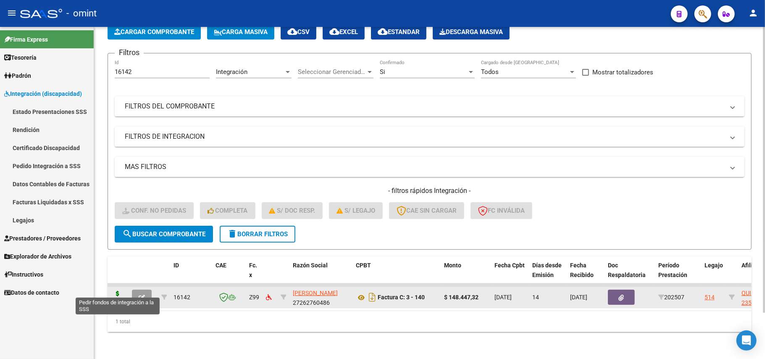
click at [116, 291] on icon at bounding box center [117, 297] width 13 height 12
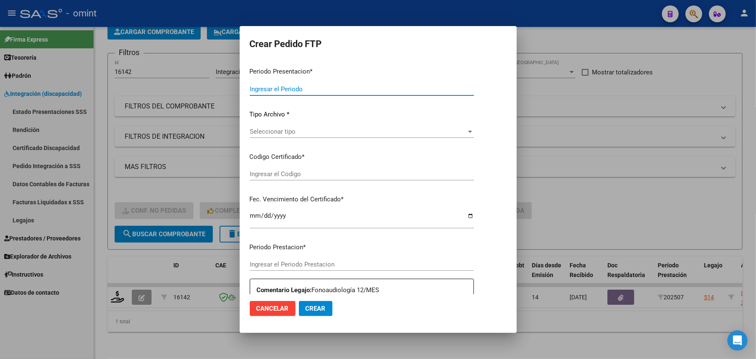
type input "202507"
type input "$ 148.447,32"
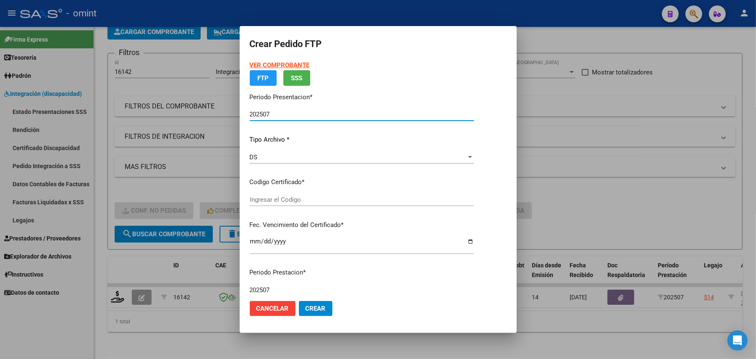
type input "3729105532"
type input "2027-12-21"
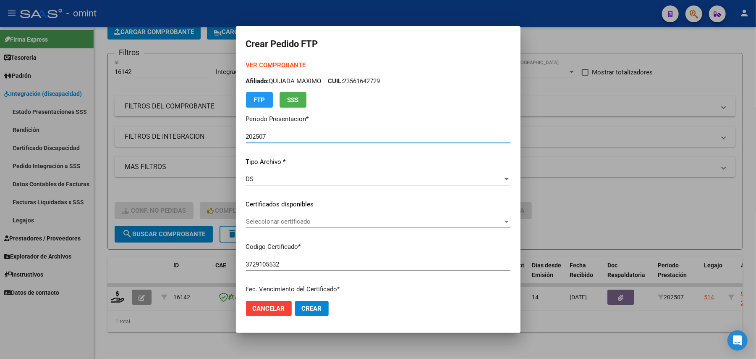
click at [270, 219] on span "Seleccionar certificado" at bounding box center [374, 222] width 257 height 8
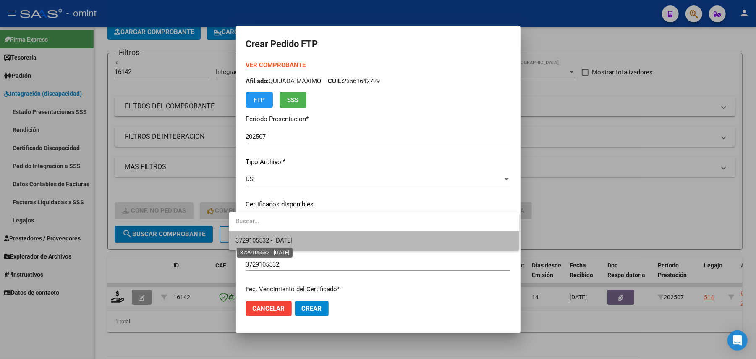
drag, startPoint x: 270, startPoint y: 239, endPoint x: 393, endPoint y: 199, distance: 130.0
click at [270, 240] on span "3729105532 - 2027-12-21" at bounding box center [265, 240] width 58 height 8
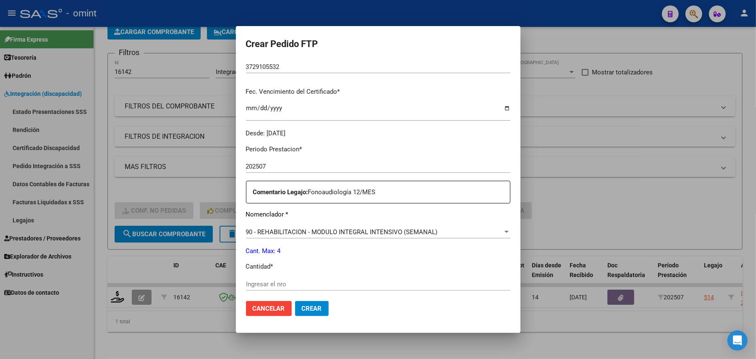
scroll to position [224, 0]
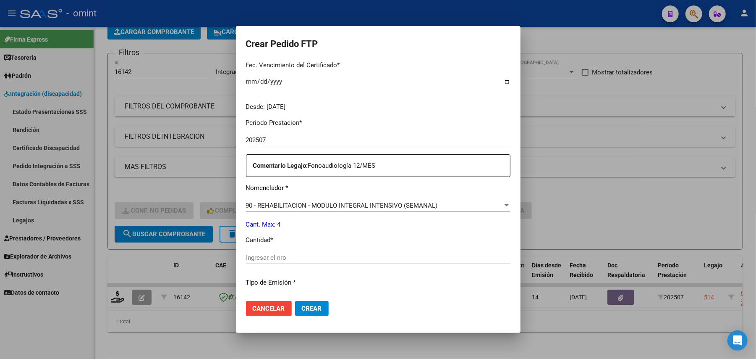
click at [270, 255] on input "Ingresar el nro" at bounding box center [378, 258] width 265 height 8
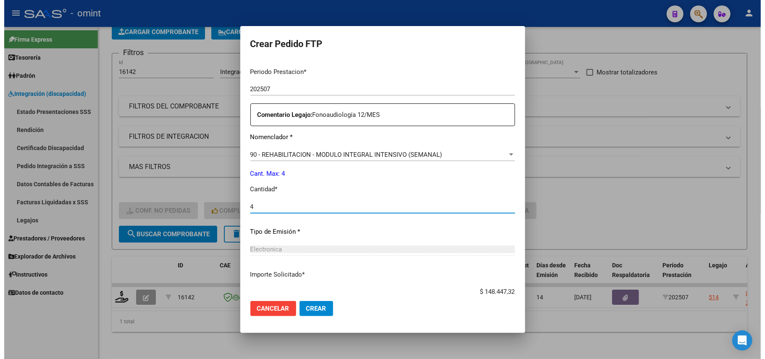
scroll to position [328, 0]
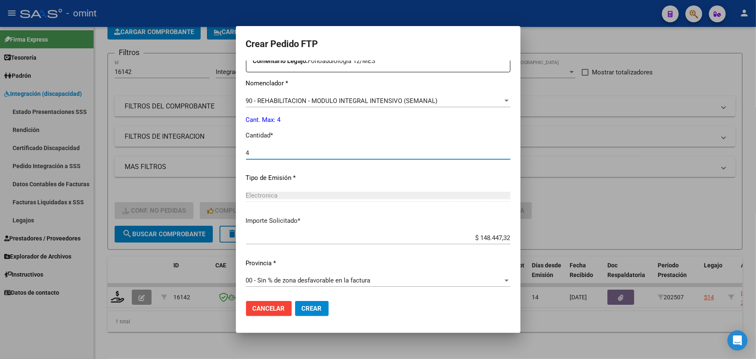
type input "4"
click at [302, 304] on span "Crear" at bounding box center [312, 308] width 20 height 8
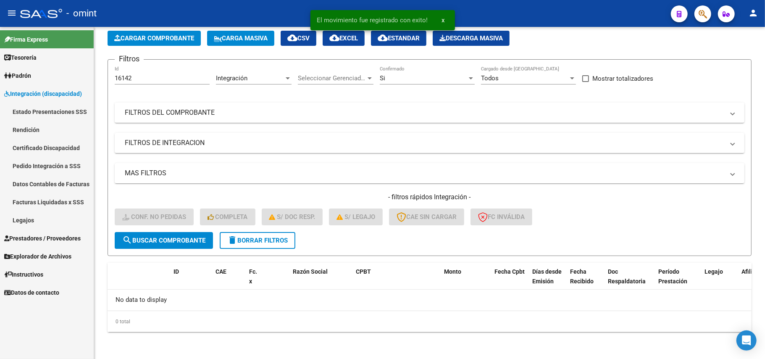
scroll to position [39, 0]
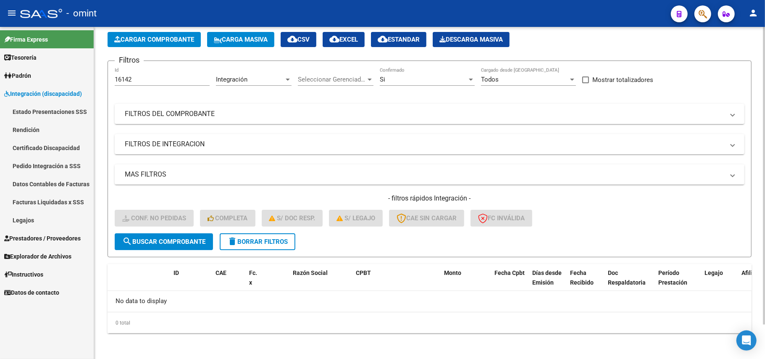
drag, startPoint x: 145, startPoint y: 80, endPoint x: 99, endPoint y: 81, distance: 46.2
click at [102, 81] on div "Video tutorial PRESTADORES -> Listado de CPBTs Emitidos por Prestadores / Prove…" at bounding box center [429, 174] width 671 height 372
paste input "7509"
type input "17509"
click at [175, 243] on span "search Buscar Comprobante" at bounding box center [163, 242] width 83 height 8
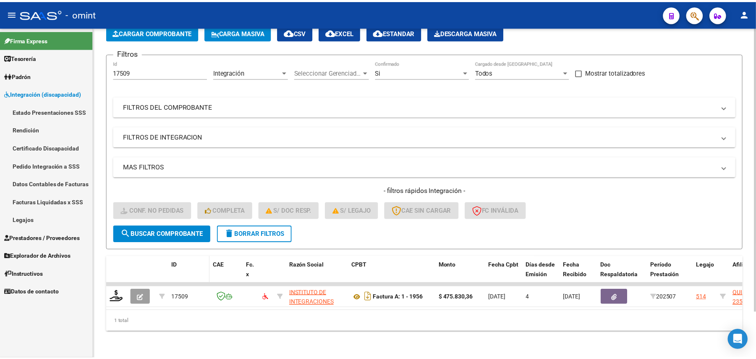
scroll to position [54, 0]
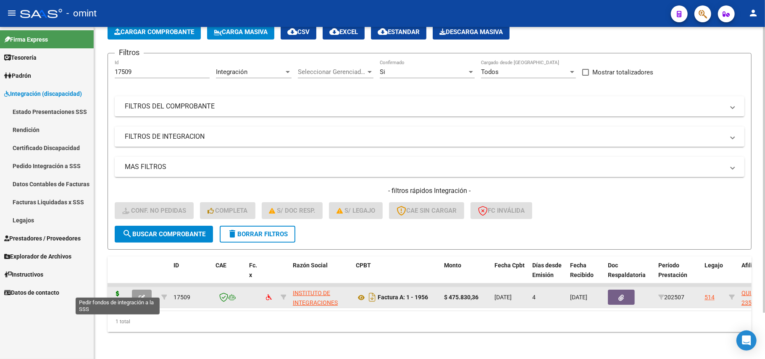
click at [116, 291] on icon at bounding box center [117, 297] width 13 height 12
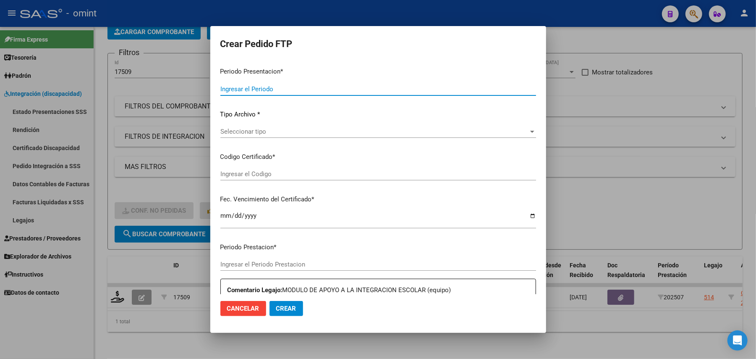
type input "202507"
type input "$ 475.830,36"
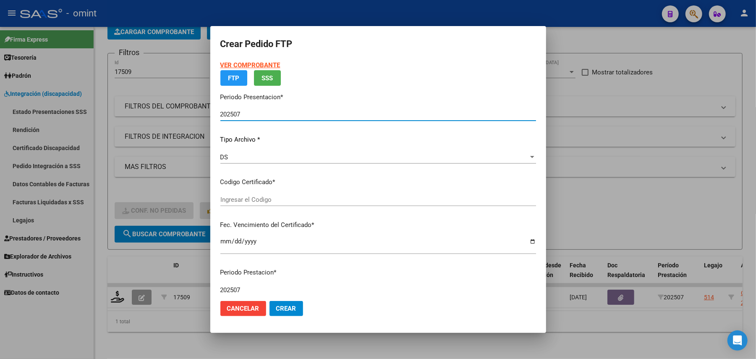
type input "3729105532"
type input "2027-12-21"
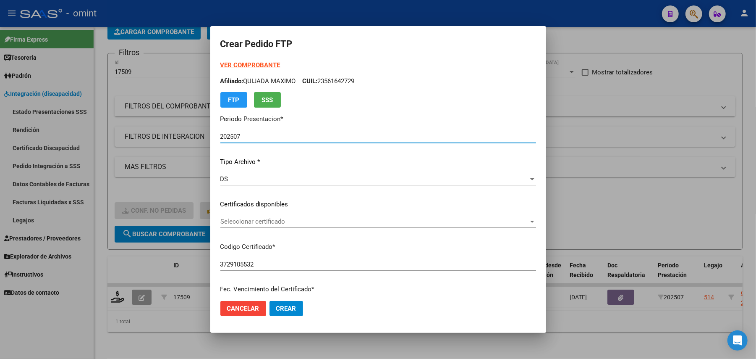
click at [263, 226] on div "Seleccionar certificado Seleccionar certificado" at bounding box center [378, 221] width 316 height 13
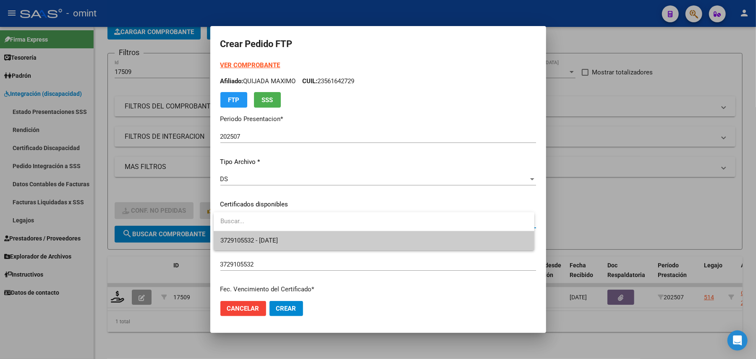
click at [262, 245] on span "3729105532 - 2027-12-21" at bounding box center [373, 240] width 307 height 19
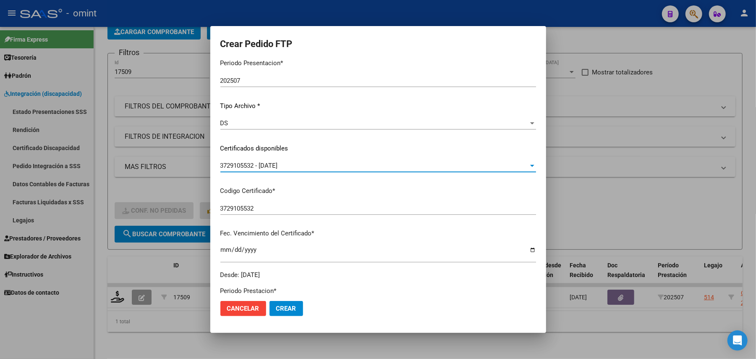
scroll to position [224, 0]
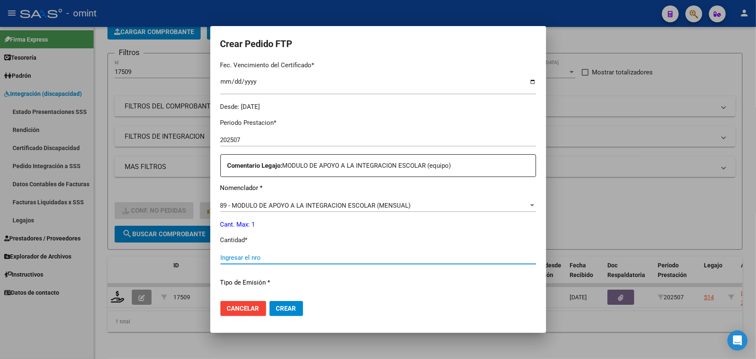
click at [273, 257] on input "Ingresar el nro" at bounding box center [378, 258] width 316 height 8
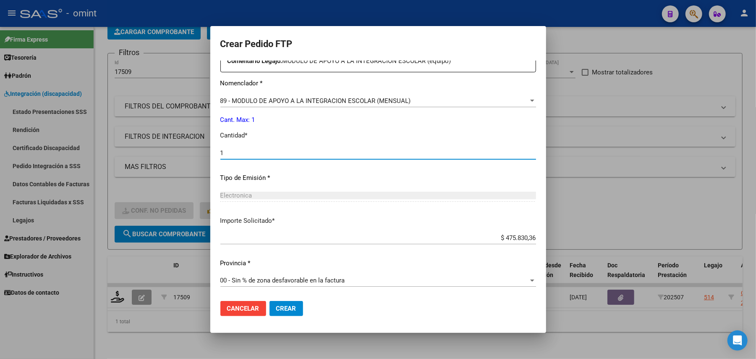
type input "1"
click at [285, 312] on button "Crear" at bounding box center [287, 308] width 34 height 15
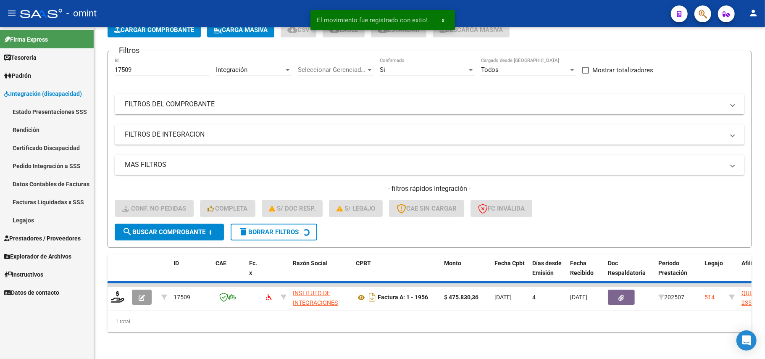
scroll to position [39, 0]
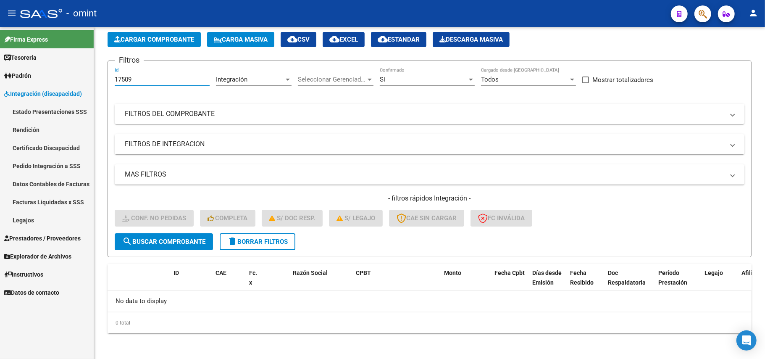
drag, startPoint x: 139, startPoint y: 78, endPoint x: 88, endPoint y: 79, distance: 51.7
click at [91, 78] on mat-sidenav-container "Firma Express Tesorería Extractos Procesados (csv) Extractos Originales (pdf) P…" at bounding box center [382, 193] width 765 height 332
paste input "5407"
type input "15407"
click at [158, 246] on button "search Buscar Comprobante" at bounding box center [164, 241] width 98 height 17
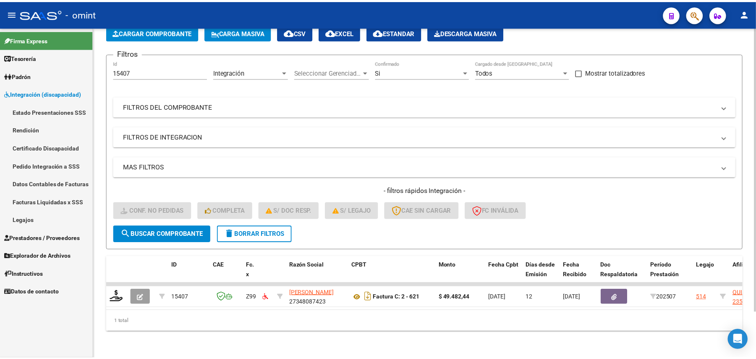
scroll to position [54, 0]
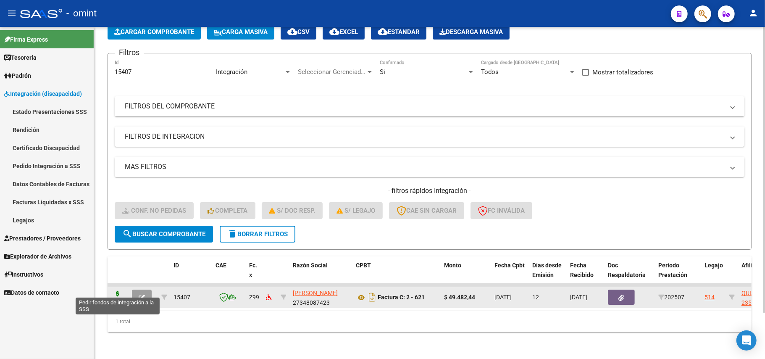
click at [120, 291] on icon at bounding box center [117, 297] width 13 height 12
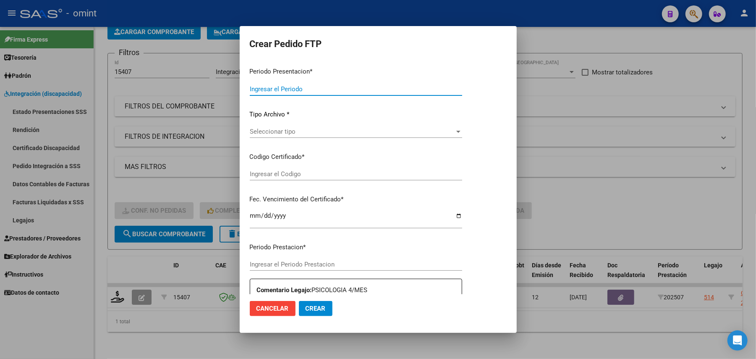
type input "202507"
type input "$ 49.482,44"
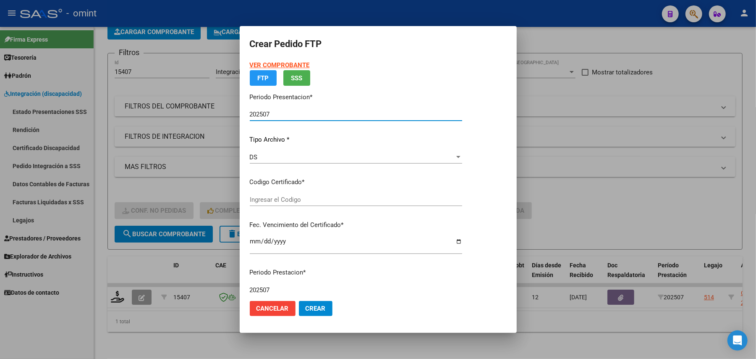
type input "3729105532"
type input "2027-12-21"
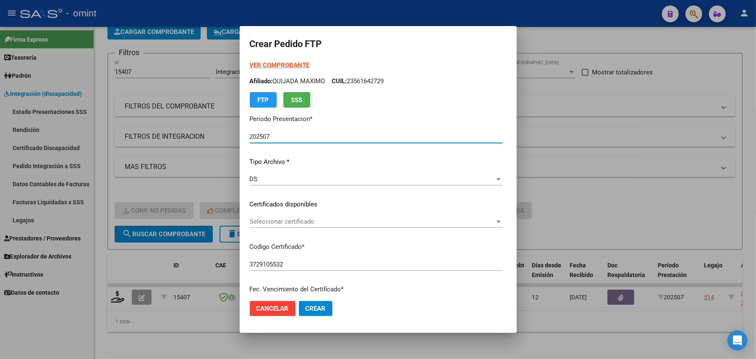
click at [279, 223] on span "Seleccionar certificado" at bounding box center [372, 222] width 245 height 8
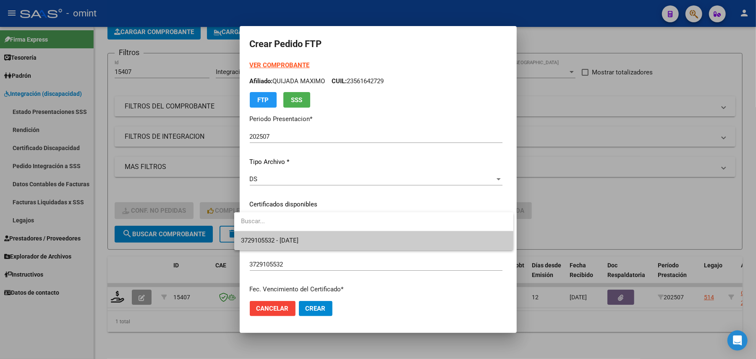
click at [286, 244] on span "3729105532 - 2027-12-21" at bounding box center [270, 240] width 58 height 8
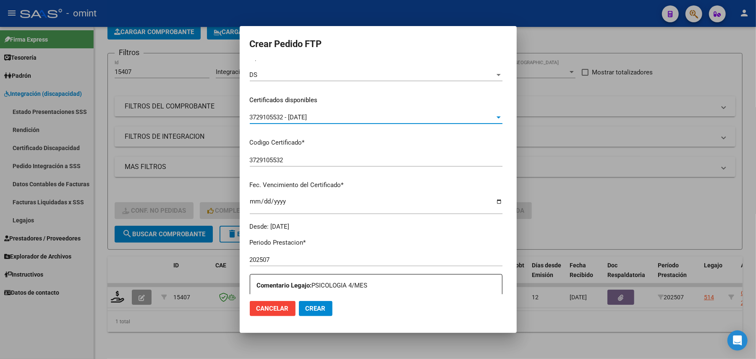
scroll to position [224, 0]
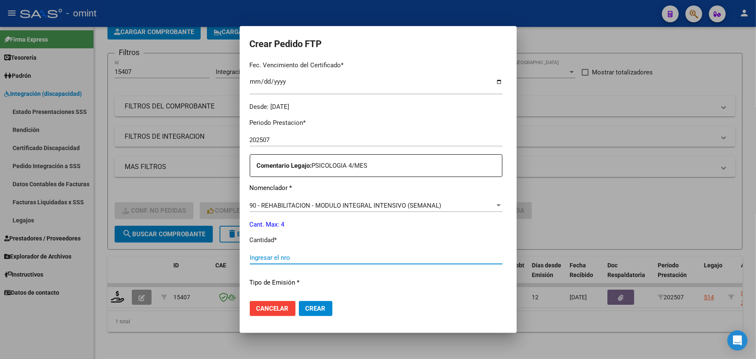
click at [302, 254] on input "Ingresar el nro" at bounding box center [376, 258] width 253 height 8
type input "4"
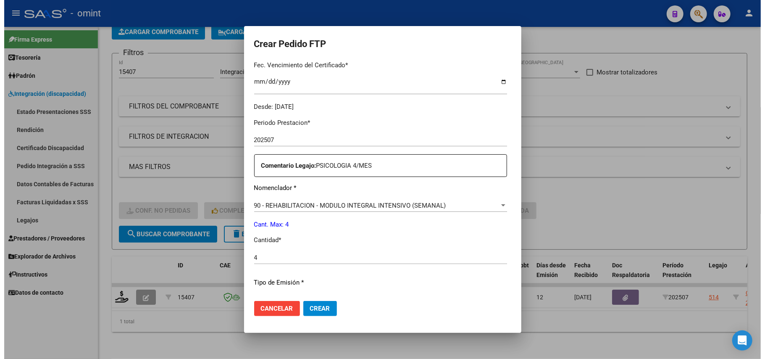
scroll to position [328, 0]
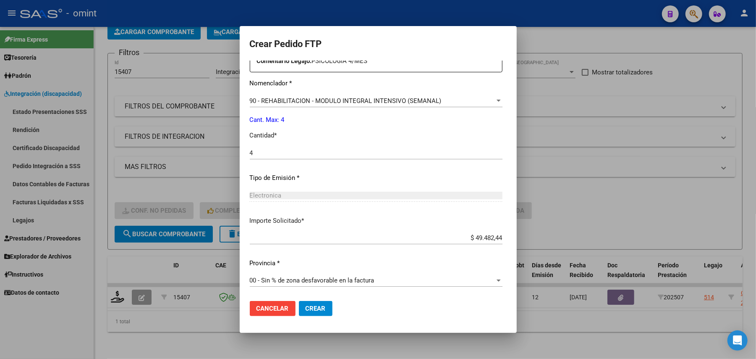
click at [307, 308] on span "Crear" at bounding box center [316, 308] width 20 height 8
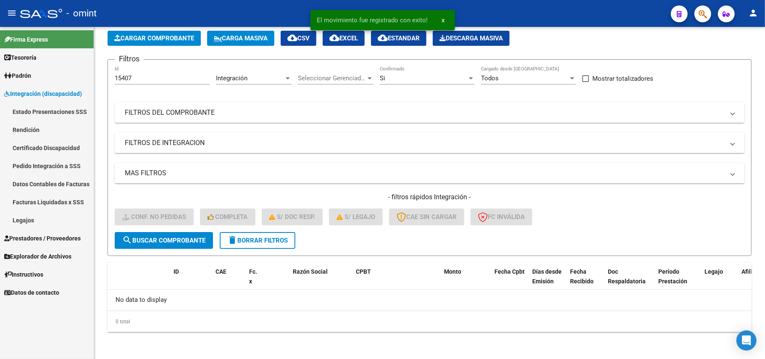
scroll to position [39, 0]
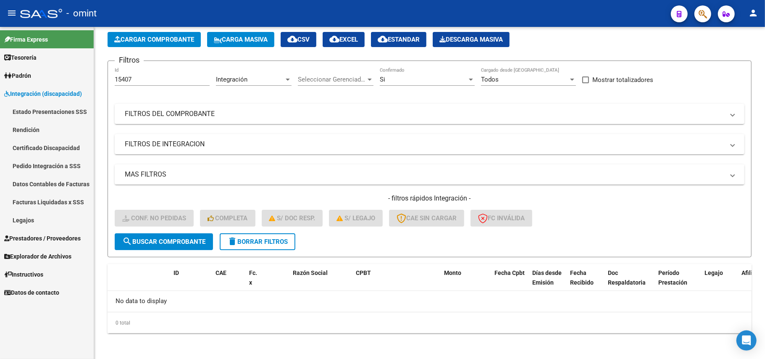
click at [78, 81] on mat-sidenav-container "Firma Express Tesorería Extractos Procesados (csv) Extractos Originales (pdf) P…" at bounding box center [382, 193] width 765 height 332
paste input "673"
type input "16737"
click at [181, 238] on span "search Buscar Comprobante" at bounding box center [163, 242] width 83 height 8
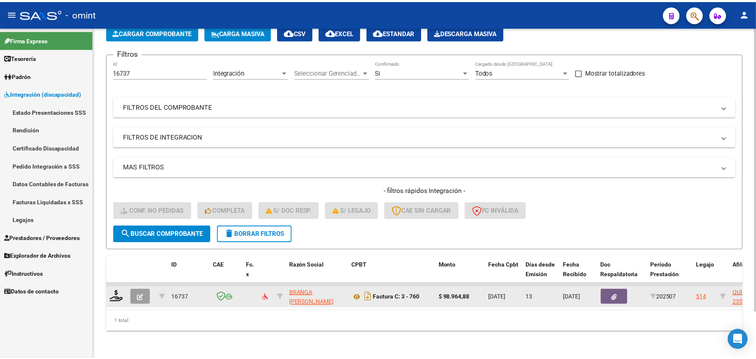
scroll to position [54, 0]
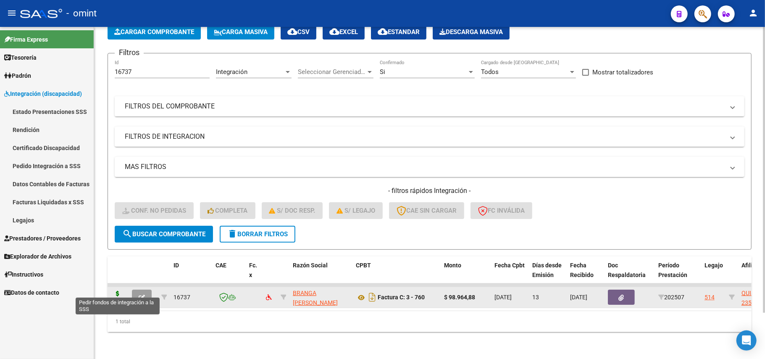
click at [115, 291] on icon at bounding box center [117, 297] width 13 height 12
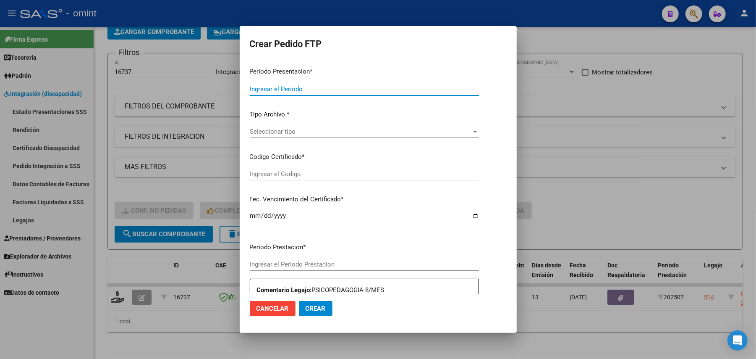
type input "202507"
type input "$ 98.964,88"
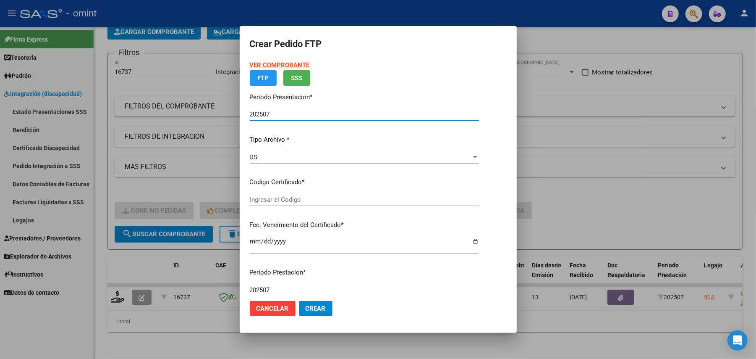
type input "3729105532"
type input "2027-12-21"
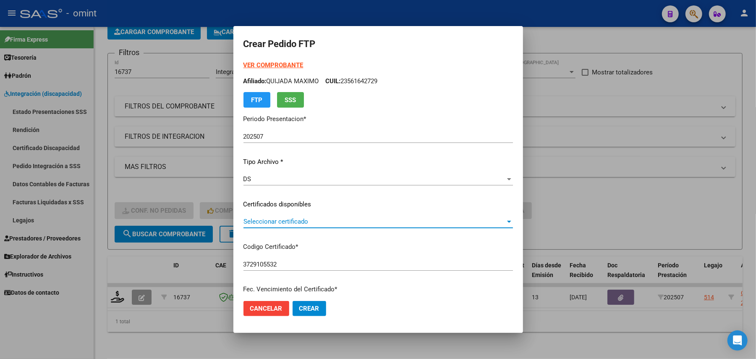
click at [267, 218] on span "Seleccionar certificado" at bounding box center [375, 222] width 262 height 8
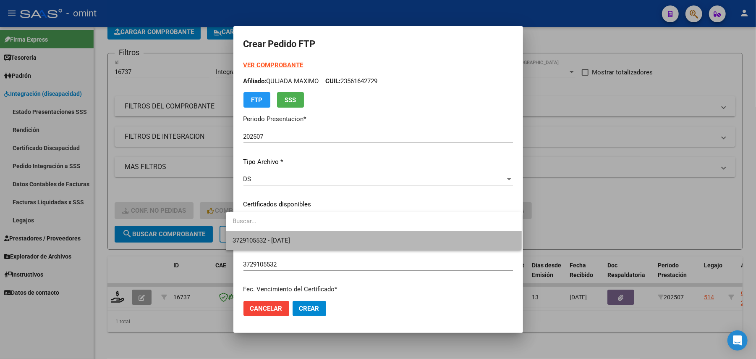
click at [273, 236] on span "3729105532 - 2027-12-21" at bounding box center [374, 240] width 283 height 19
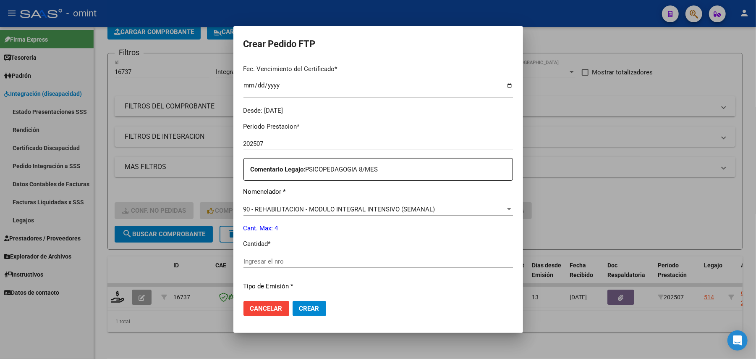
scroll to position [280, 0]
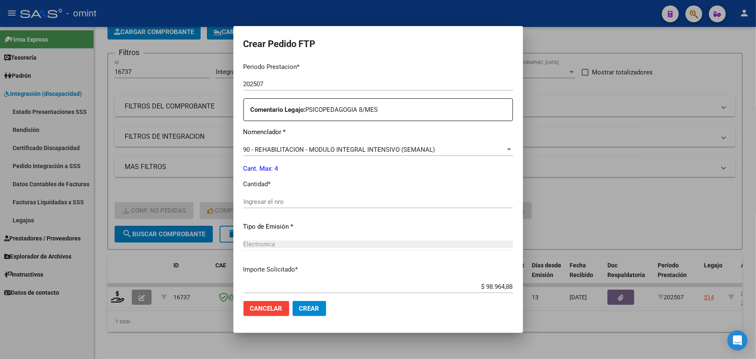
click at [259, 199] on input "Ingresar el nro" at bounding box center [379, 202] width 270 height 8
type input "4"
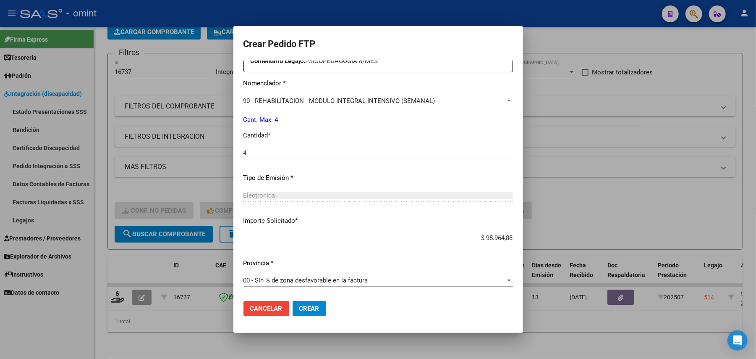
click at [300, 313] on button "Crear" at bounding box center [310, 308] width 34 height 15
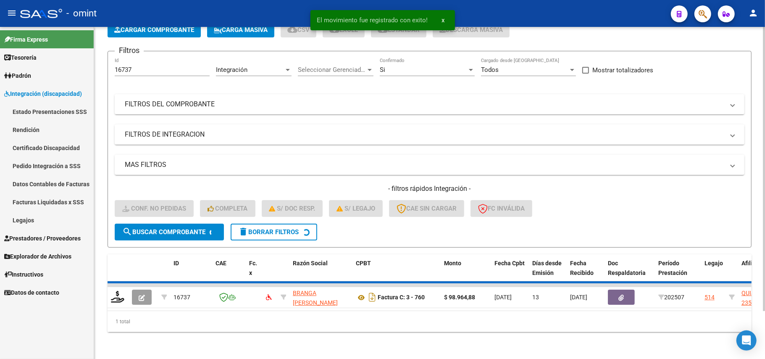
scroll to position [39, 0]
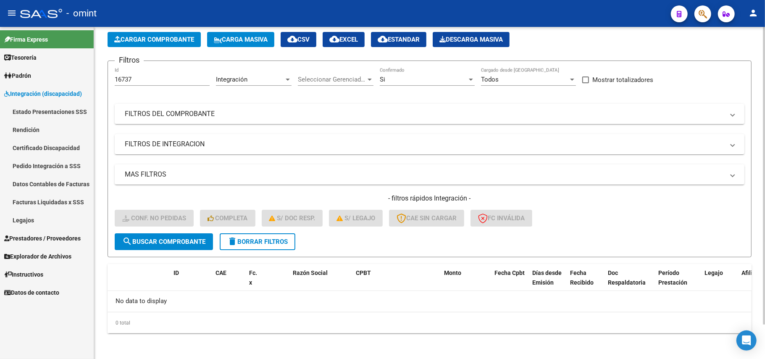
drag, startPoint x: 135, startPoint y: 81, endPoint x: 108, endPoint y: 79, distance: 27.3
click at [108, 79] on form "Filtros 16737 Id Integración Area Seleccionar Gerenciador Seleccionar Gerenciad…" at bounding box center [430, 158] width 644 height 197
click at [165, 241] on span "search Buscar Comprobante" at bounding box center [163, 242] width 83 height 8
click at [116, 78] on input "16737" at bounding box center [162, 80] width 95 height 8
paste input "5884"
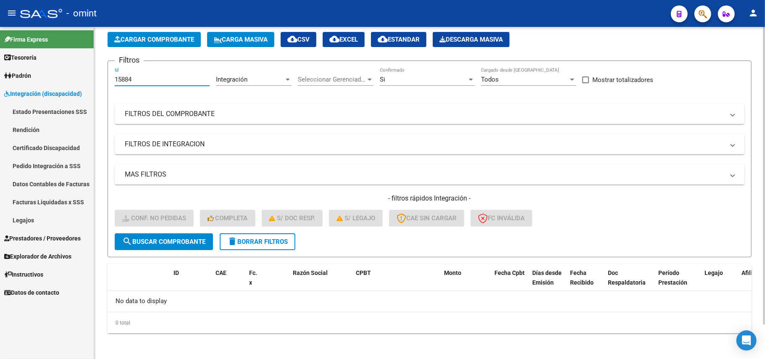
type input "15884"
click at [175, 242] on span "search Buscar Comprobante" at bounding box center [163, 242] width 83 height 8
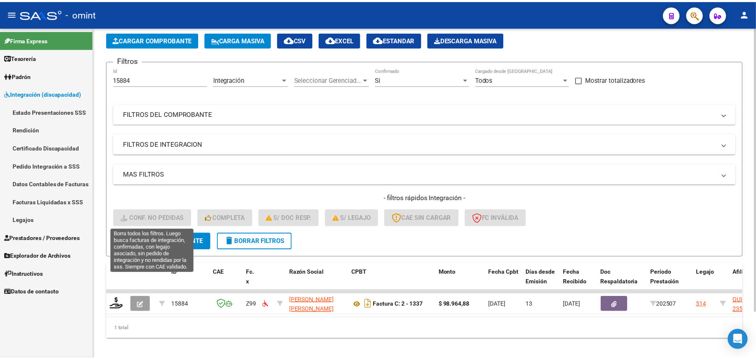
scroll to position [54, 0]
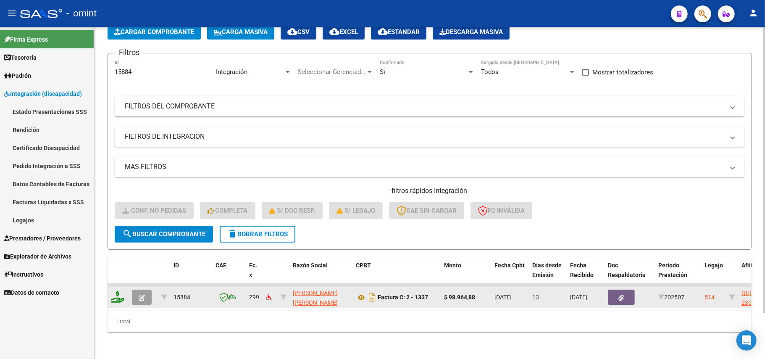
click at [113, 291] on icon at bounding box center [117, 297] width 13 height 12
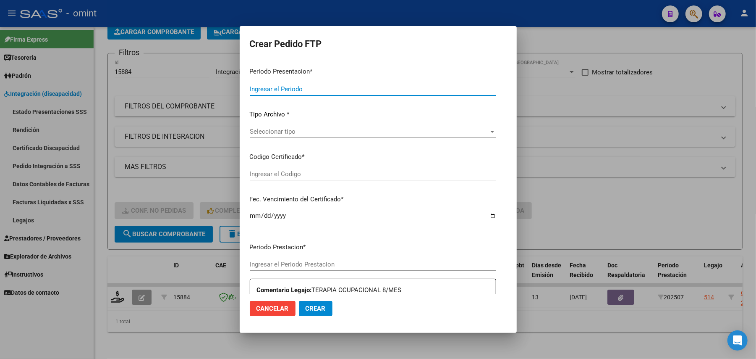
type input "202507"
type input "$ 98.964,88"
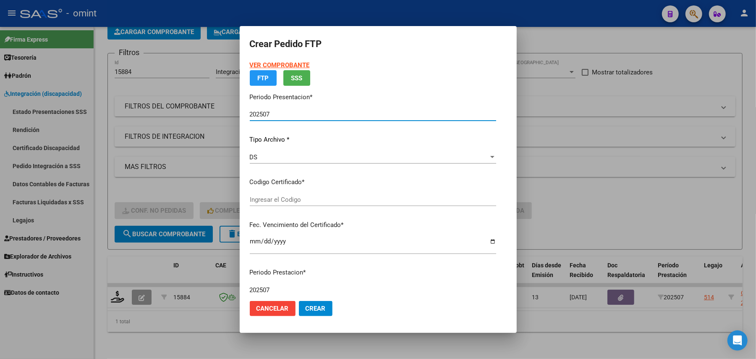
type input "3729105532"
type input "2027-12-21"
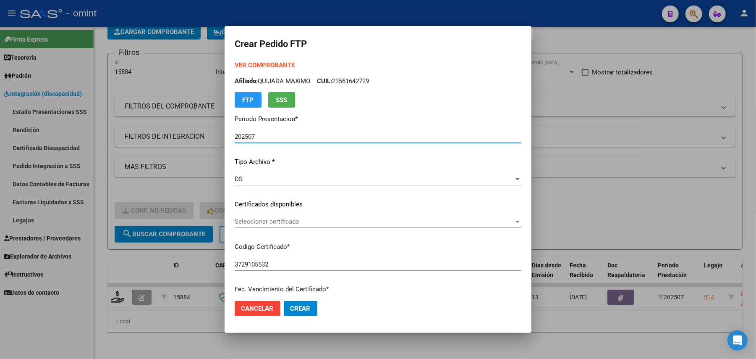
click at [304, 202] on p "Certificados disponibles" at bounding box center [378, 204] width 287 height 10
click at [291, 221] on span "Seleccionar certificado" at bounding box center [374, 222] width 279 height 8
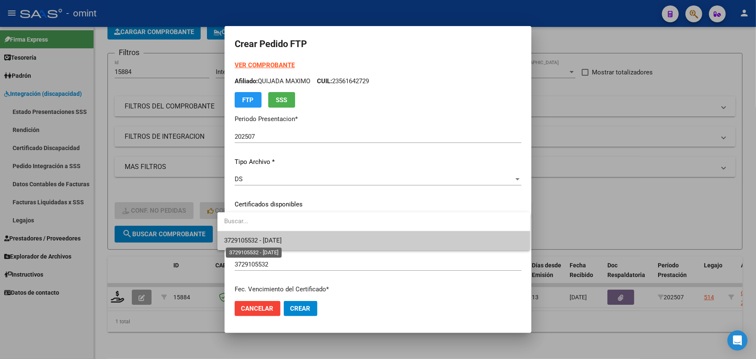
click at [280, 242] on span "3729105532 - 2027-12-21" at bounding box center [253, 240] width 58 height 8
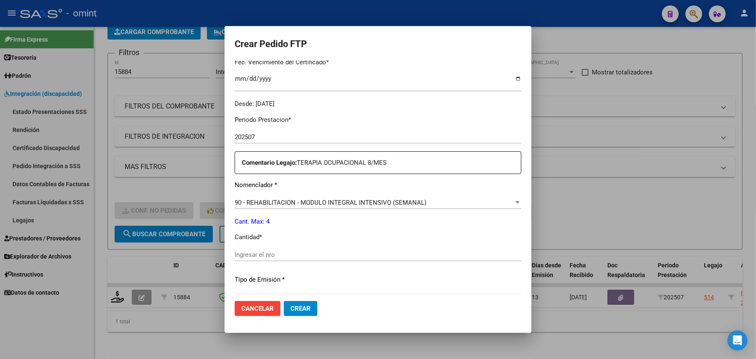
scroll to position [280, 0]
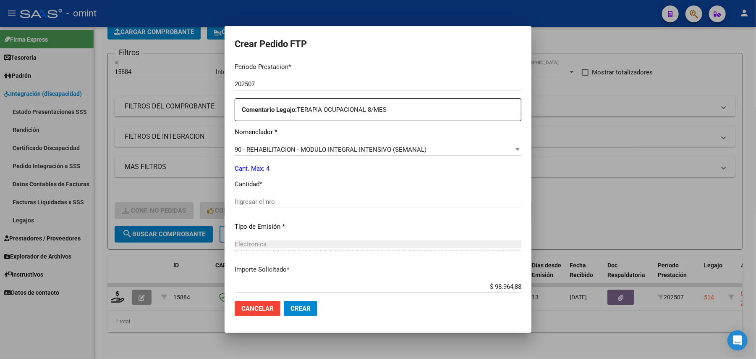
click at [251, 199] on input "Ingresar el nro" at bounding box center [378, 202] width 287 height 8
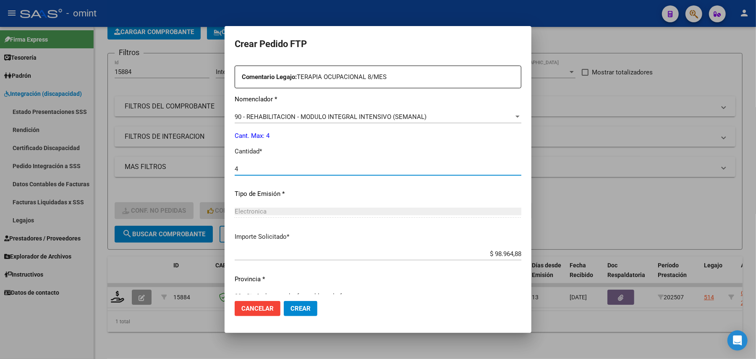
scroll to position [328, 0]
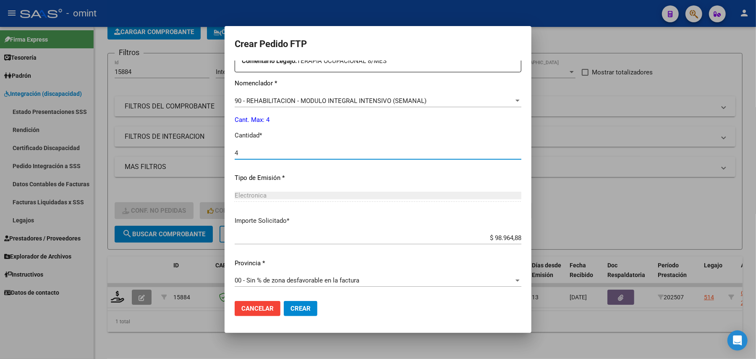
type input "4"
click at [296, 310] on span "Crear" at bounding box center [301, 308] width 20 height 8
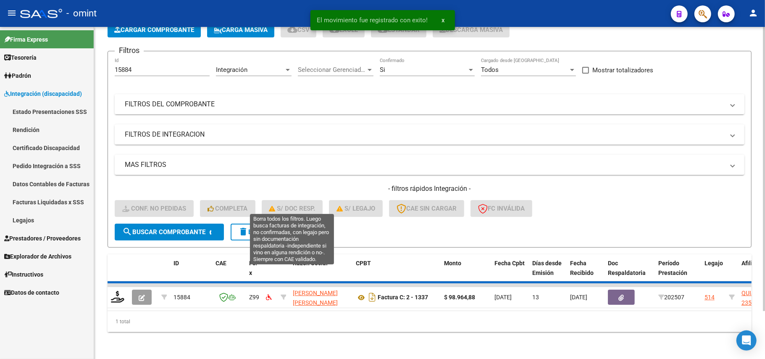
scroll to position [39, 0]
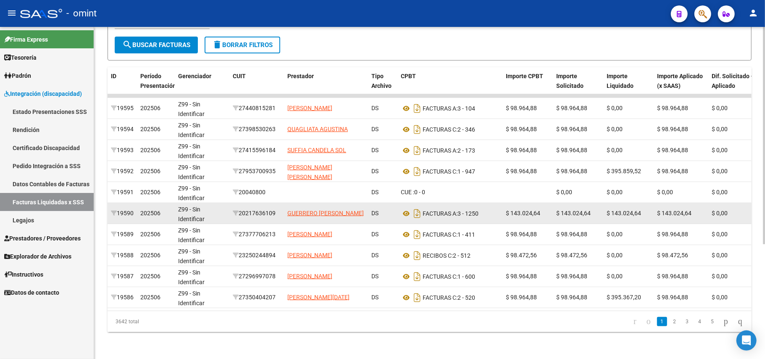
scroll to position [175, 0]
